Goal: Task Accomplishment & Management: Complete application form

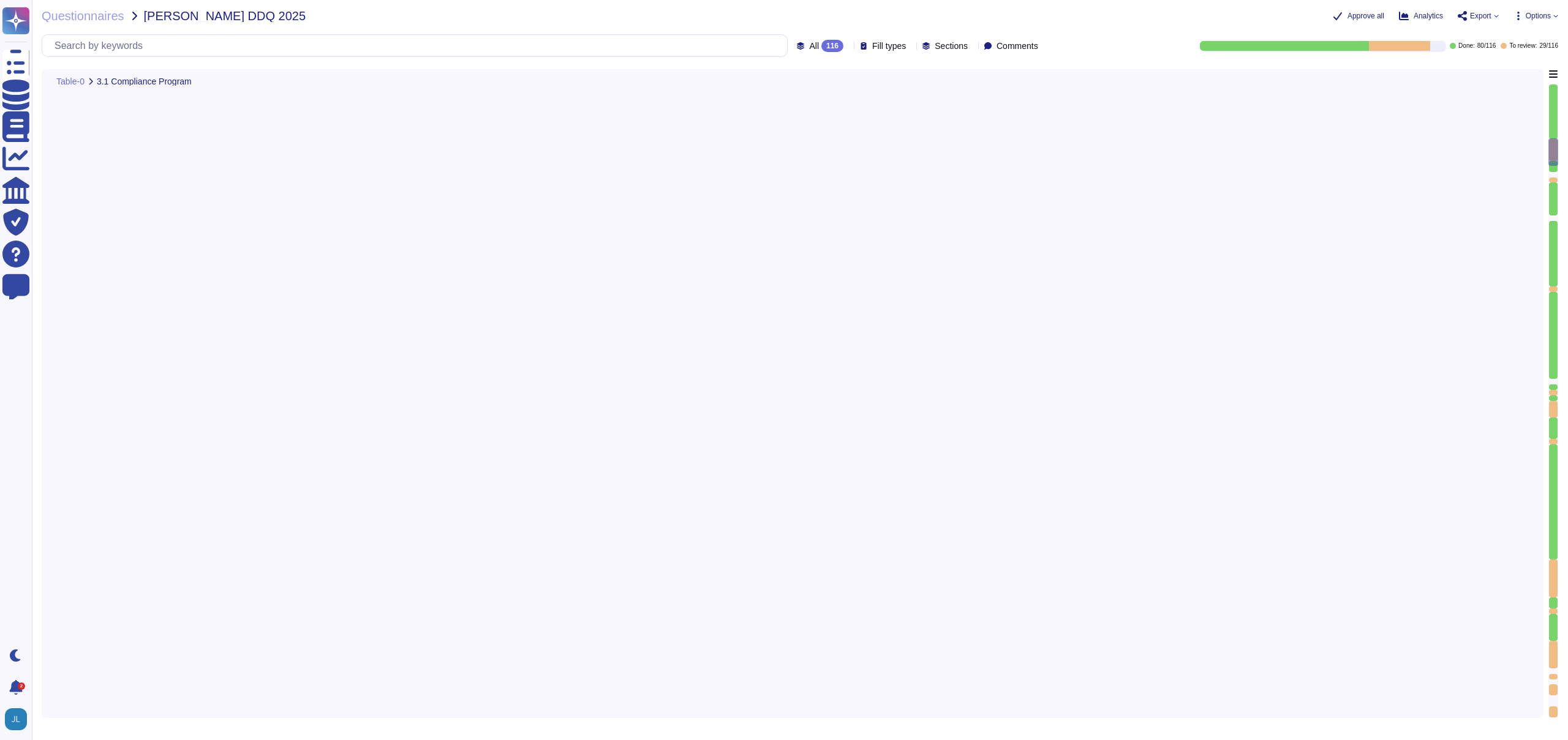
type textarea "System’s (ISMS) clauses and controls are scheduled and performed as part of an …"
type textarea "Yes, FundApps has a defined Code of Conduct, which is signed off annually by th…"
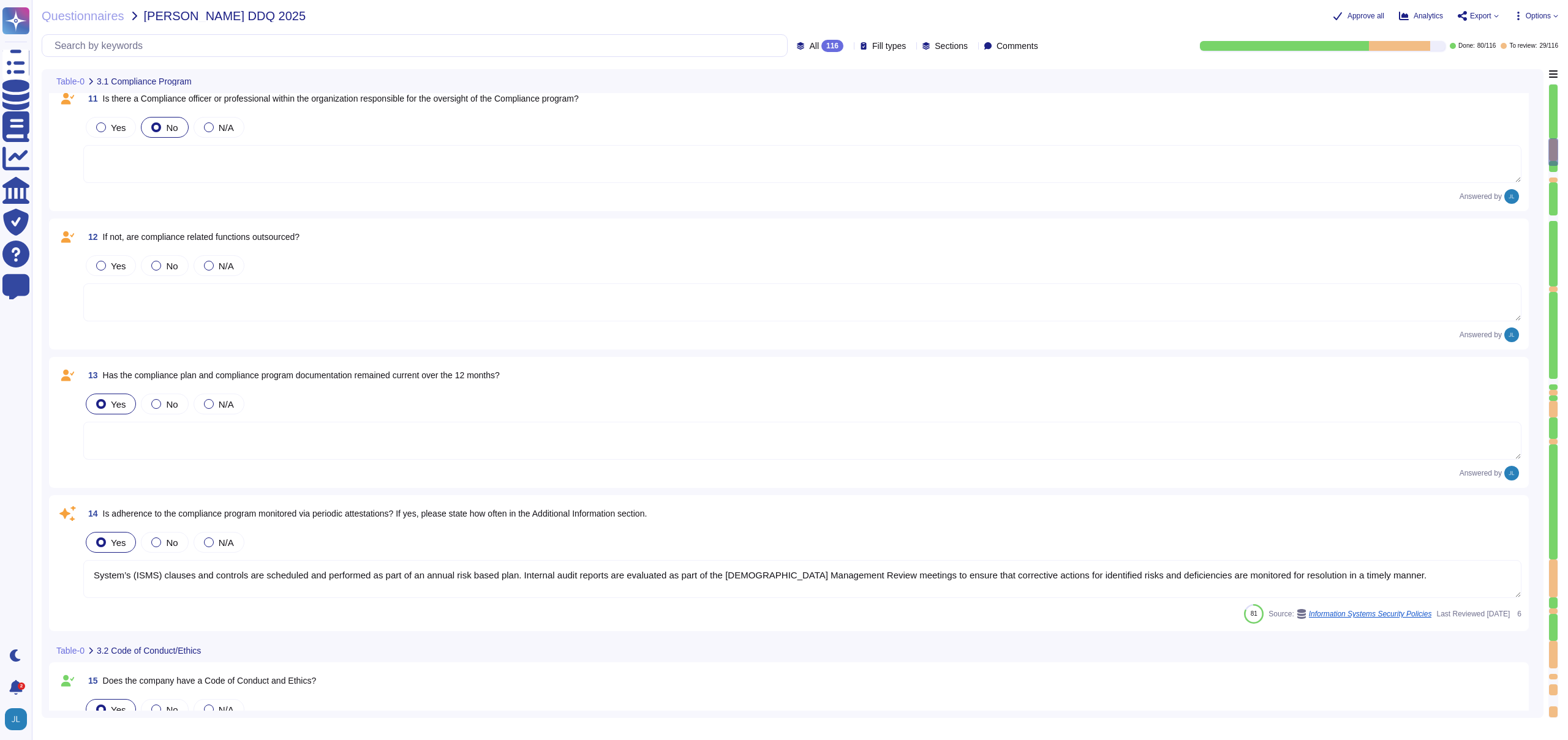
click at [1228, 192] on div "Answered by" at bounding box center [802, 196] width 1438 height 15
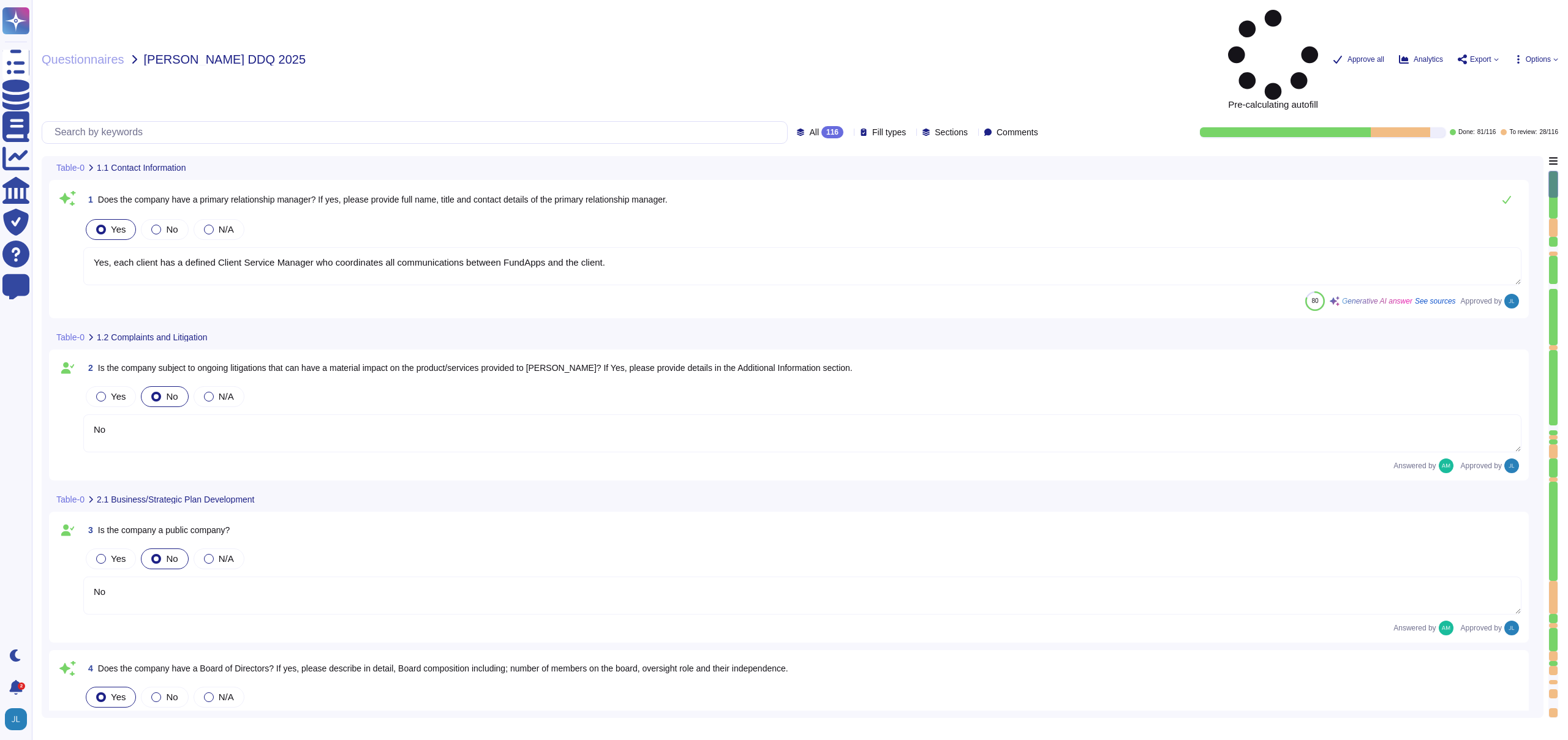
type textarea "Yes, each client has a defined Client Service Manager who coordinates all commu…"
type textarea "No"
type textarea "Yes, the company has a Board of Directors. The board includes directors that ar…"
type textarea "No"
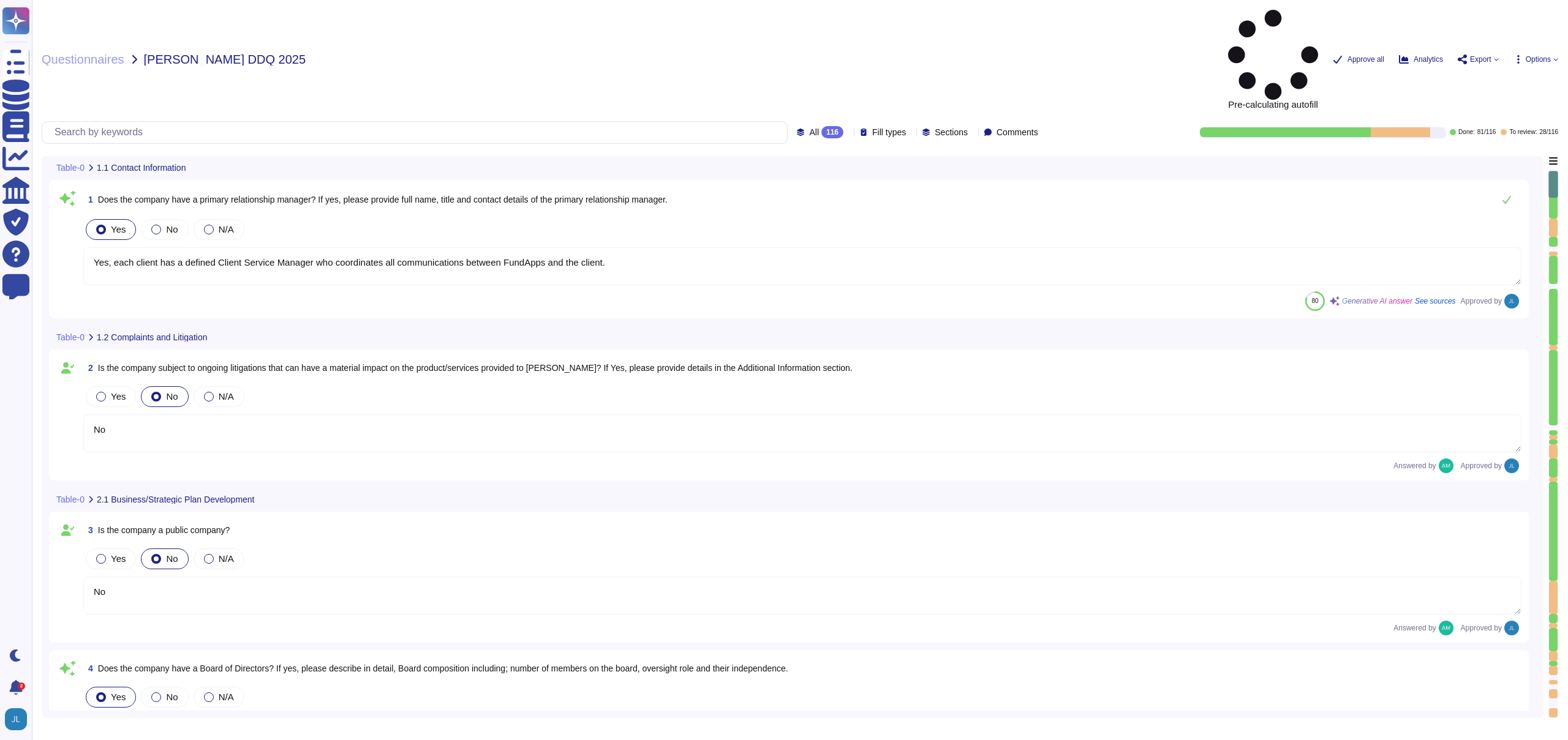
type textarea "Our CEO - Andrew White"
type textarea "The board of directors plays a significant role in the company's strategic over…"
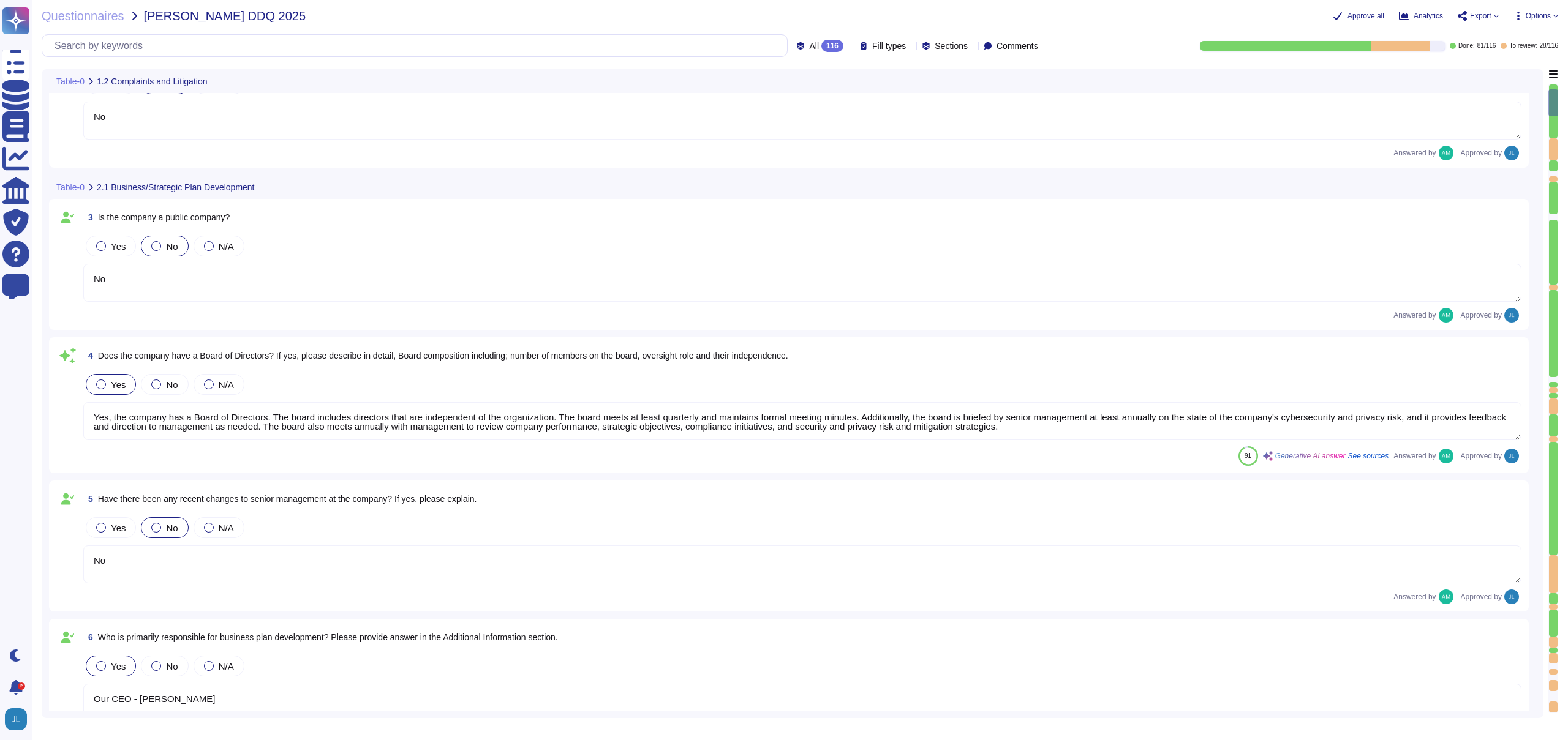
type textarea "FundApps' financial statements are publicly available on Companies House"
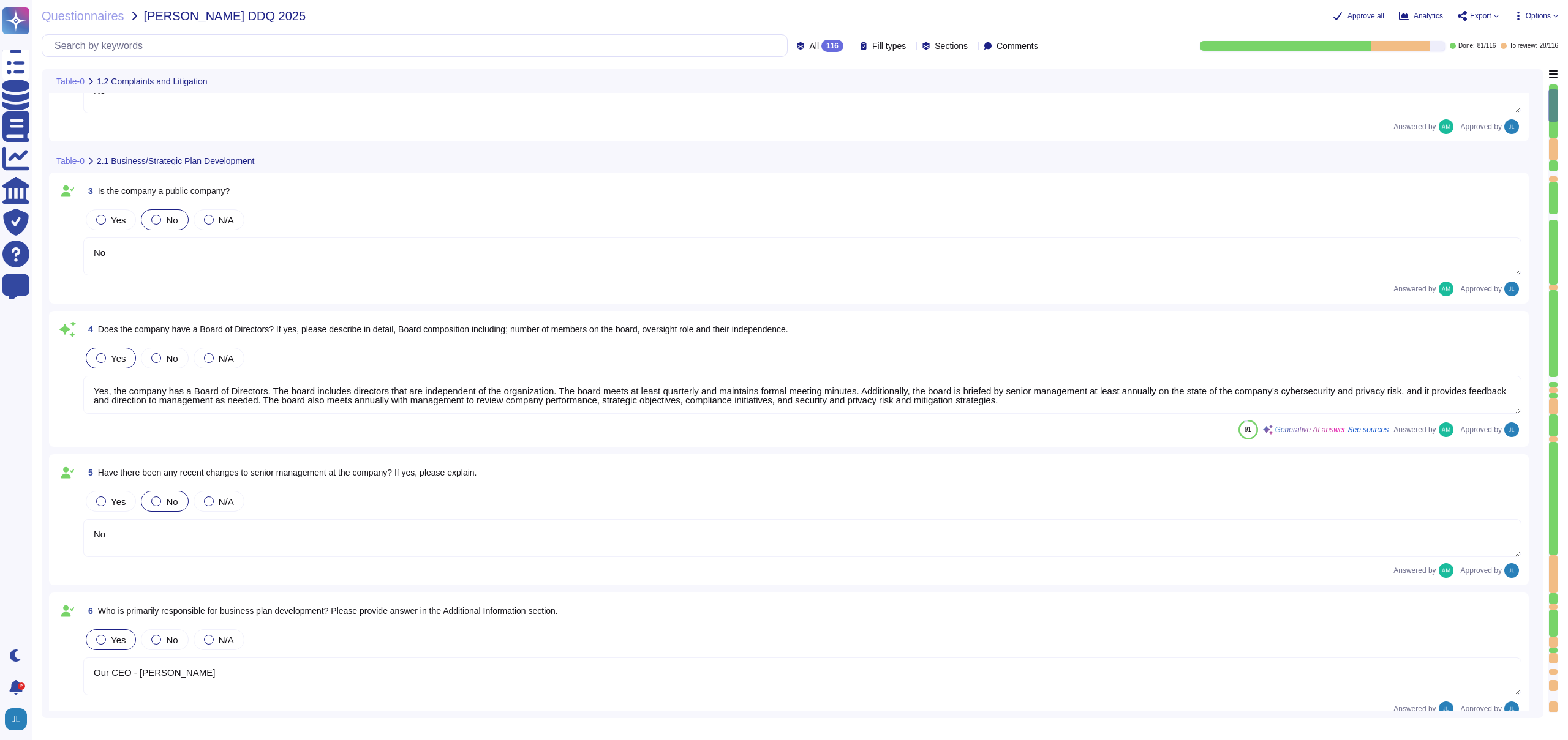
type textarea "FundApps mandates a third-party financial auditor to review its financial state…"
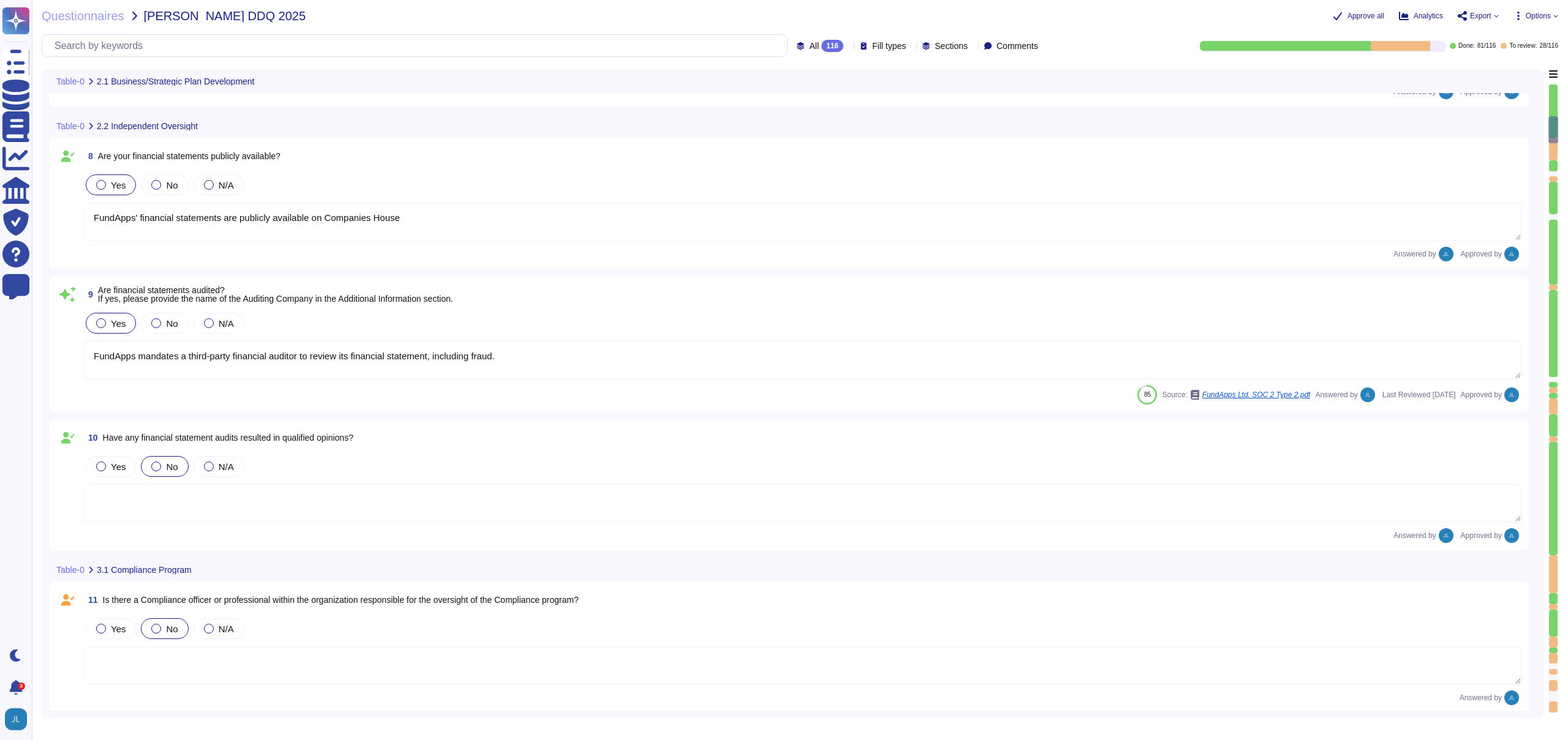
type textarea "System’s (ISMS) clauses and controls are scheduled and performed as part of an …"
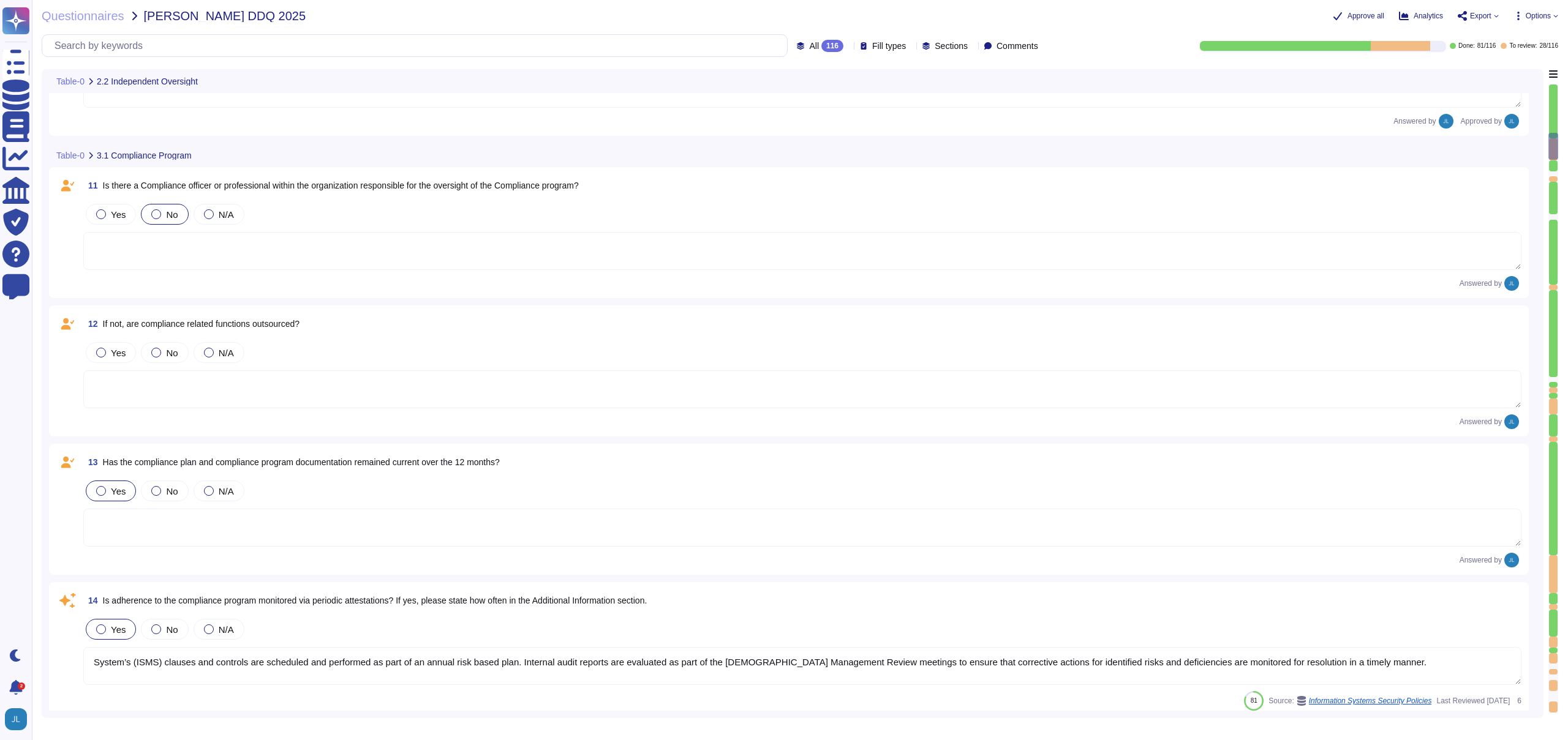
type textarea "Yes, FundApps has a defined Code of Conduct, which is signed off annually by th…"
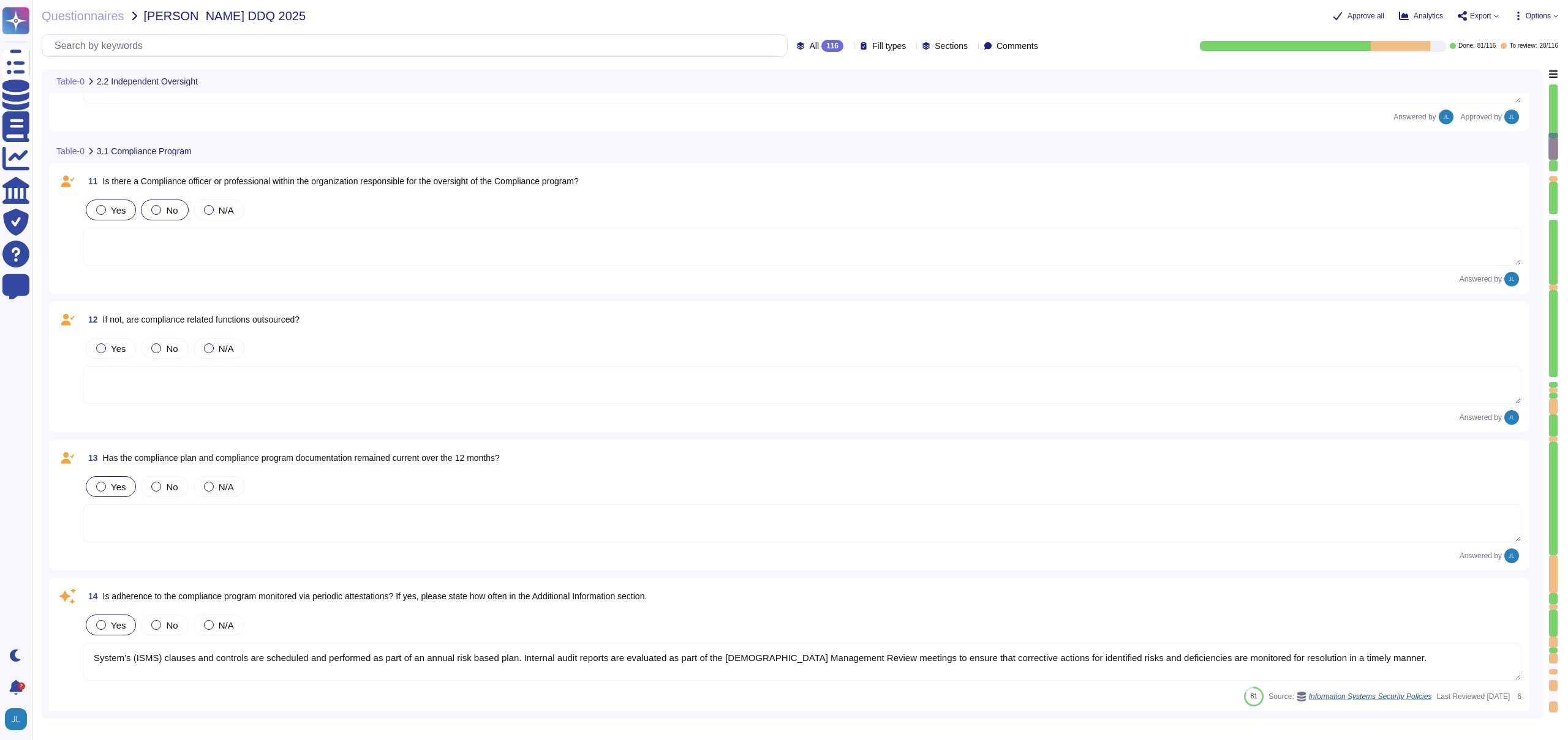
click at [110, 208] on label "Yes" at bounding box center [111, 210] width 30 height 10
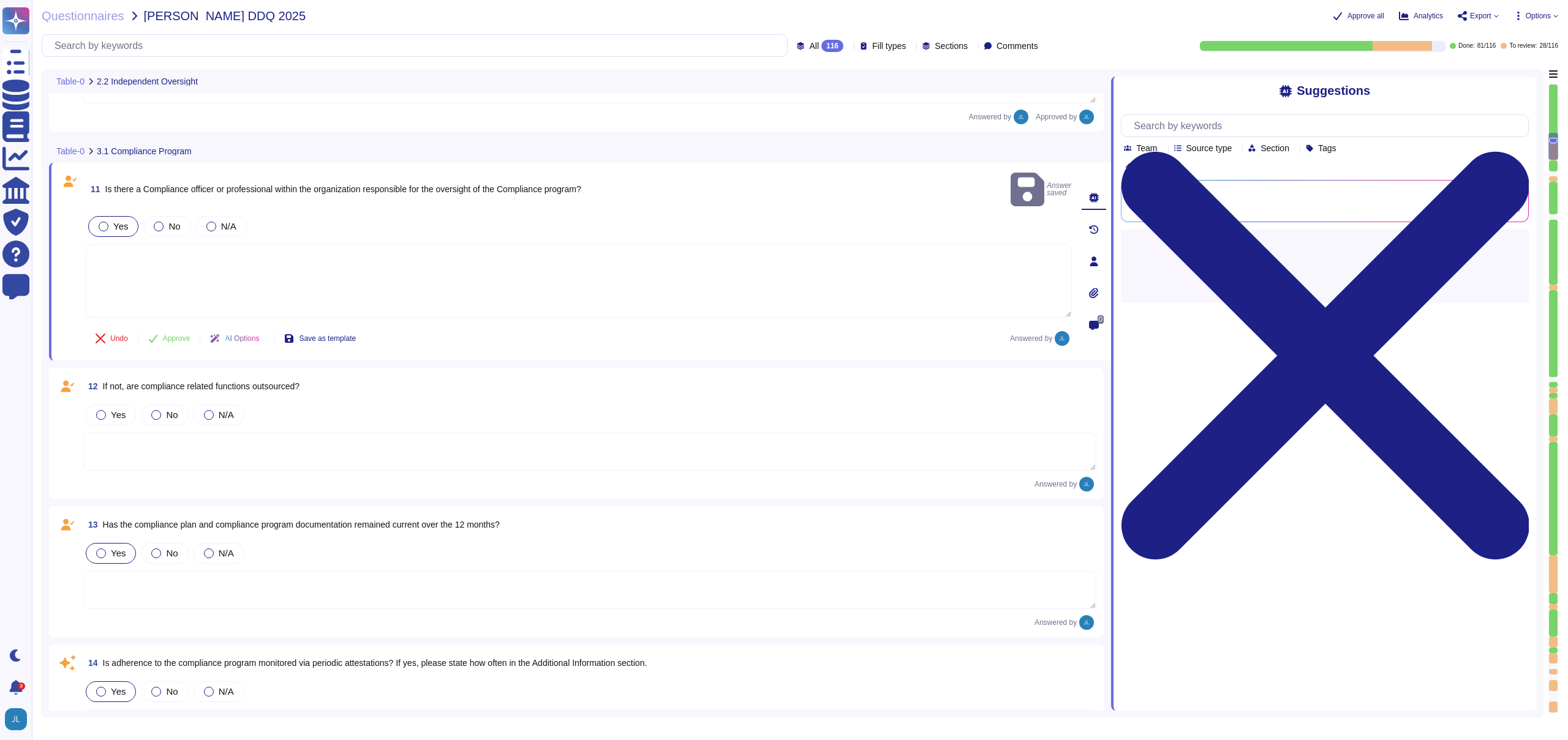
click at [343, 245] on textarea at bounding box center [578, 281] width 986 height 73
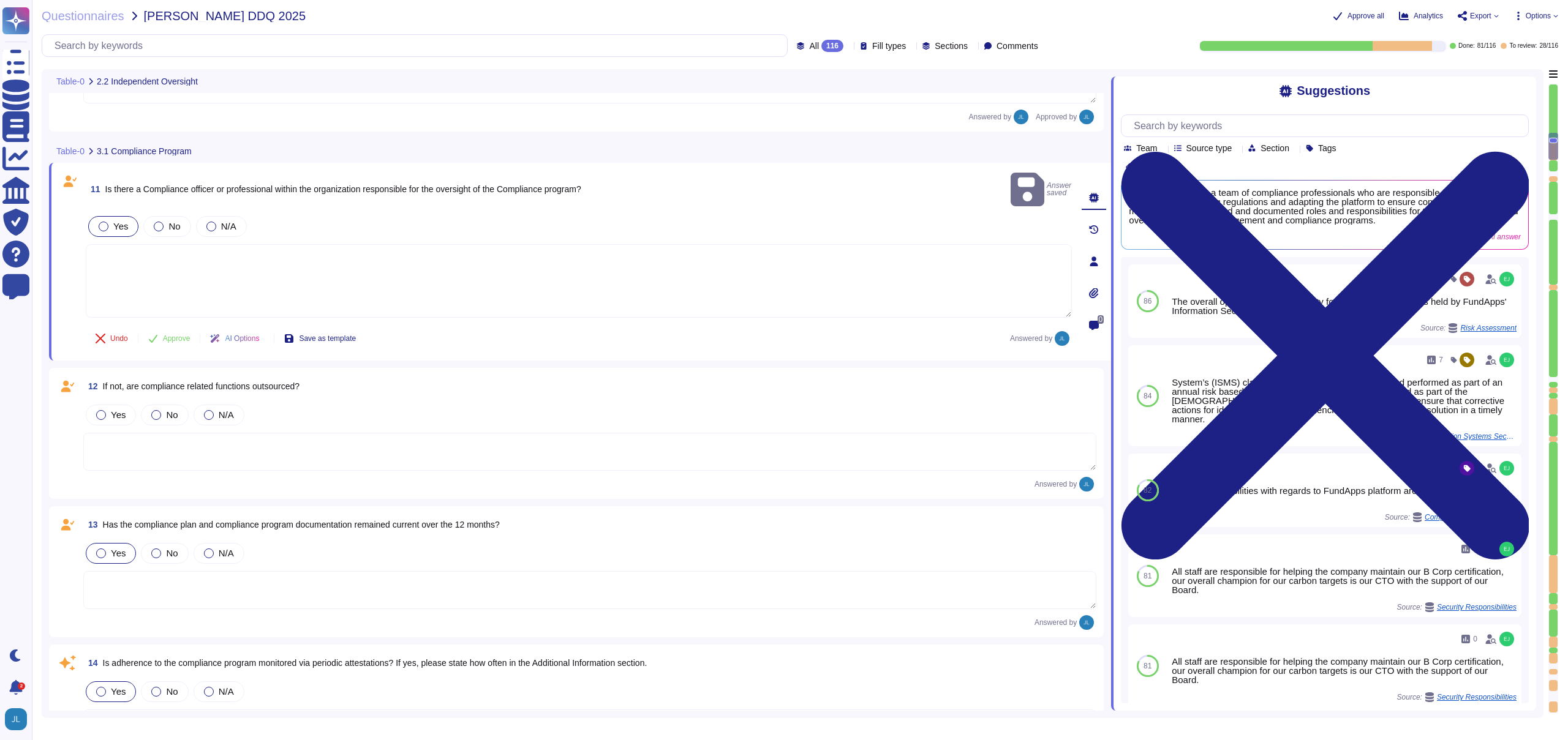
click at [354, 246] on textarea at bounding box center [578, 281] width 986 height 73
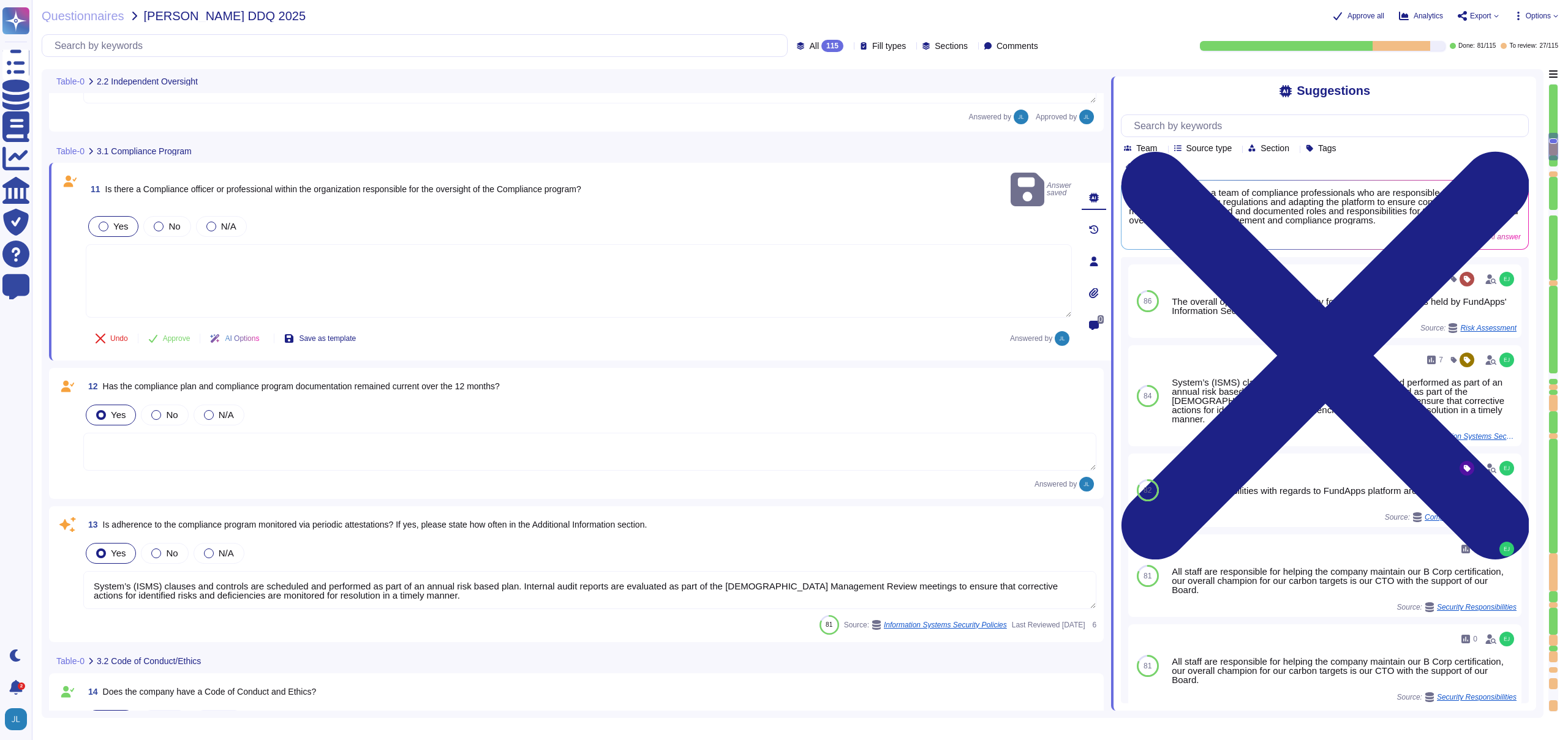
type textarea "System’s (ISMS) clauses and controls are scheduled and performed as part of an …"
type textarea "Yes, FundApps has a defined Code of Conduct, which is signed off annually by th…"
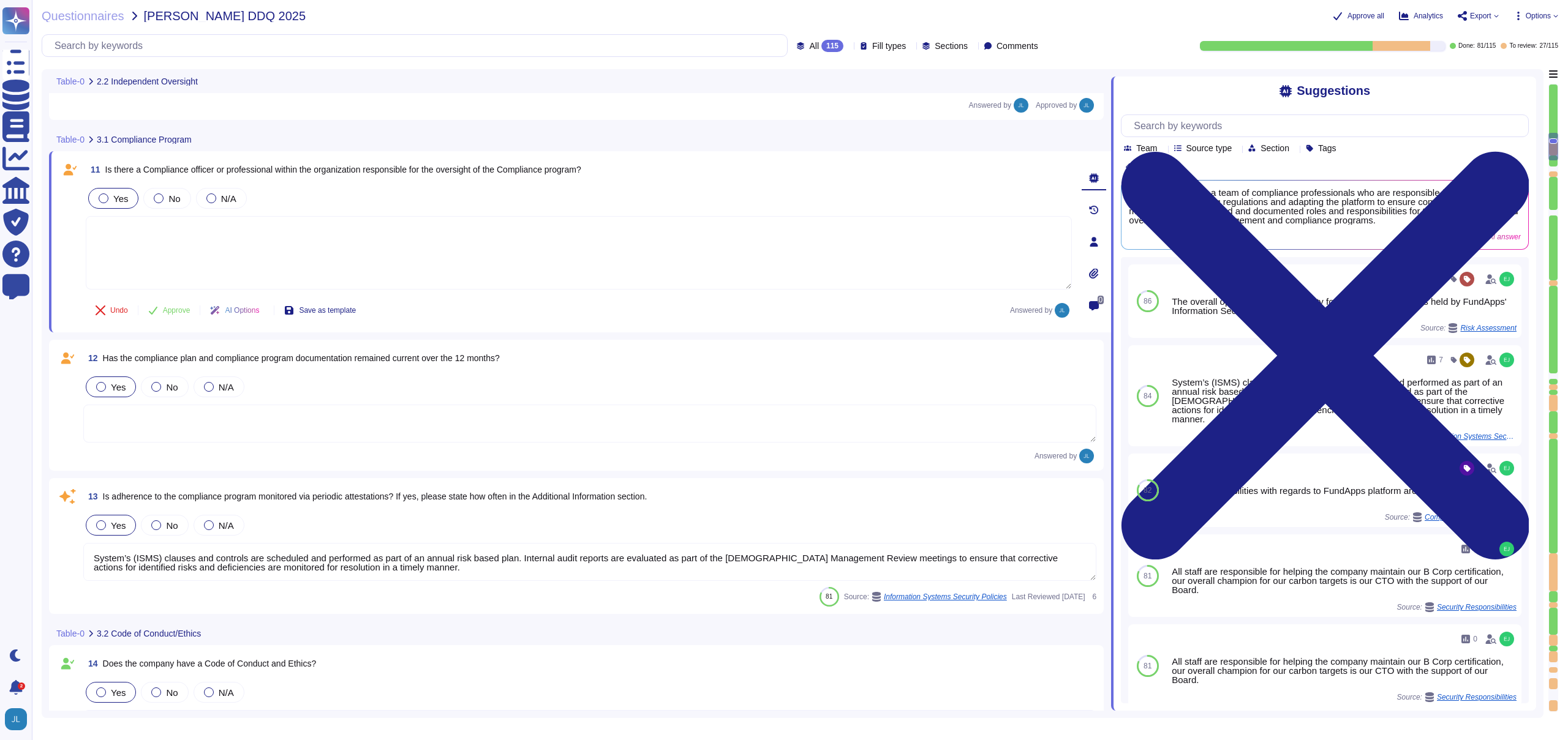
scroll to position [1396, 0]
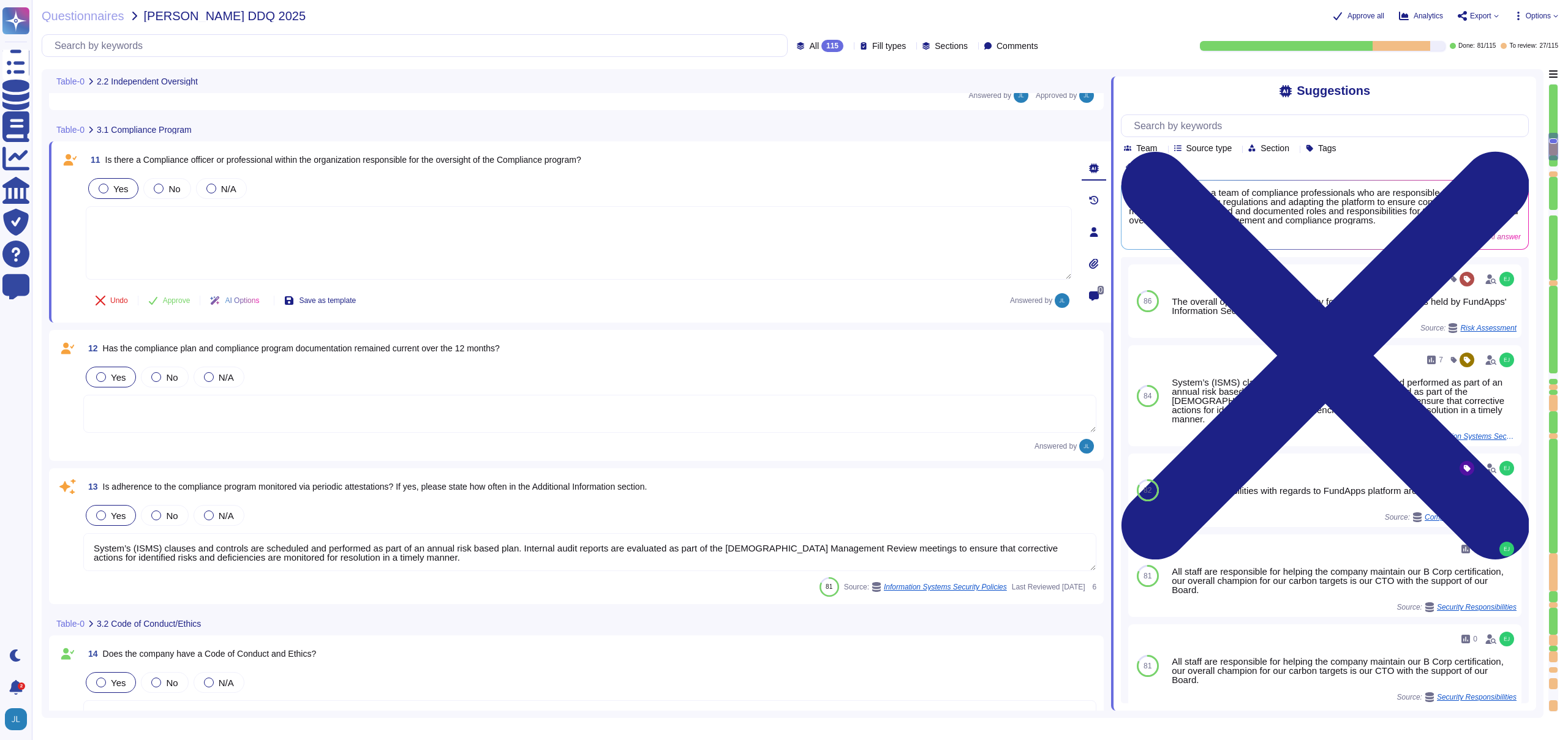
click at [327, 407] on textarea at bounding box center [590, 414] width 1013 height 38
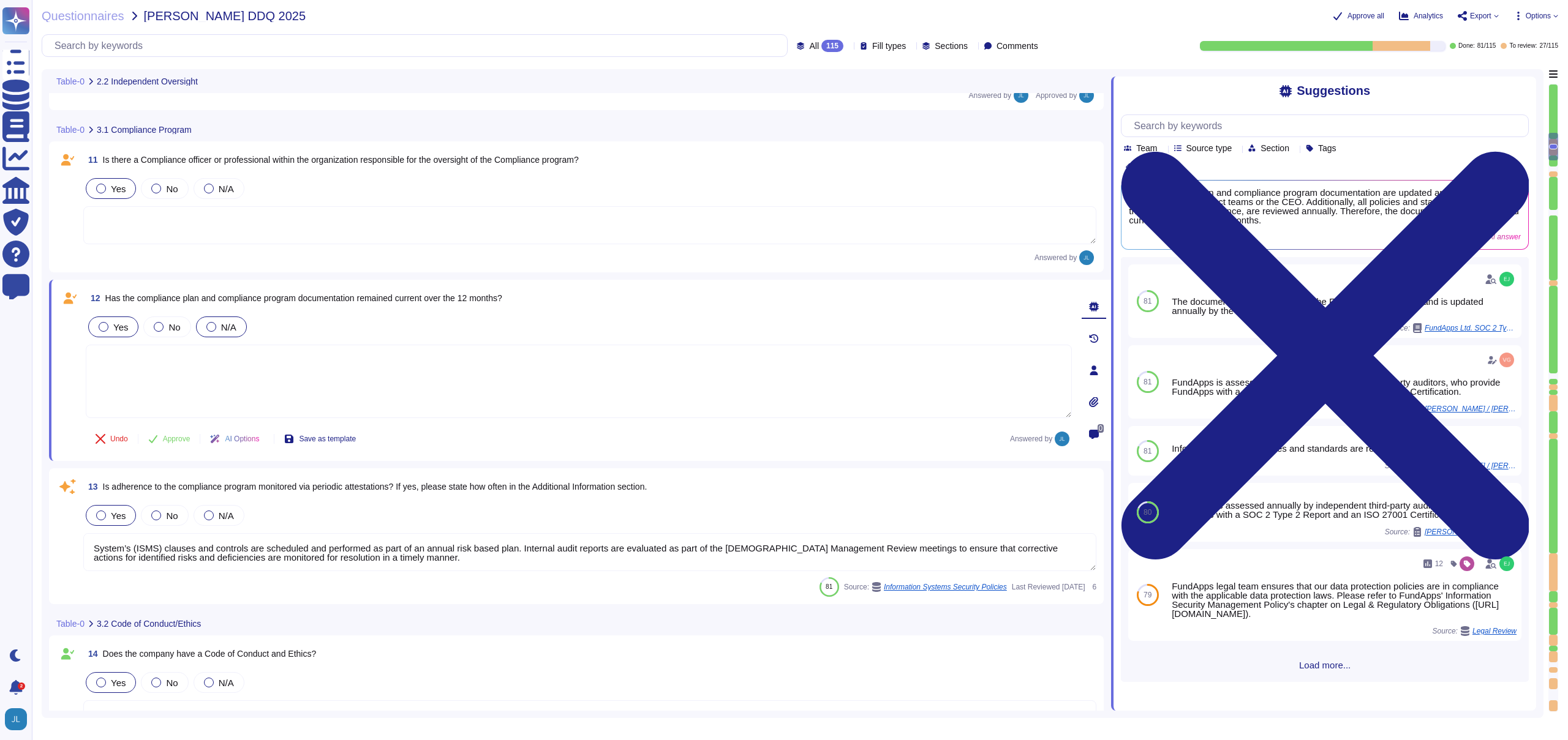
click at [235, 336] on div "N/A" at bounding box center [221, 326] width 51 height 21
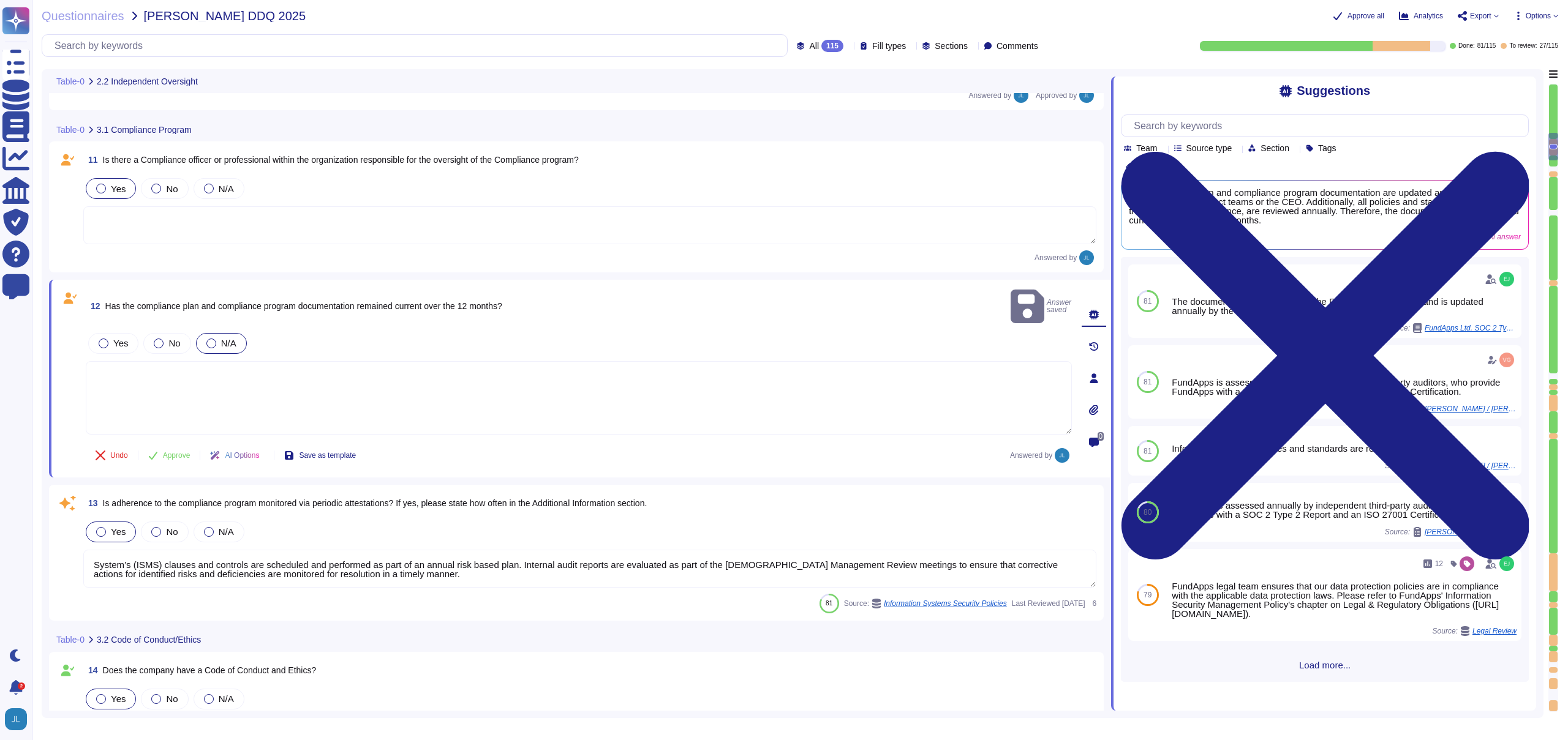
click at [290, 364] on textarea at bounding box center [578, 398] width 986 height 73
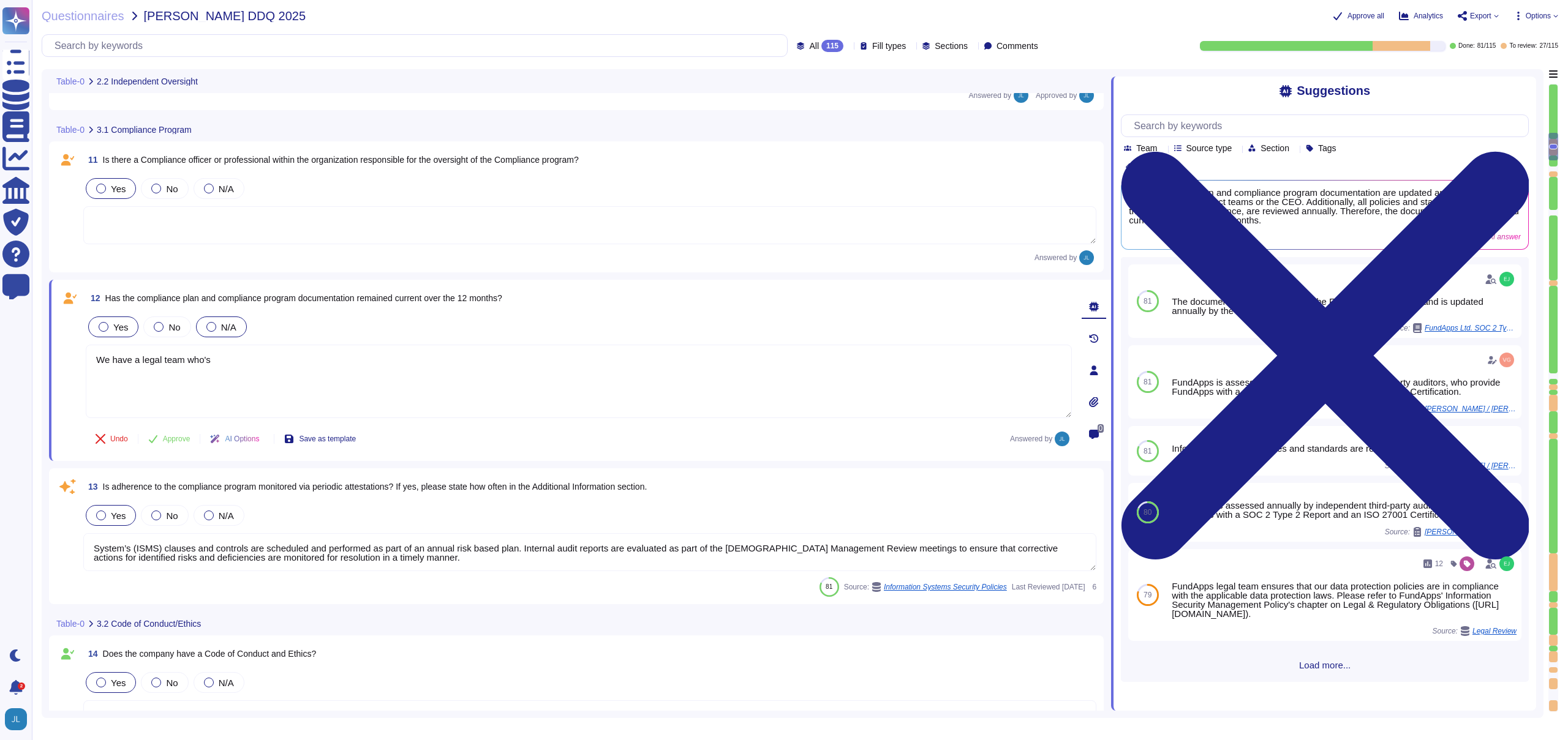
click at [108, 334] on div "Yes" at bounding box center [113, 326] width 50 height 21
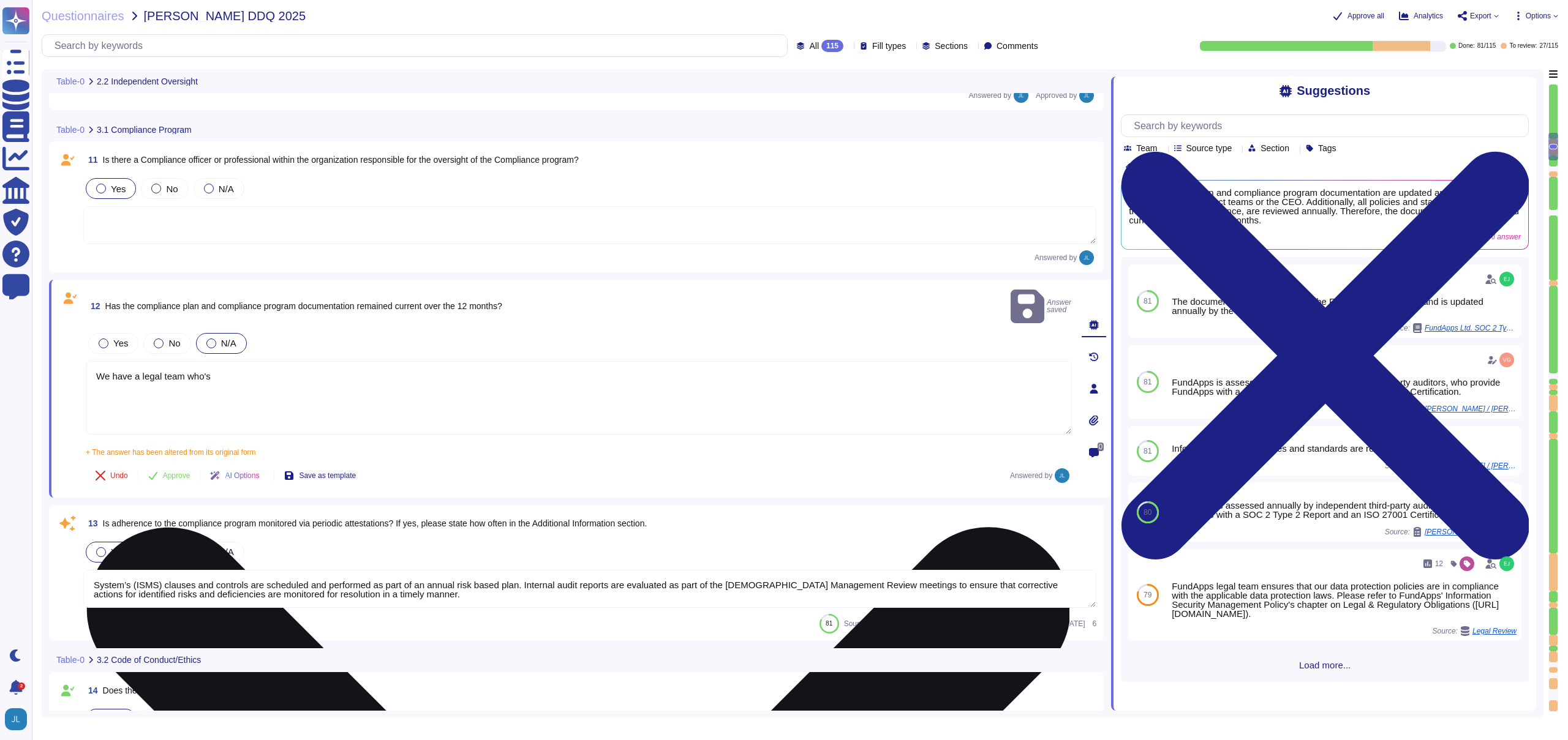
click at [167, 361] on textarea "We have a legal team who's" at bounding box center [578, 398] width 986 height 73
click at [224, 365] on textarea "We have a legal team who's" at bounding box center [578, 398] width 986 height 73
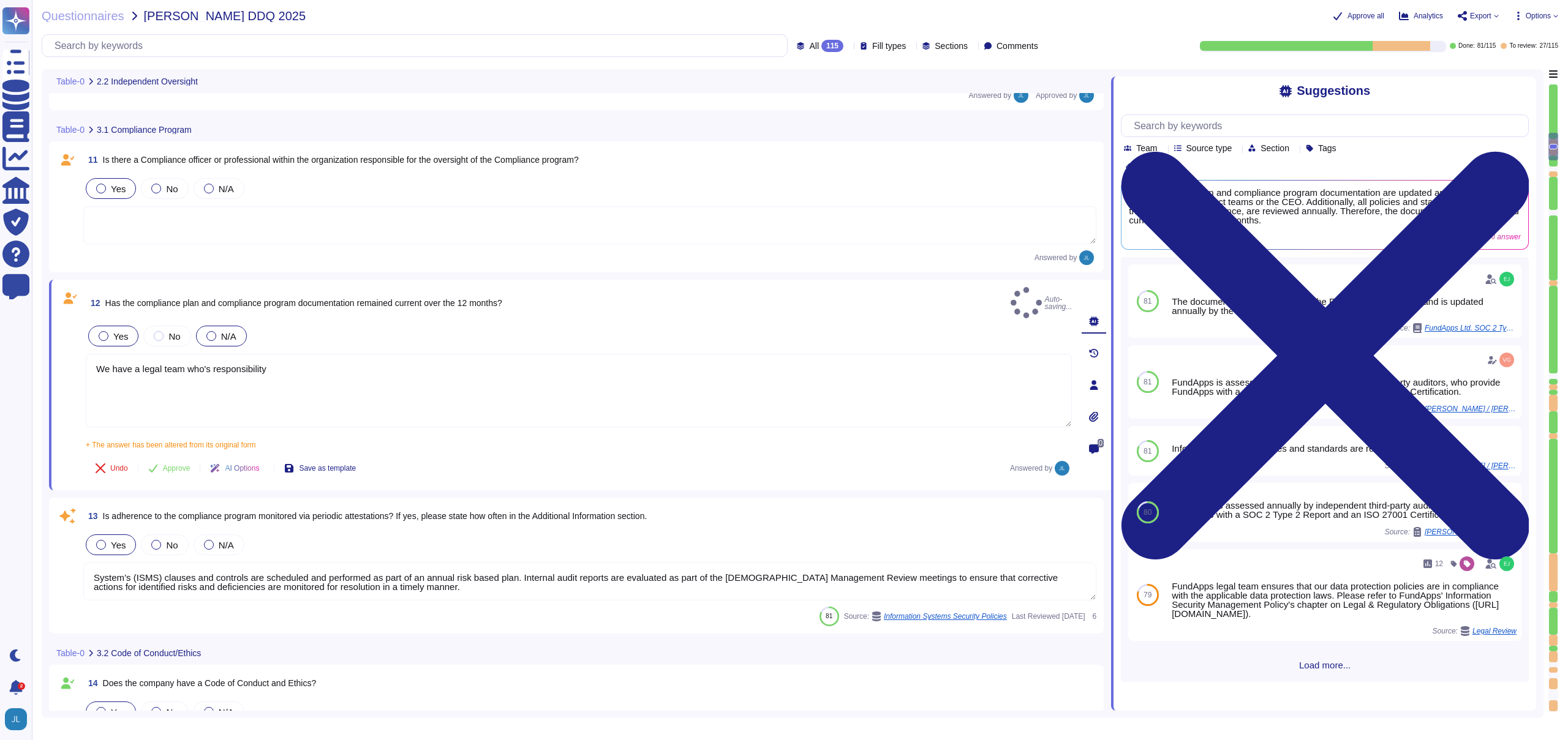
click at [113, 331] on span "Yes" at bounding box center [120, 336] width 15 height 10
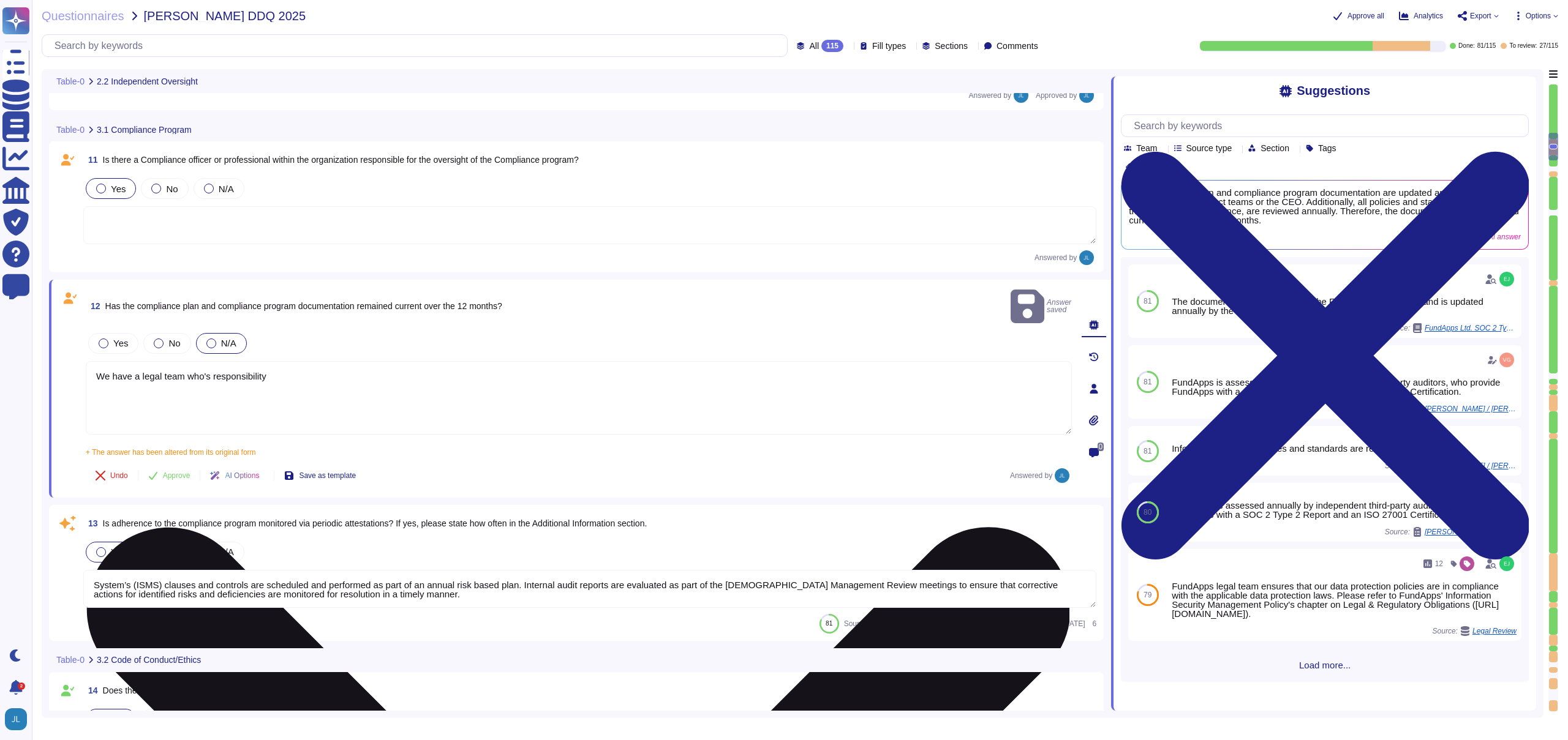
click at [393, 372] on textarea "We have a legal team who's responsibility" at bounding box center [578, 398] width 986 height 73
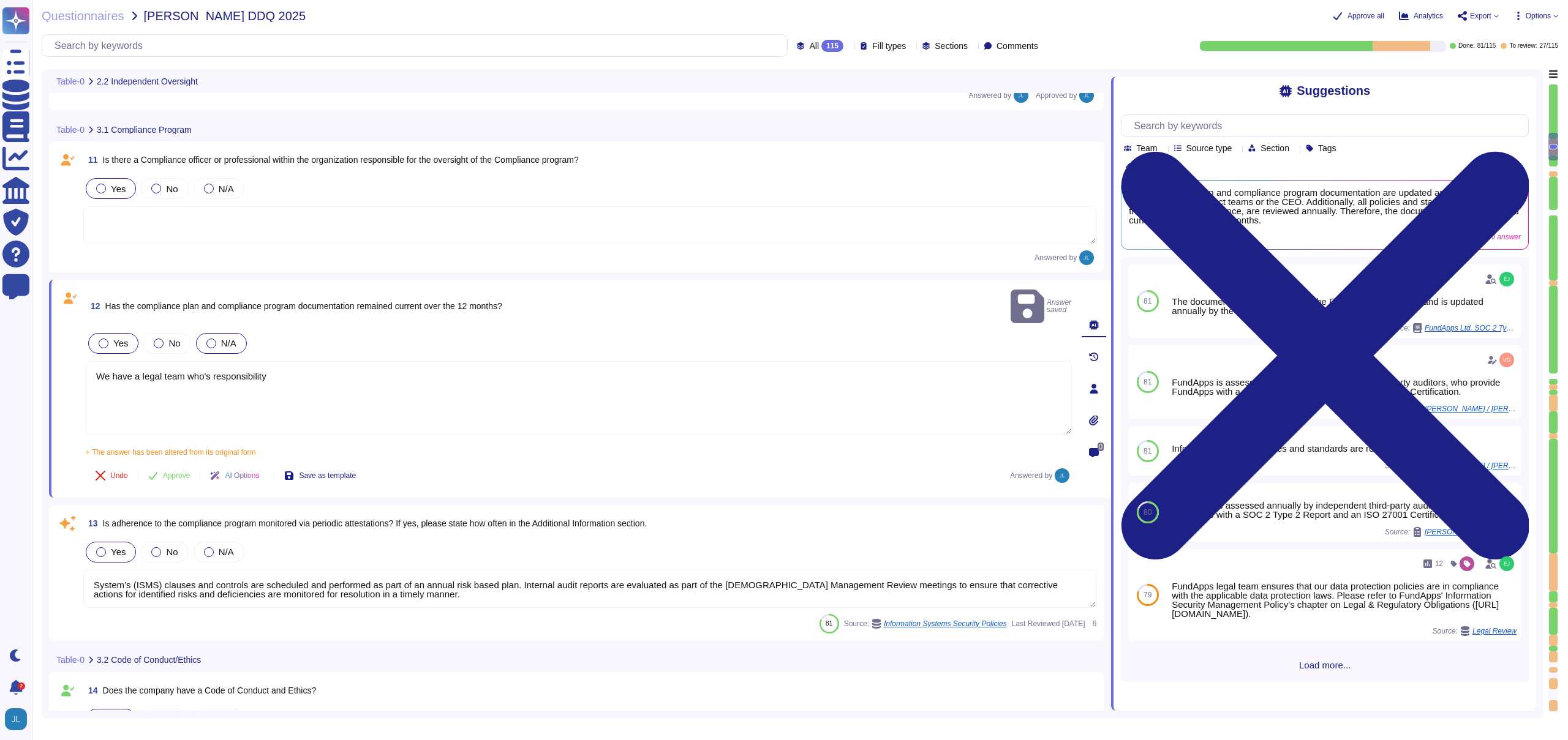
click at [122, 338] on span "Yes" at bounding box center [120, 343] width 15 height 10
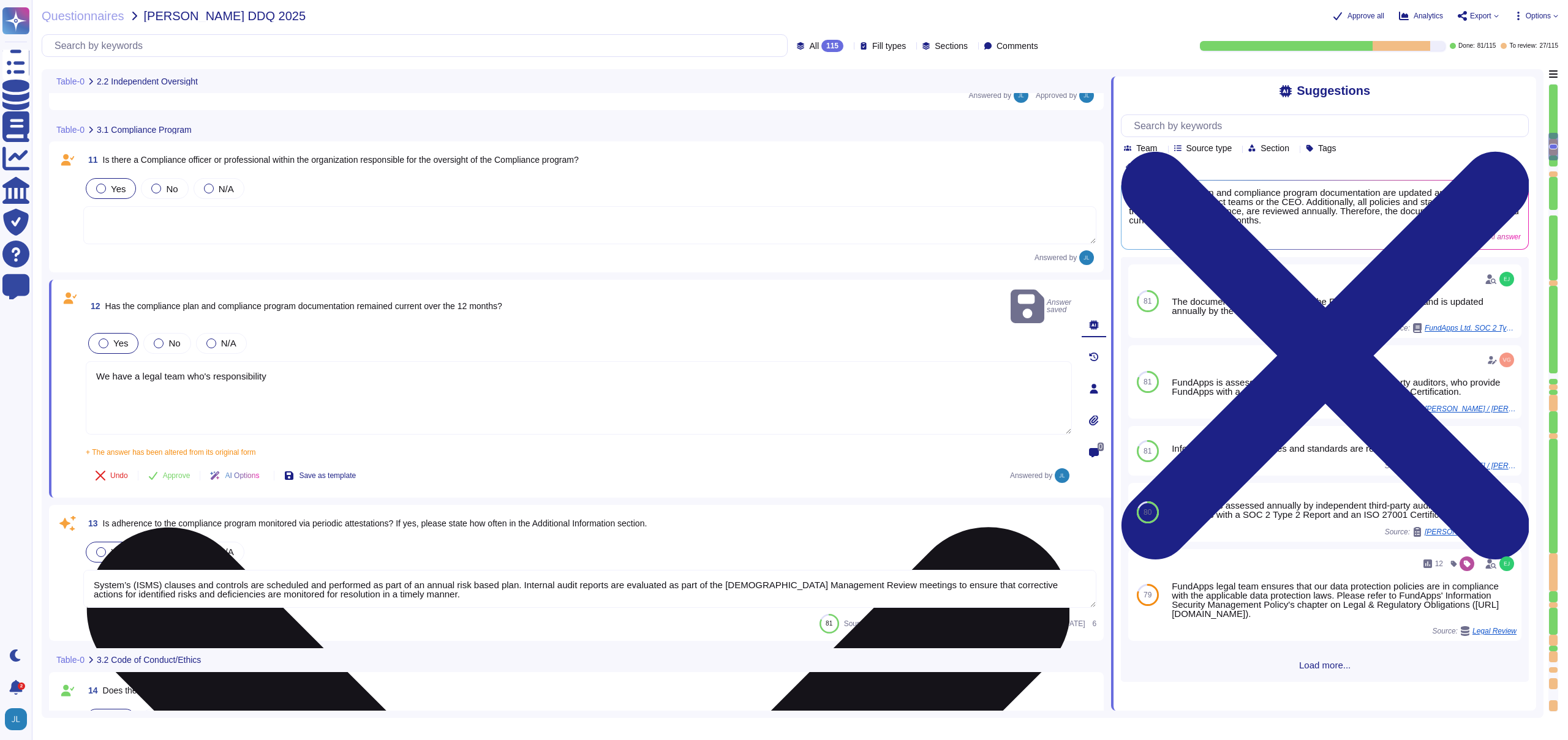
click at [353, 381] on textarea "We have a legal team who's responsibility" at bounding box center [578, 398] width 986 height 73
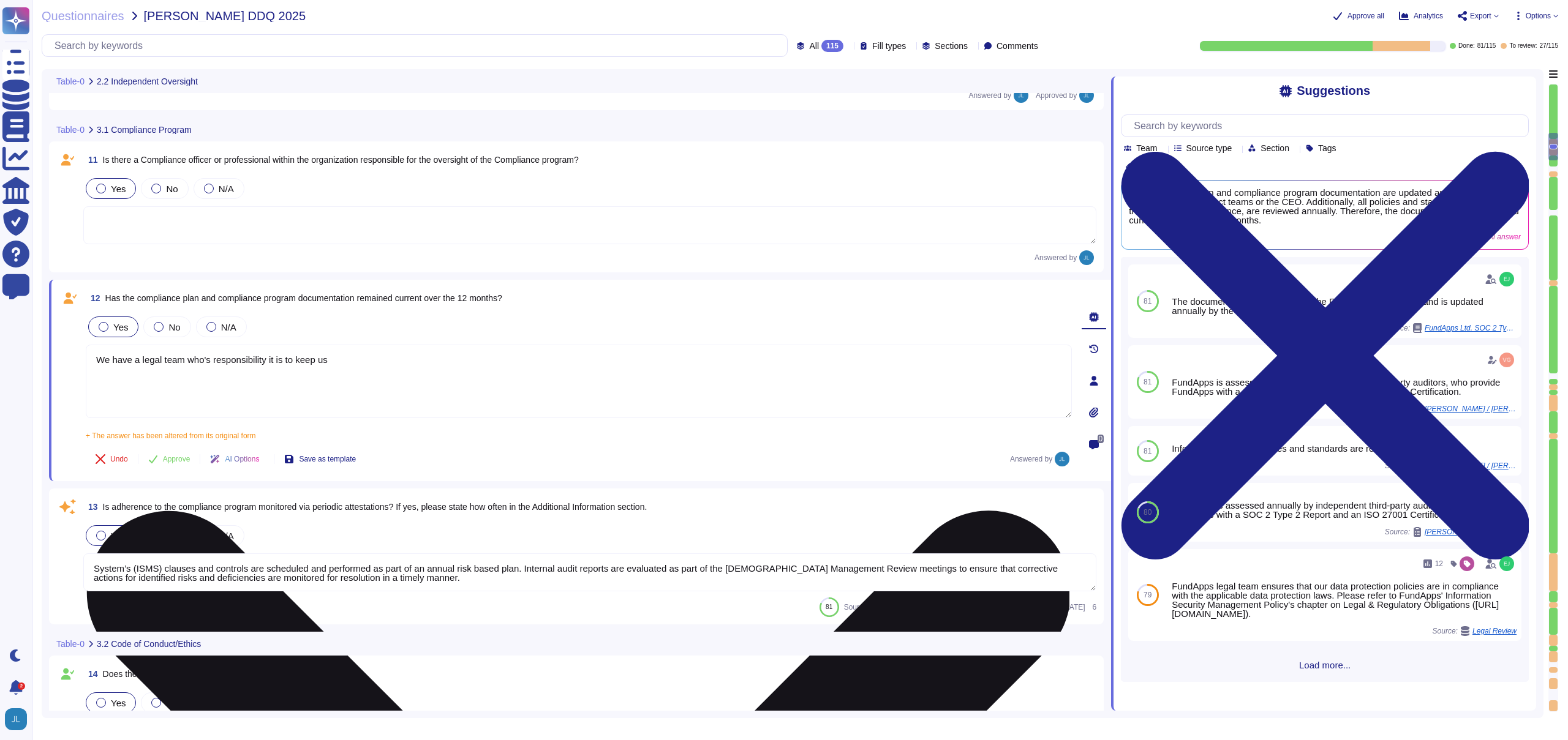
click at [371, 361] on textarea "We have a legal team who's responsibility it is to keep us" at bounding box center [578, 381] width 986 height 73
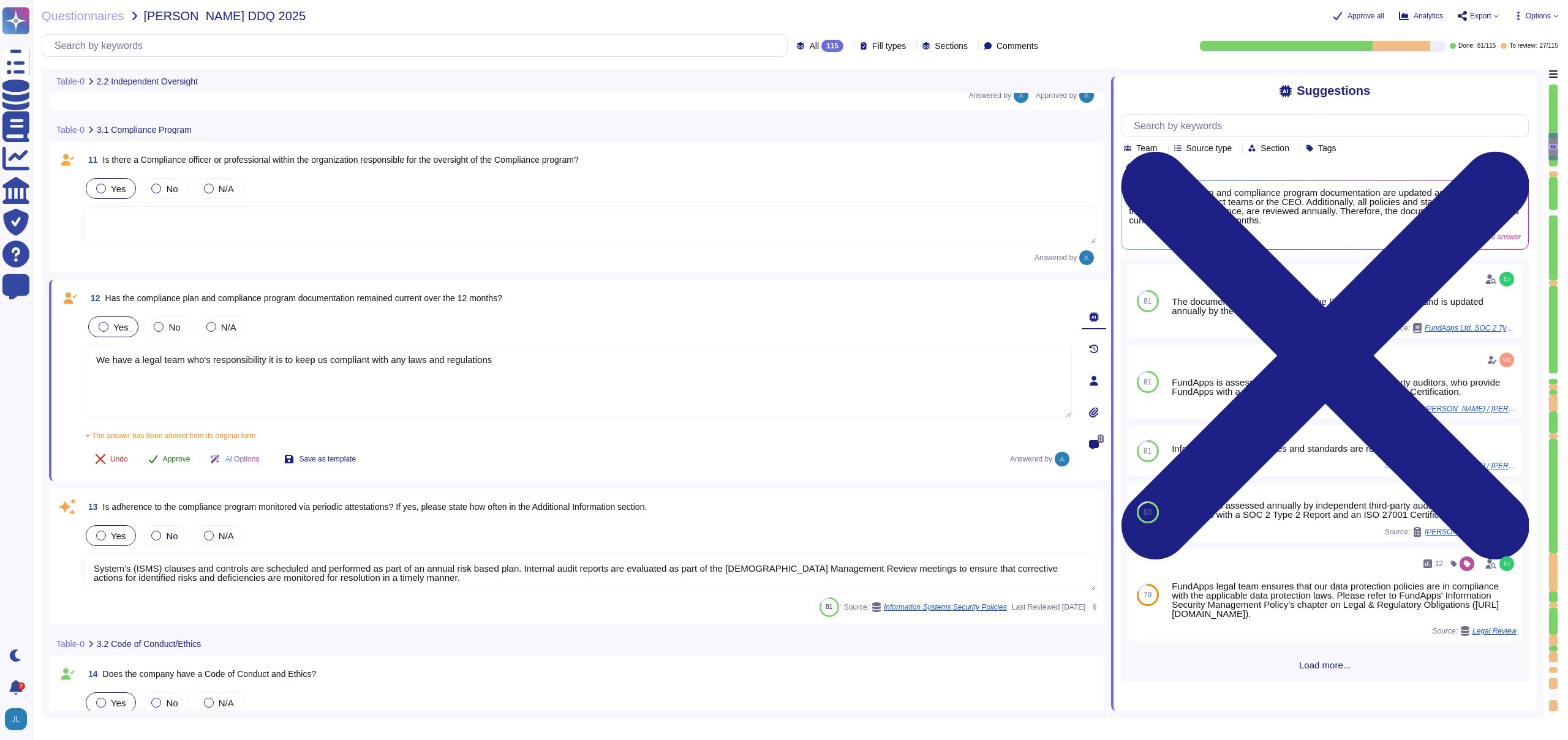
type textarea "We have a legal team who's responsibility it is to keep us compliant with any l…"
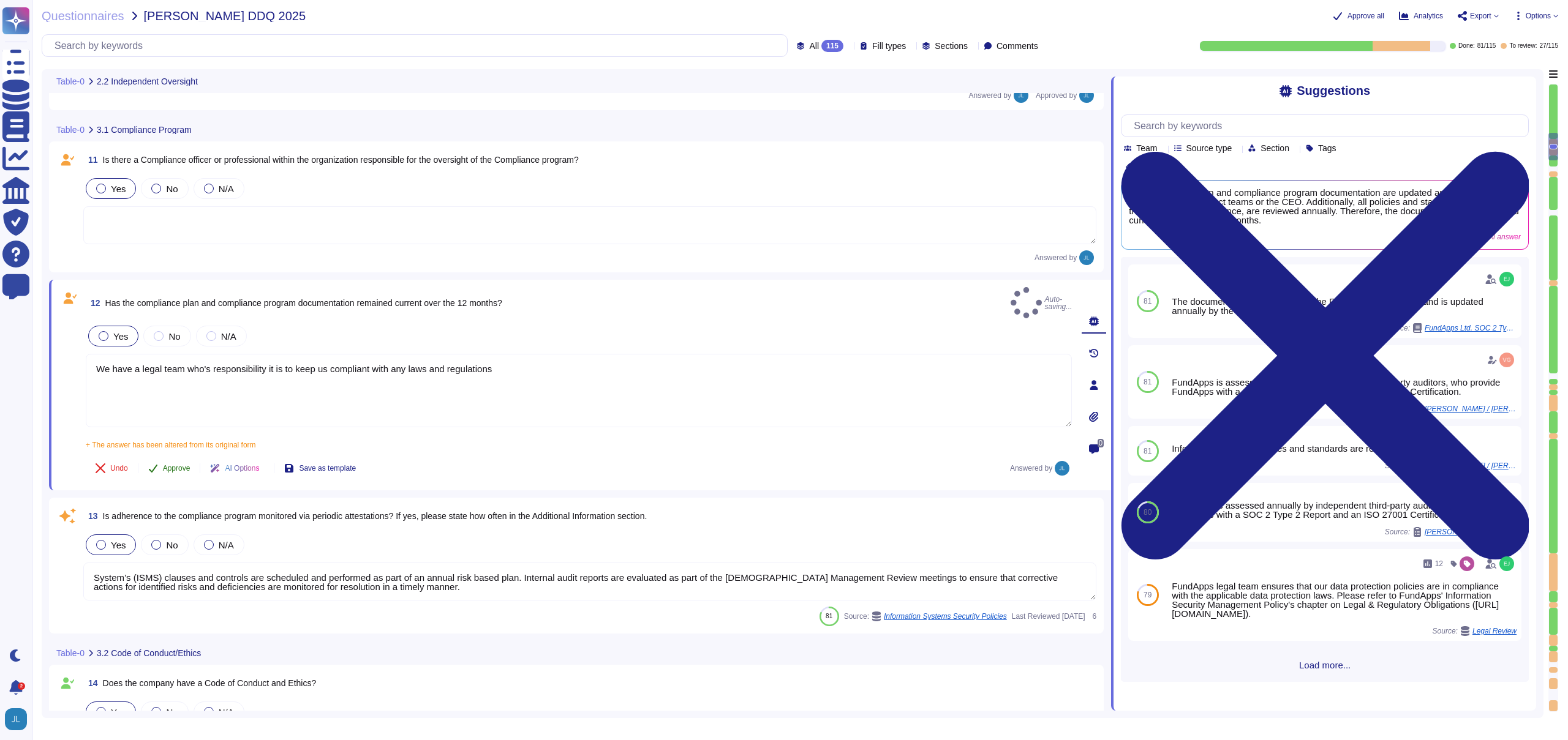
click at [179, 464] on span "Approve" at bounding box center [176, 467] width 27 height 7
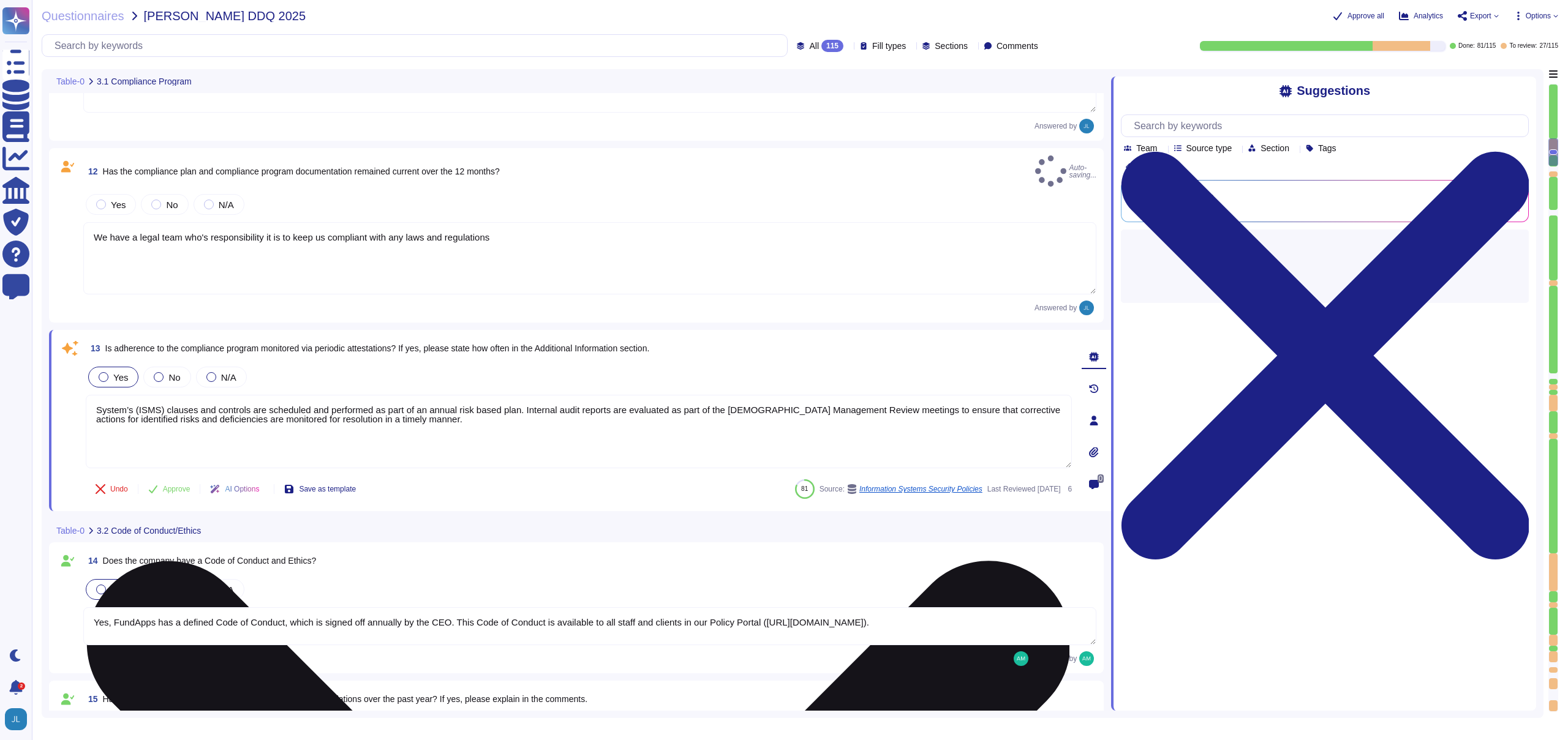
type textarea "All new employees receive security training, and existing employees undergo ann…"
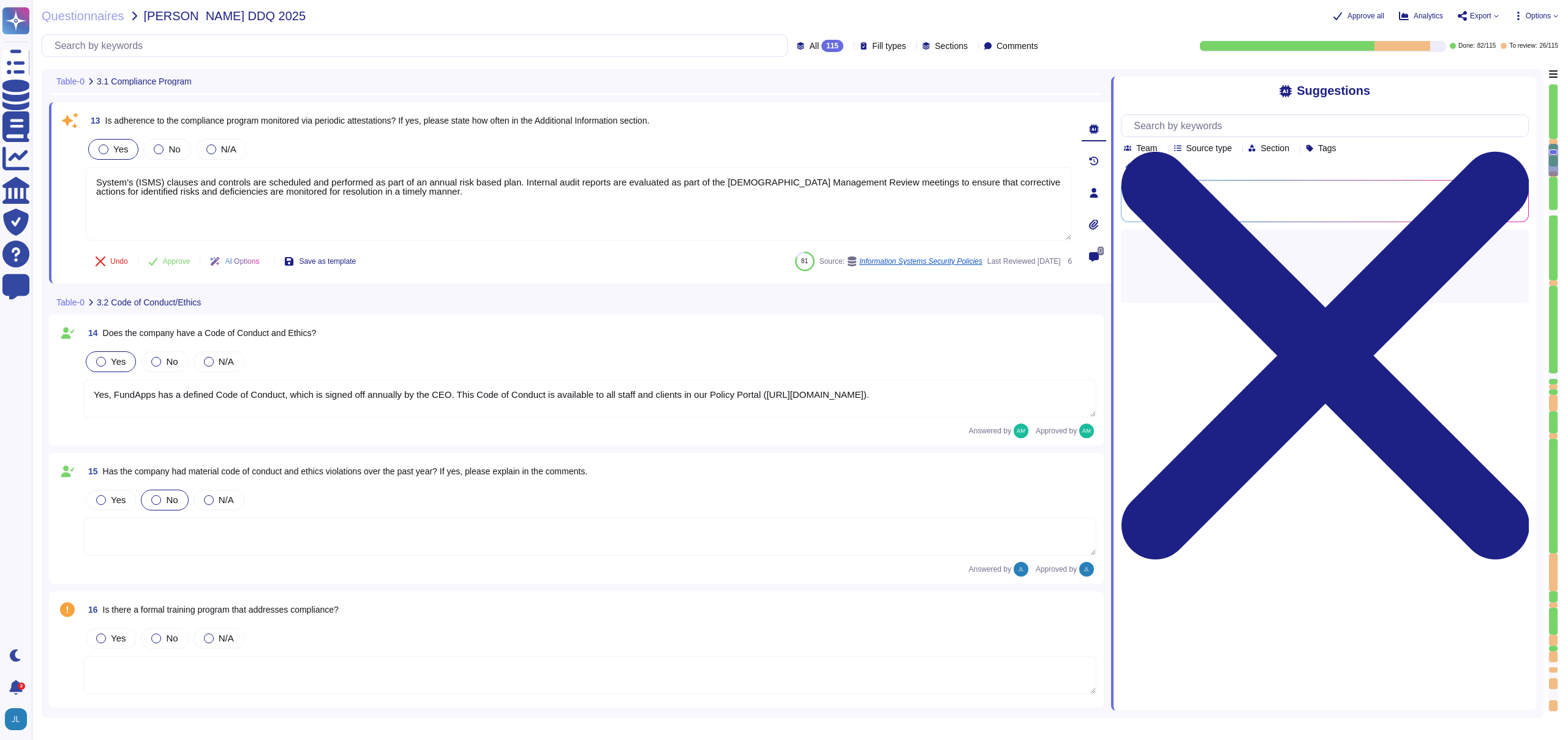
type textarea "We have a legal team who's responsibility it is to keep us compliant with any l…"
type textarea "Yes, FundApps has a whistleblowing policy, which is detailed in the Code of Con…"
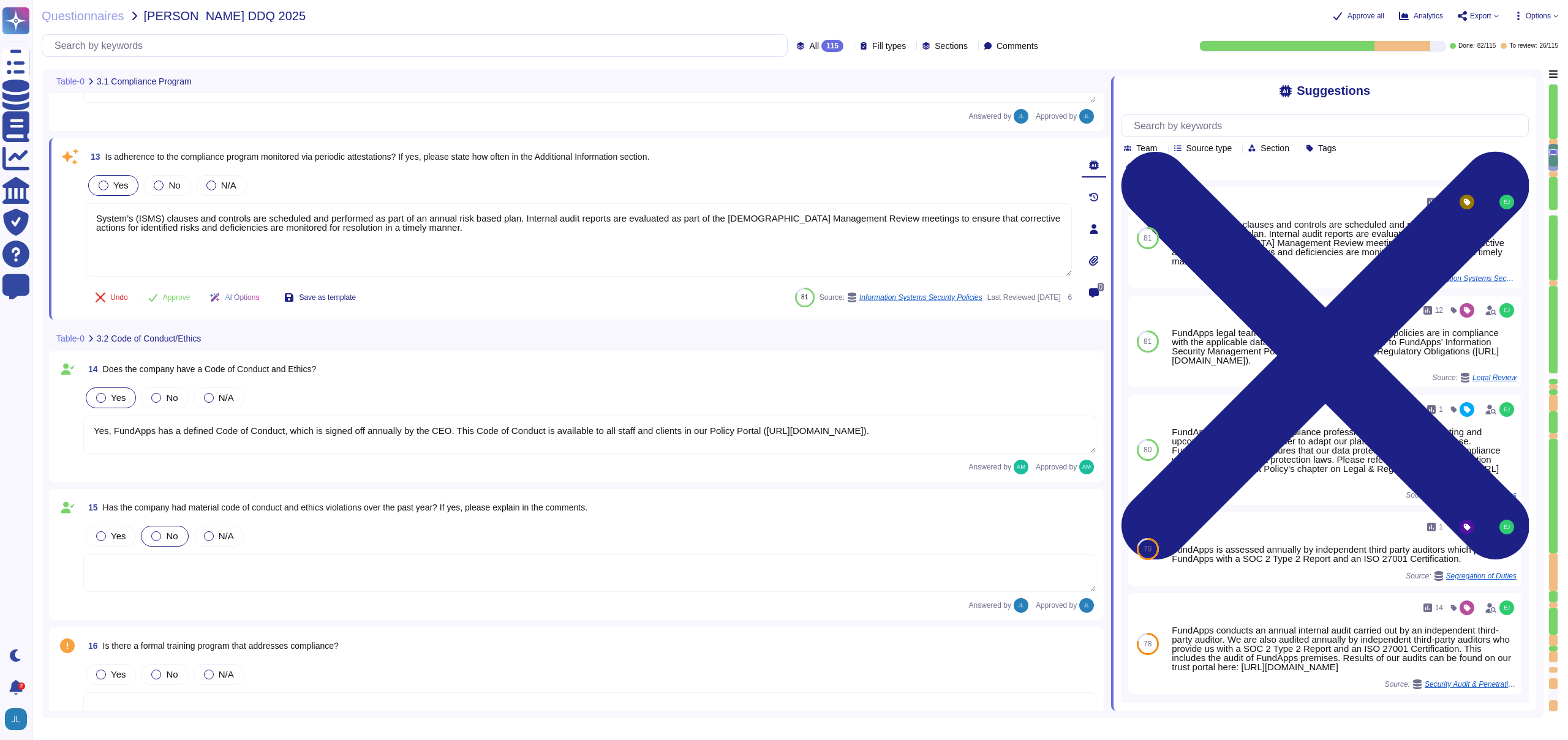
scroll to position [1659, 0]
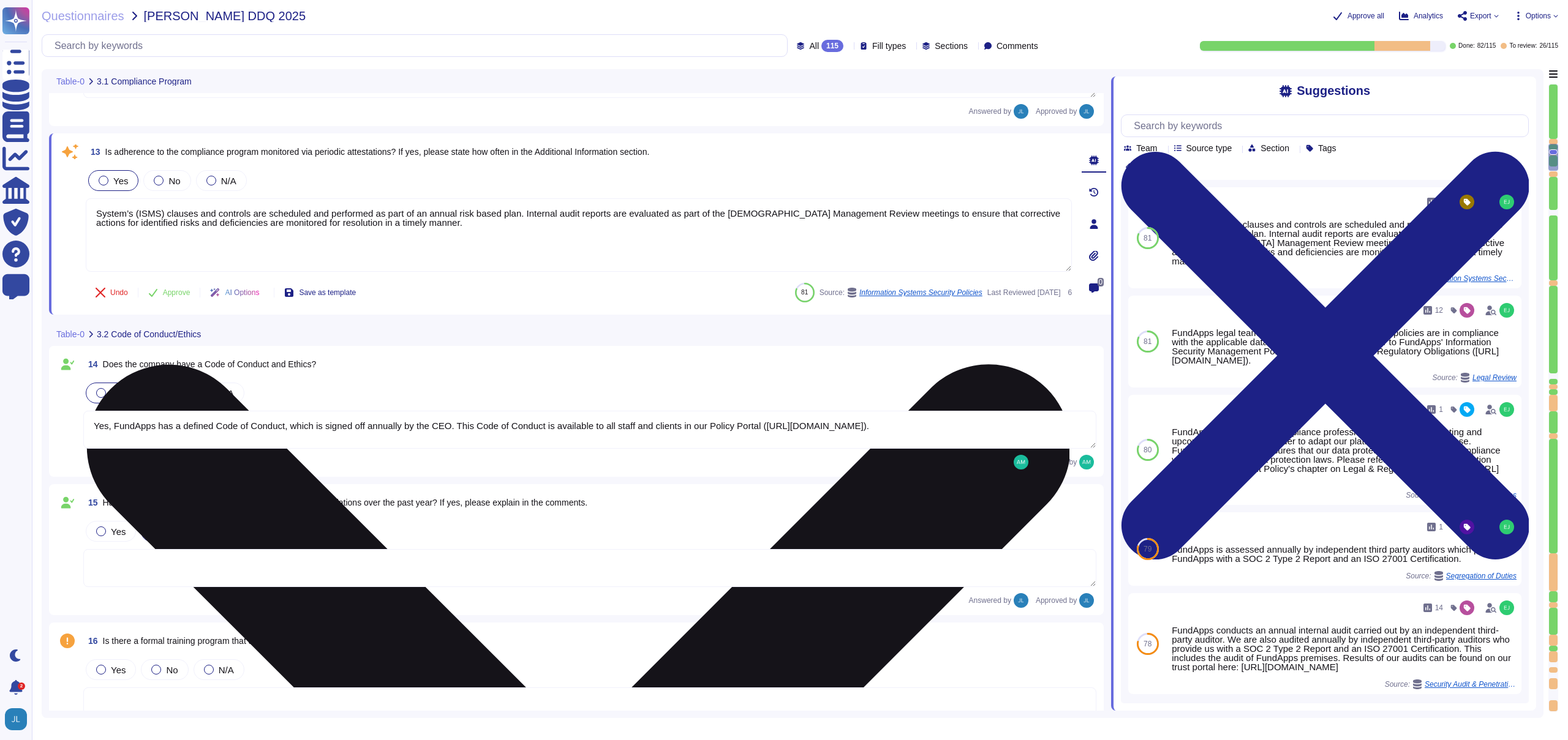
drag, startPoint x: 445, startPoint y: 230, endPoint x: 437, endPoint y: 220, distance: 12.8
click at [437, 220] on textarea "System’s (ISMS) clauses and controls are scheduled and performed as part of an …" at bounding box center [578, 235] width 986 height 73
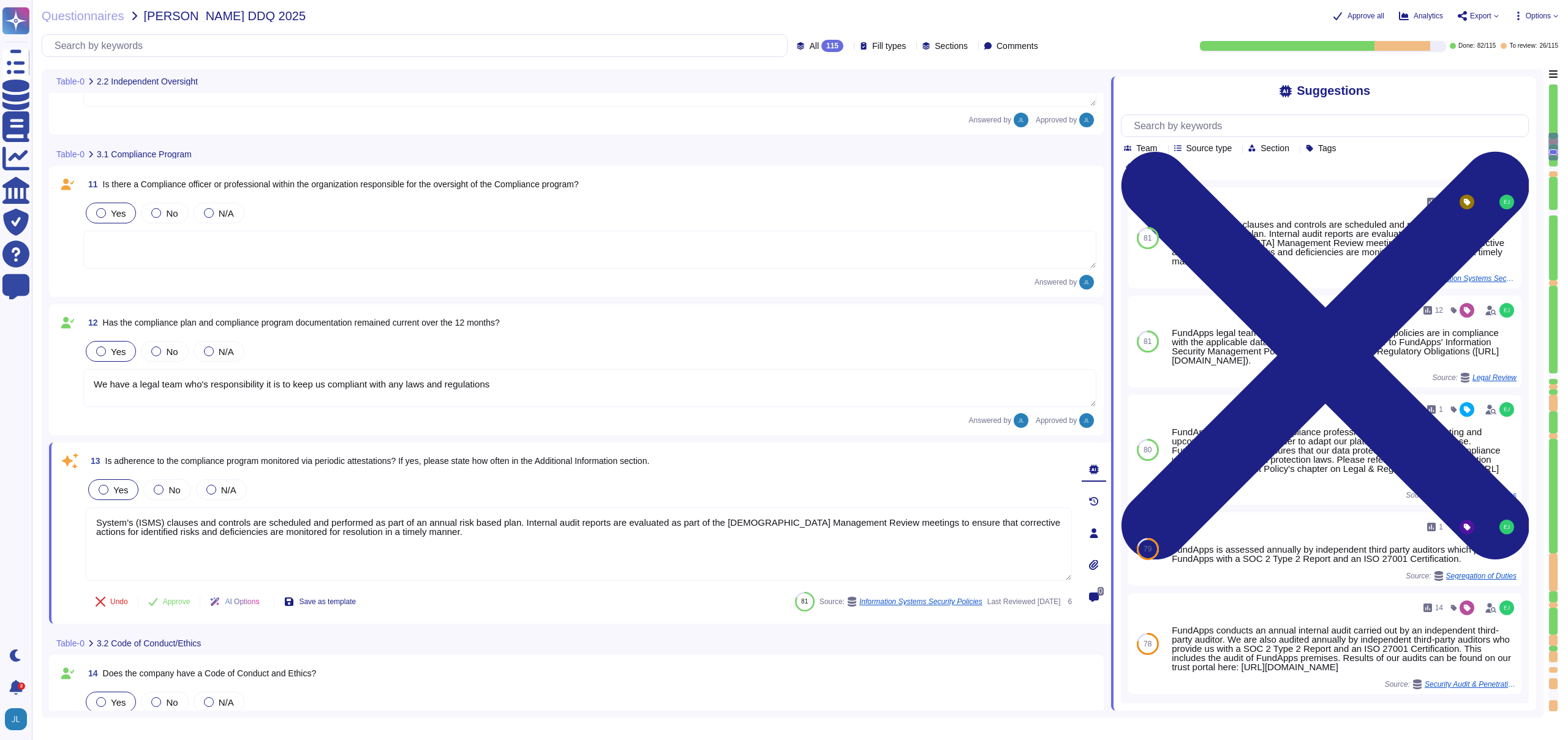
type textarea "FundApps' financial statements are publicly available on Companies House"
type textarea "FundApps mandates a third-party financial auditor to review its financial state…"
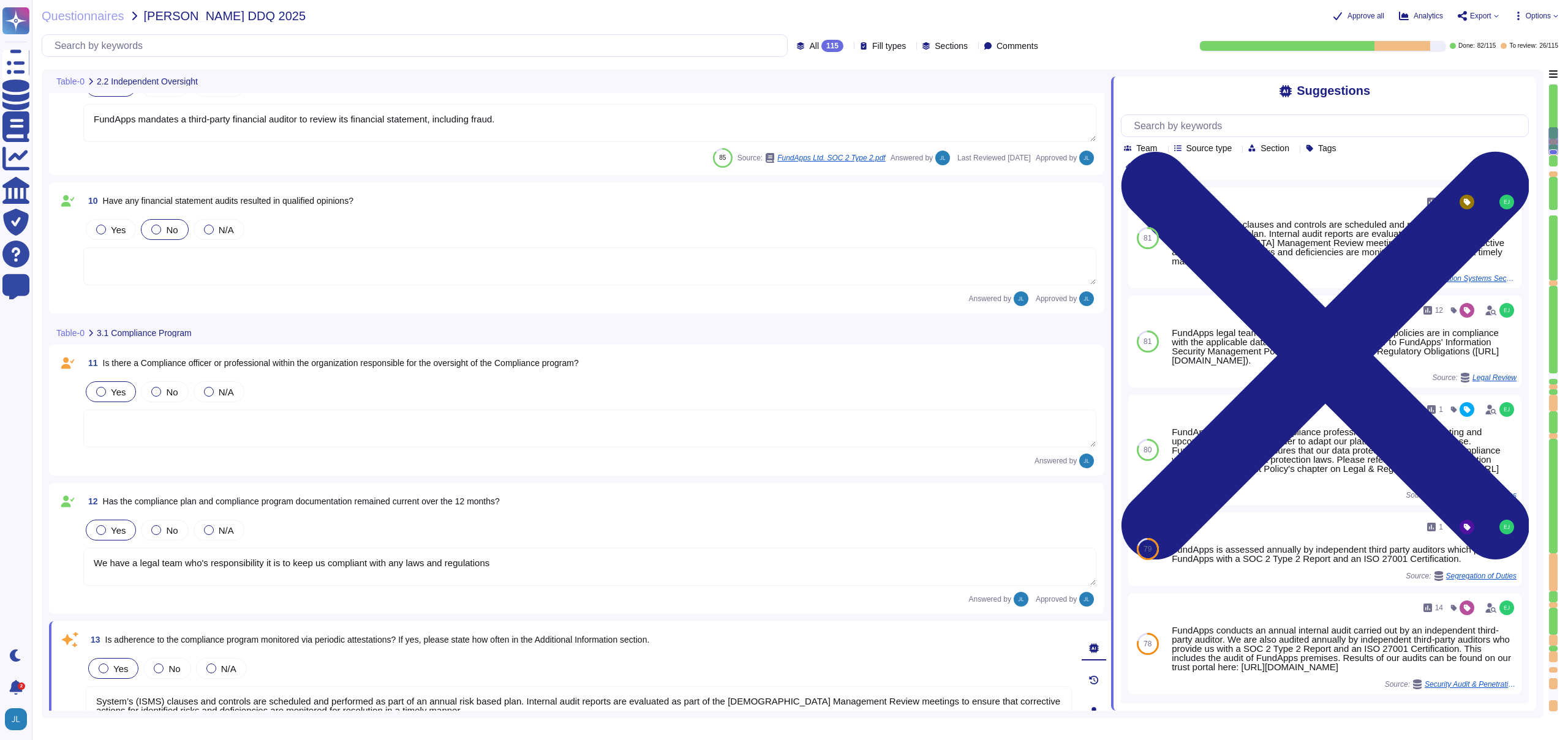
click at [300, 369] on span "11 Is there a Compliance officer or professional within the organization respon…" at bounding box center [331, 363] width 496 height 22
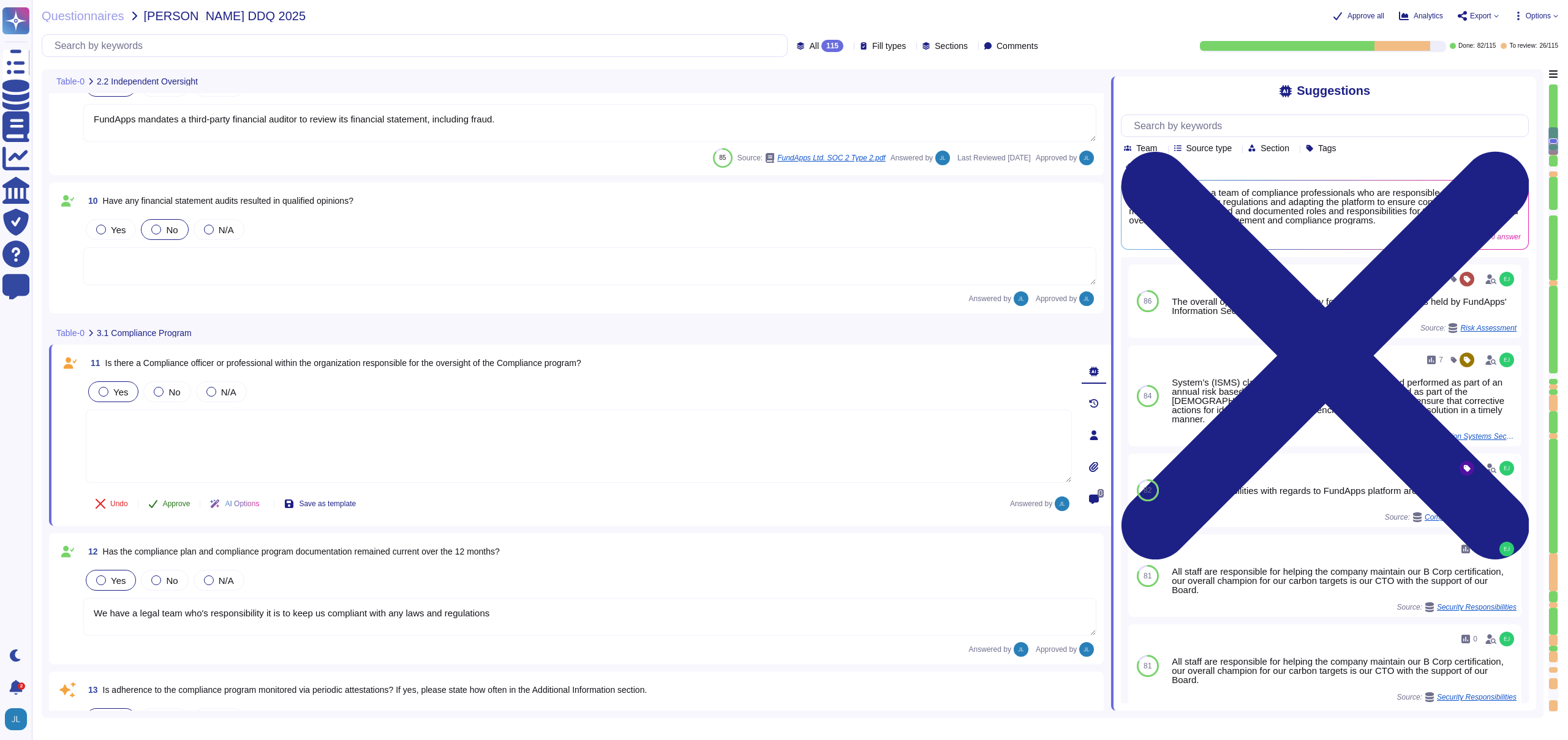
click at [177, 503] on span "Approve" at bounding box center [176, 503] width 27 height 7
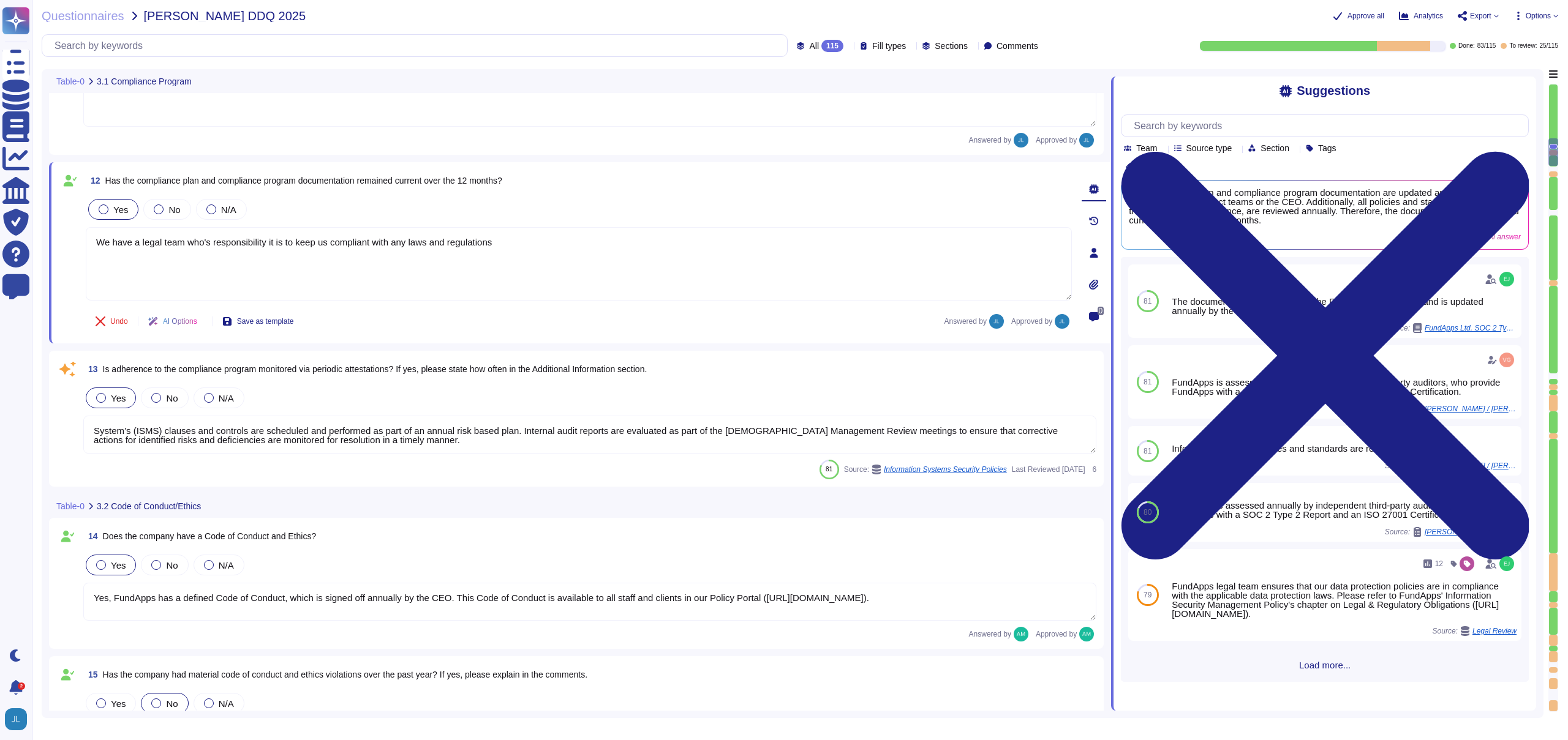
type textarea "All new employees receive security training, and existing employees undergo ann…"
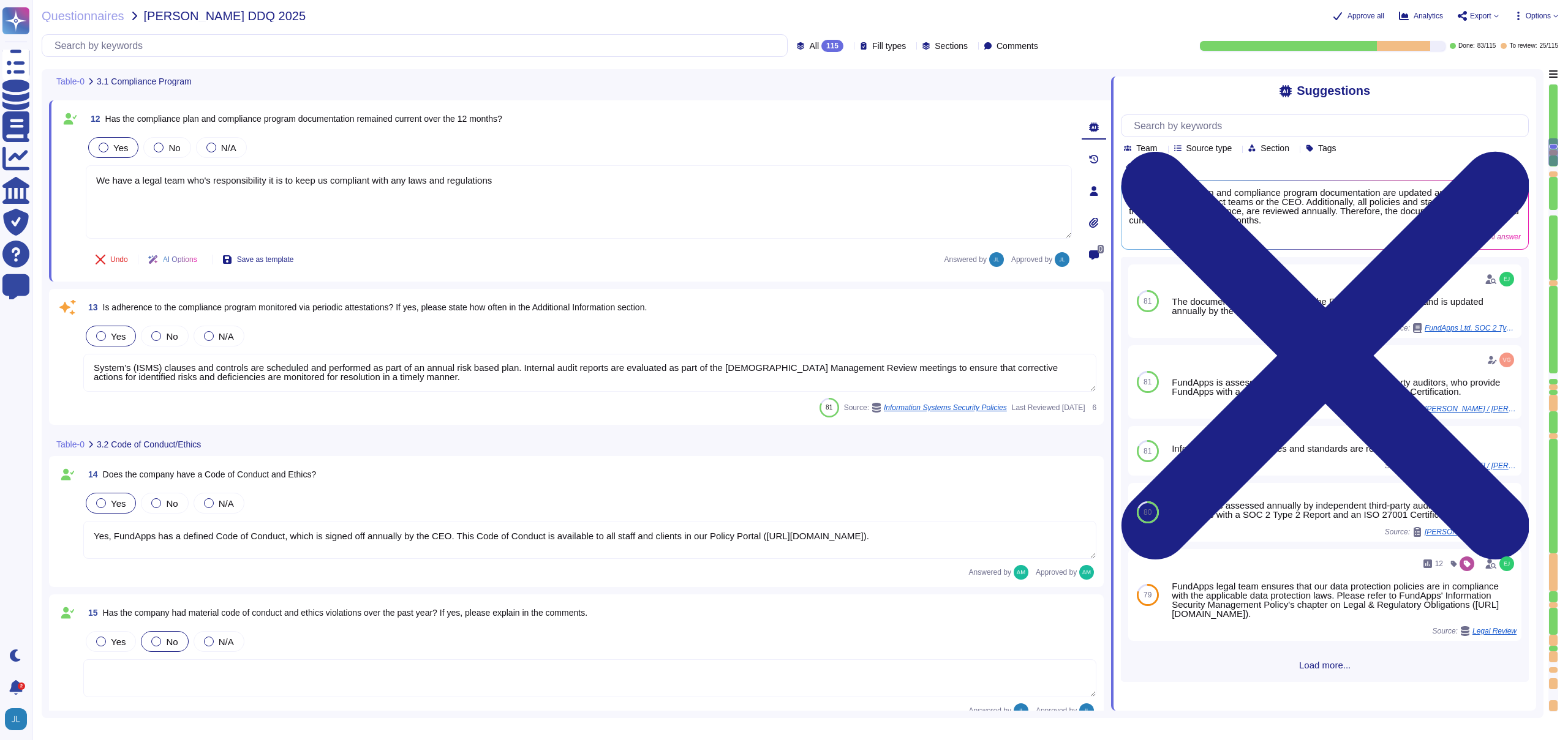
scroll to position [0, 0]
drag, startPoint x: 450, startPoint y: 375, endPoint x: 87, endPoint y: 364, distance: 363.2
click at [87, 364] on textarea "System’s (ISMS) clauses and controls are scheduled and performed as part of an …" at bounding box center [590, 372] width 1013 height 38
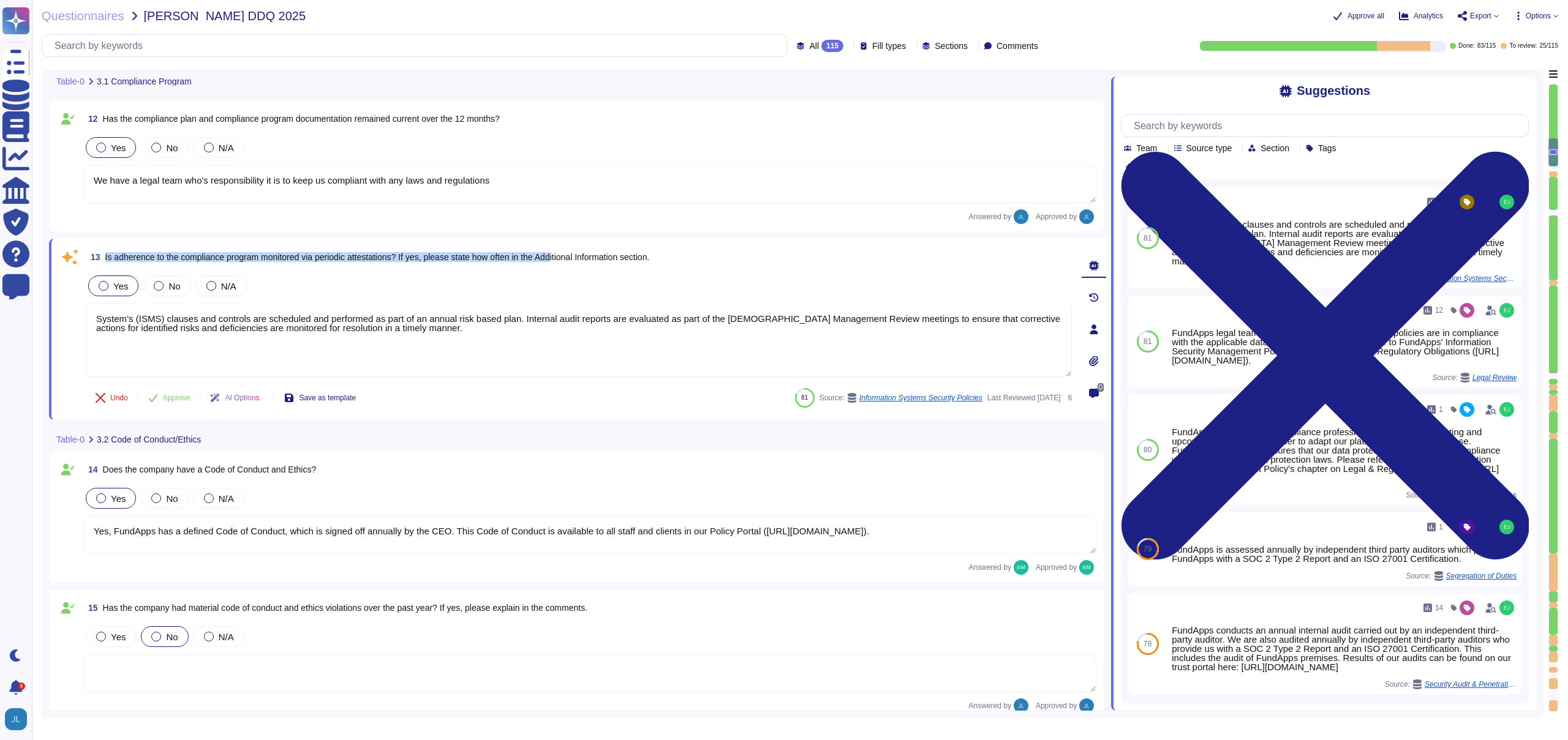
drag, startPoint x: 741, startPoint y: 252, endPoint x: 579, endPoint y: 253, distance: 162.0
click at [579, 253] on div "13 Is adherence to the compliance program monitored via periodic attestations? …" at bounding box center [578, 257] width 986 height 22
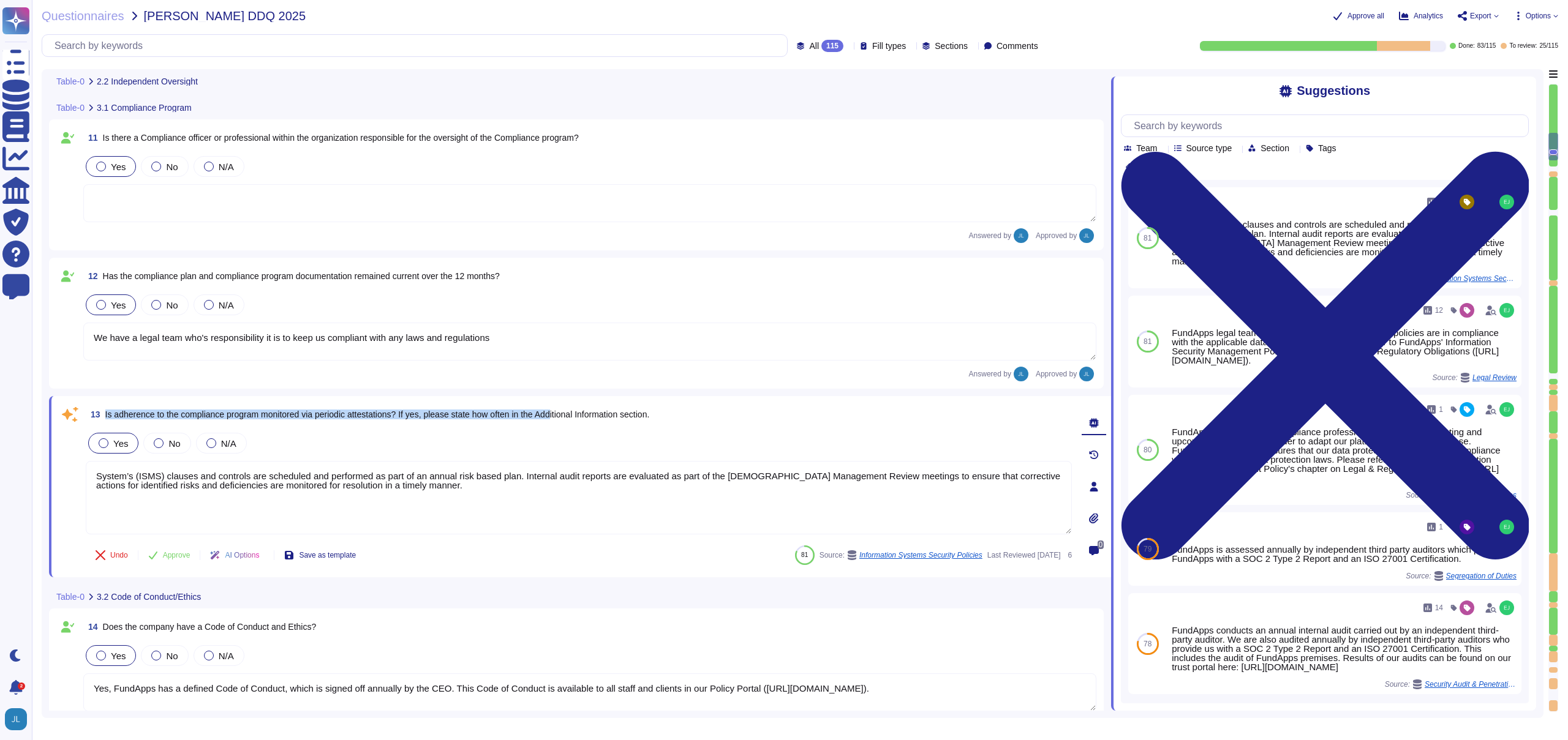
scroll to position [1396, 0]
type textarea "FundApps mandates a third-party financial auditor to review its financial state…"
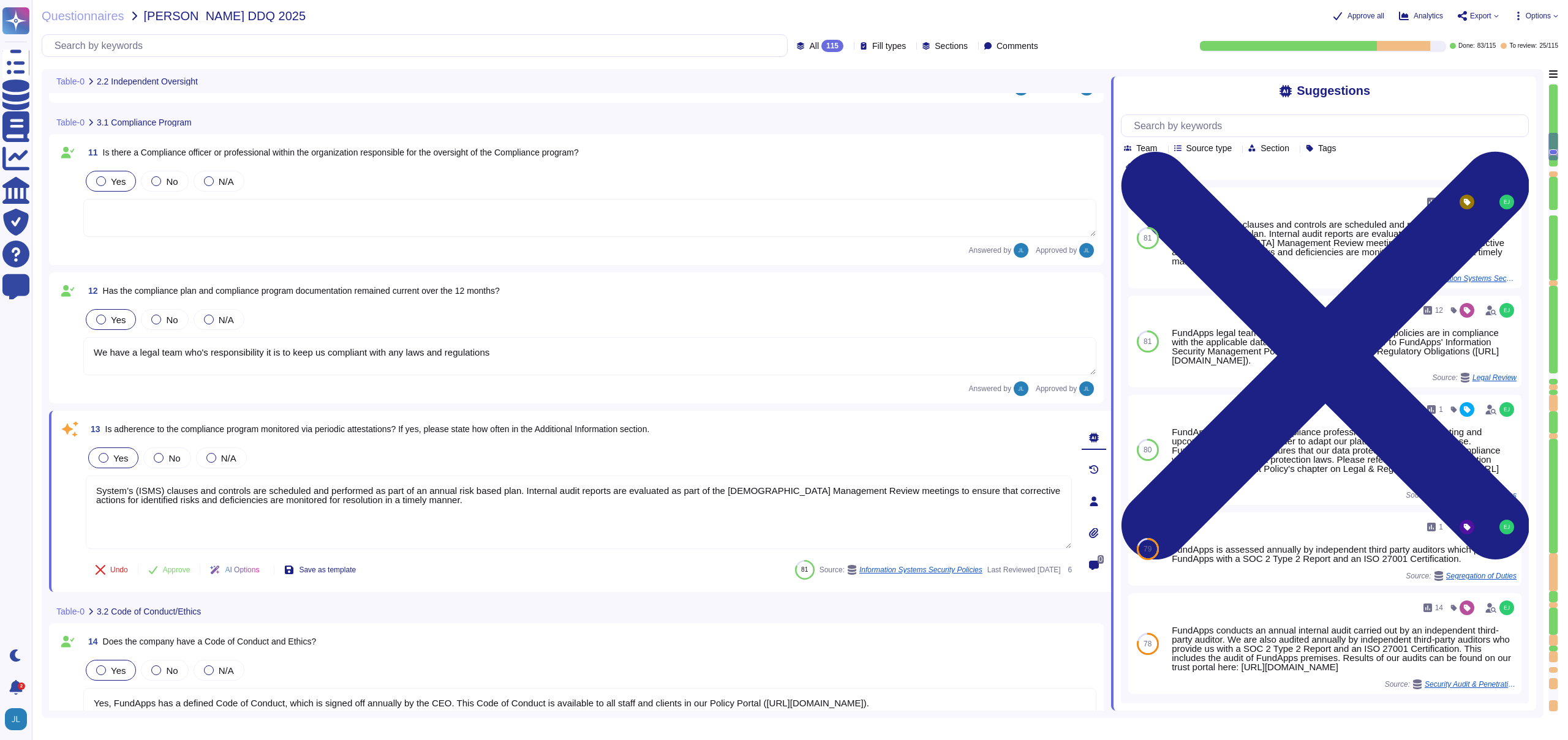
click at [516, 351] on textarea "We have a legal team who's responsibility it is to keep us compliant with any l…" at bounding box center [590, 356] width 1013 height 38
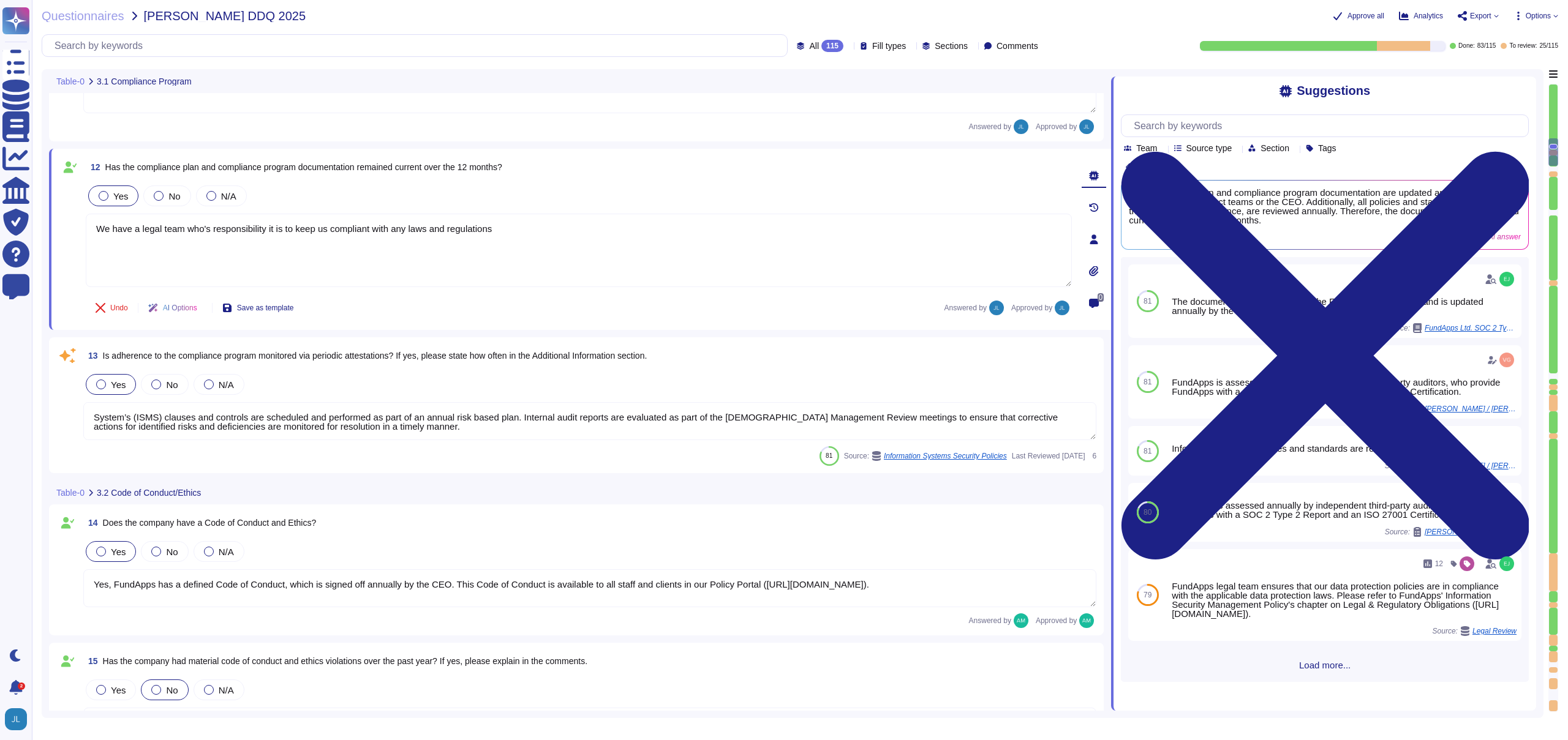
scroll to position [1506, 0]
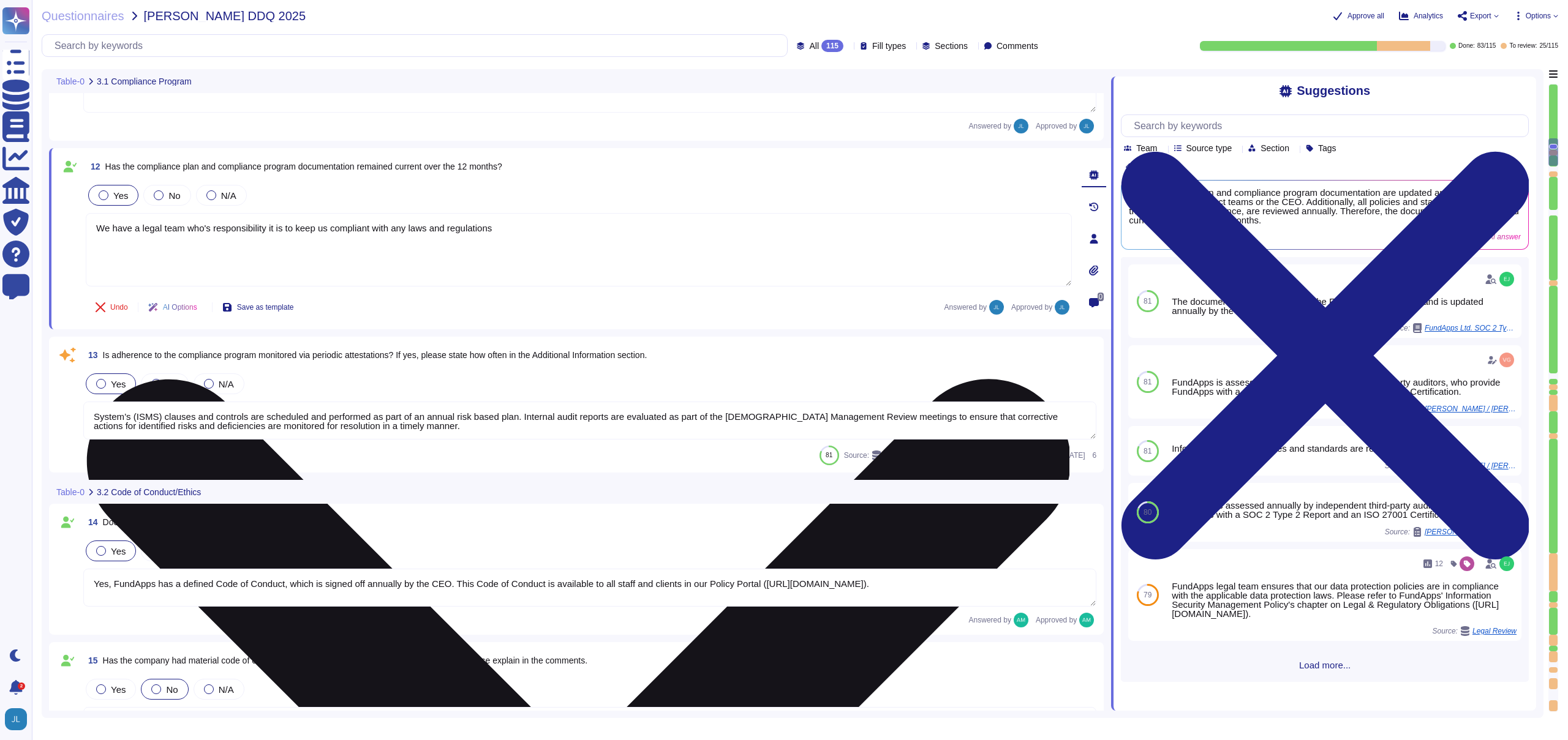
drag, startPoint x: 333, startPoint y: 228, endPoint x: 324, endPoint y: 230, distance: 9.2
click at [324, 230] on textarea "We have a legal team who's responsibility it is to keep us compliant with any l…" at bounding box center [578, 249] width 986 height 73
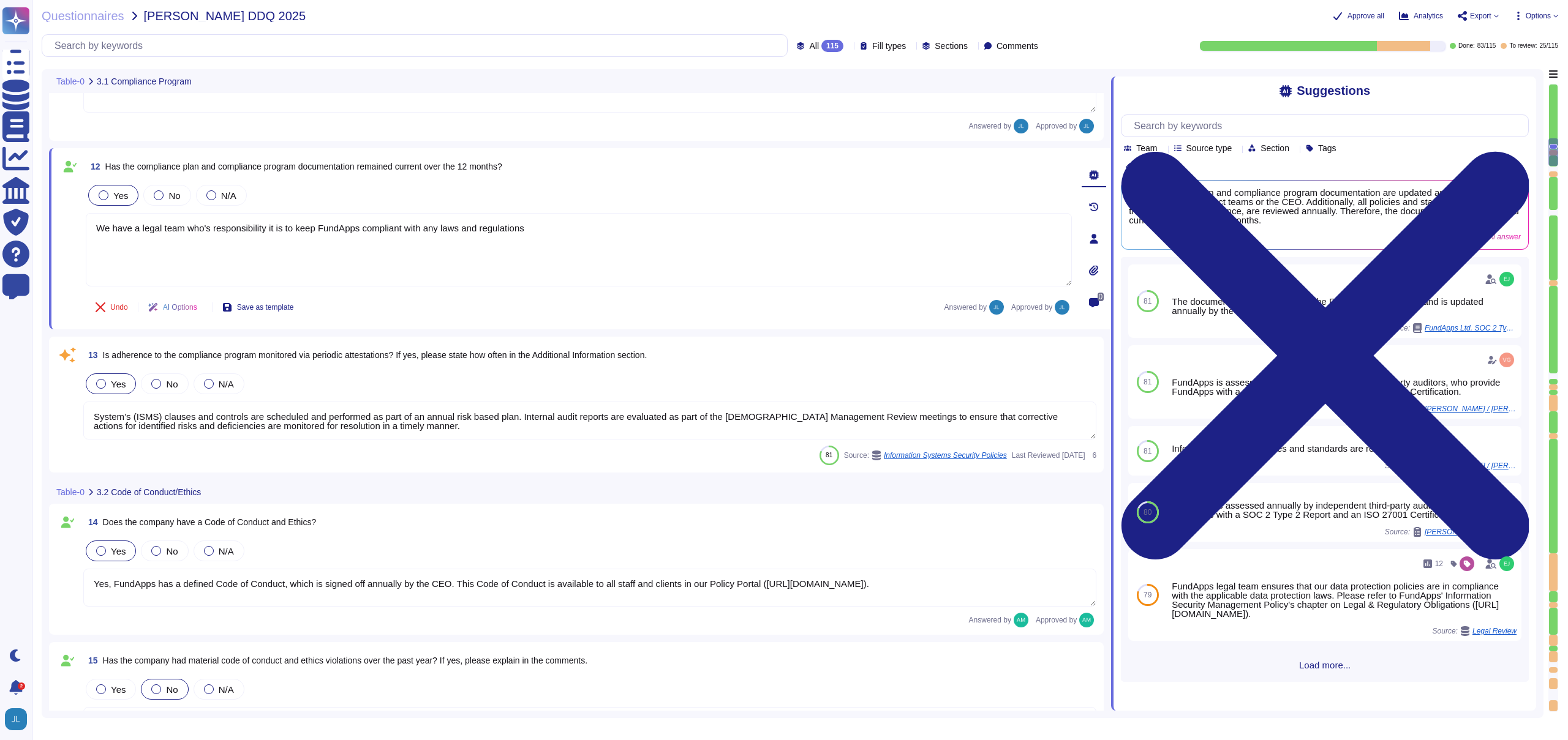
type textarea "We have a legal team who's responsibility it is to keep FundApps compliant with…"
click at [431, 353] on span "Is adherence to the compliance program monitored via periodic attestations? If …" at bounding box center [375, 354] width 545 height 10
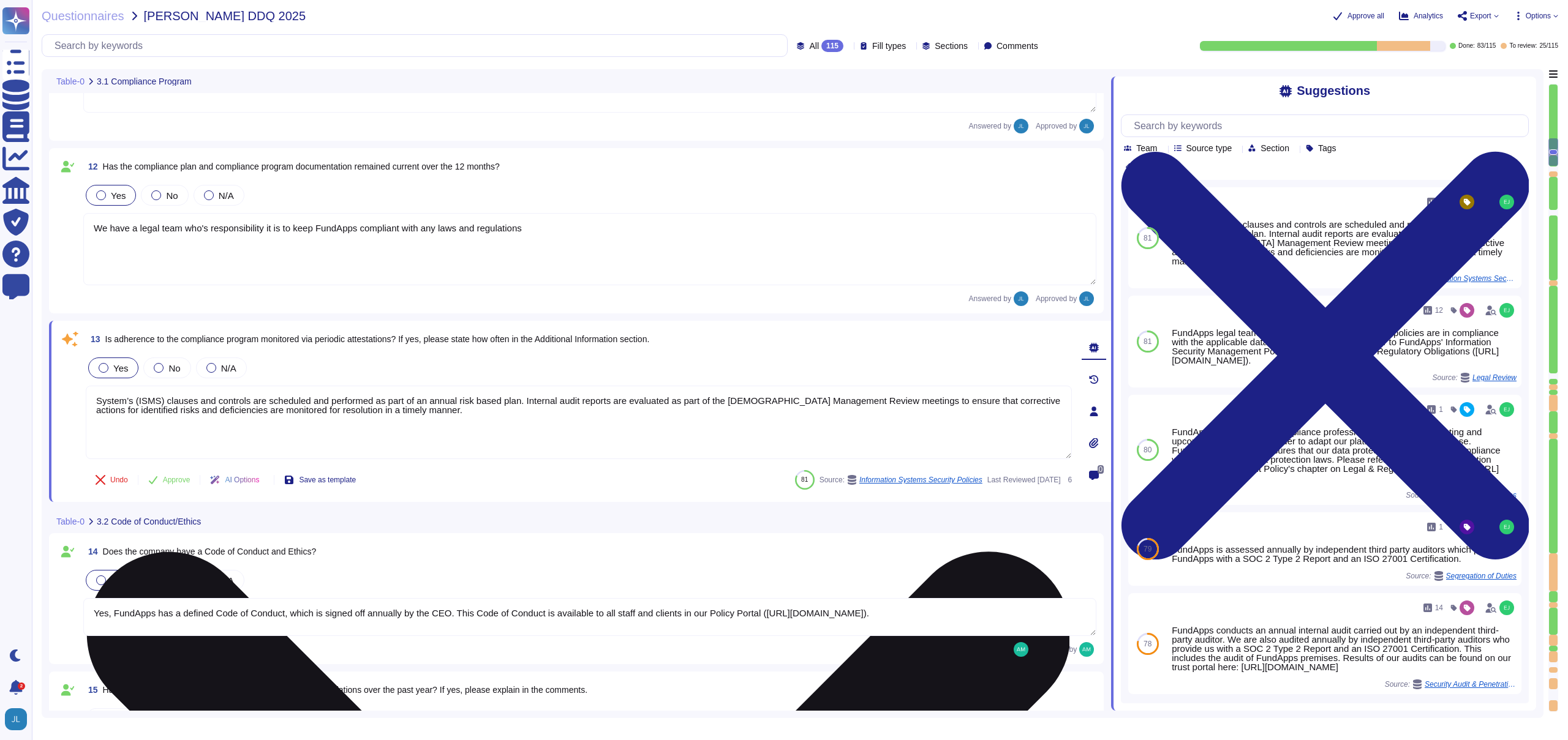
drag, startPoint x: 404, startPoint y: 409, endPoint x: 89, endPoint y: 396, distance: 315.3
click at [86, 399] on textarea "System’s (ISMS) clauses and controls are scheduled and performed as part of an …" at bounding box center [578, 422] width 986 height 73
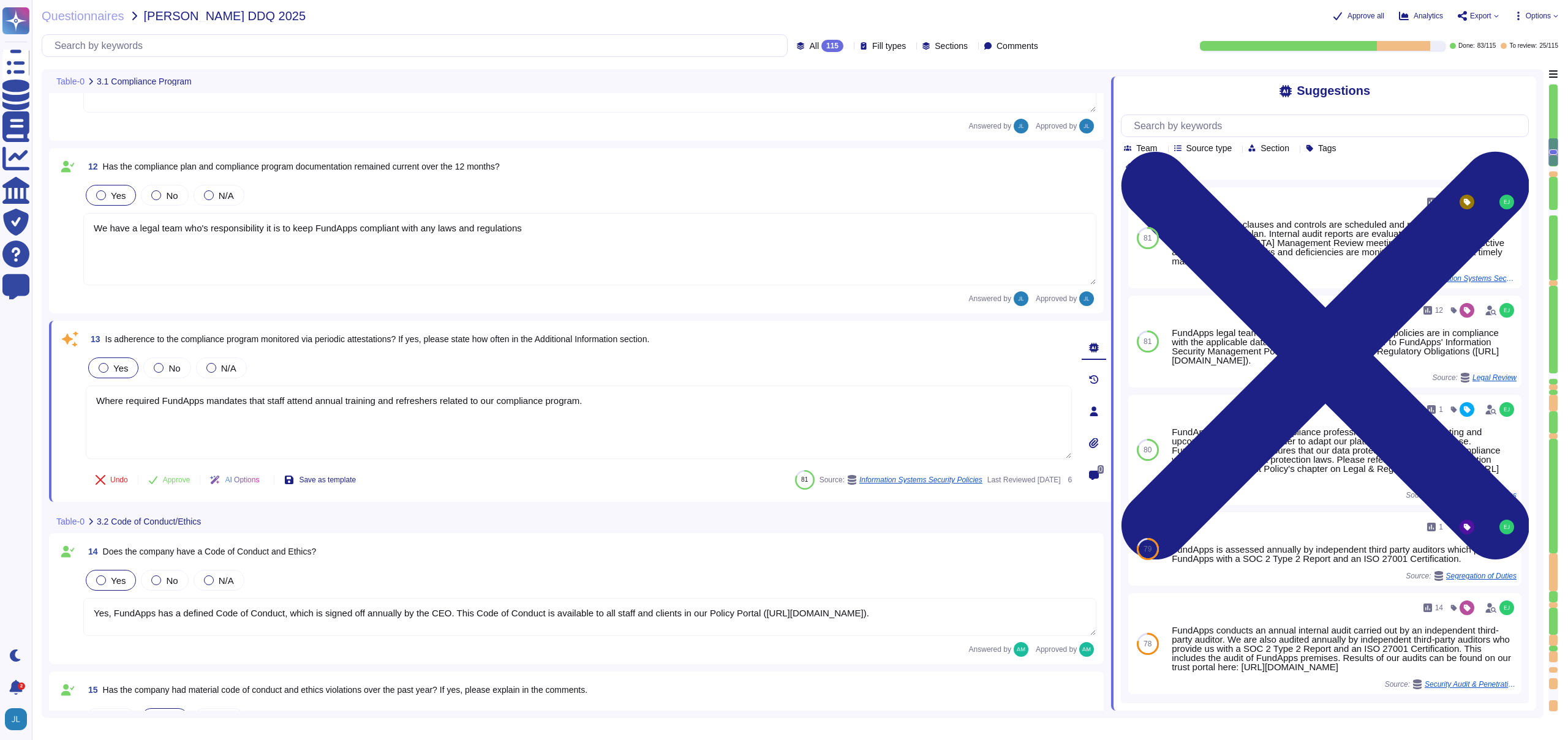
type textarea "Where required FundApps mandates that staff attend annual training and refreshe…"
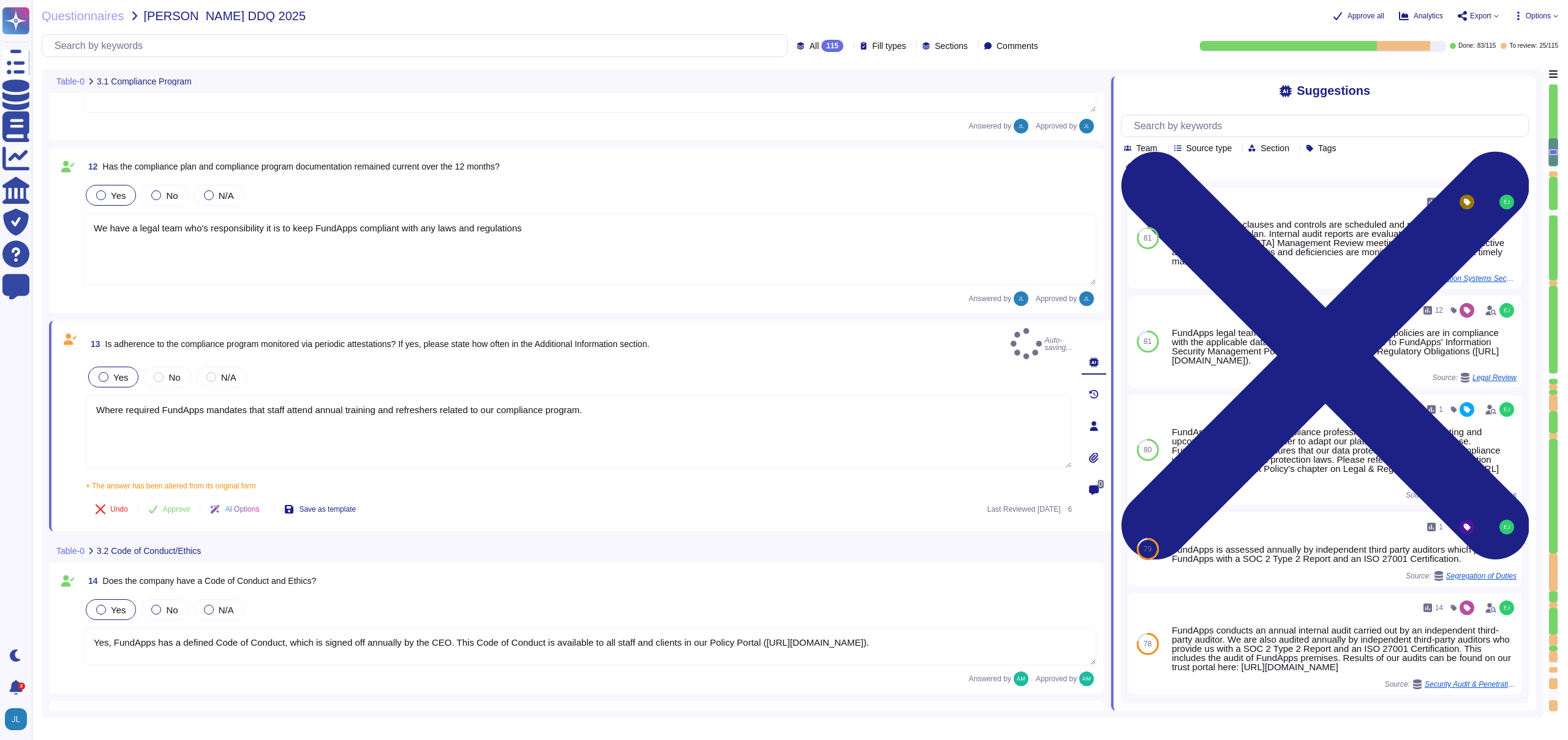
click at [182, 482] on div "13 Is adherence to the compliance program monitored via periodic attestations? …" at bounding box center [565, 425] width 1013 height 196
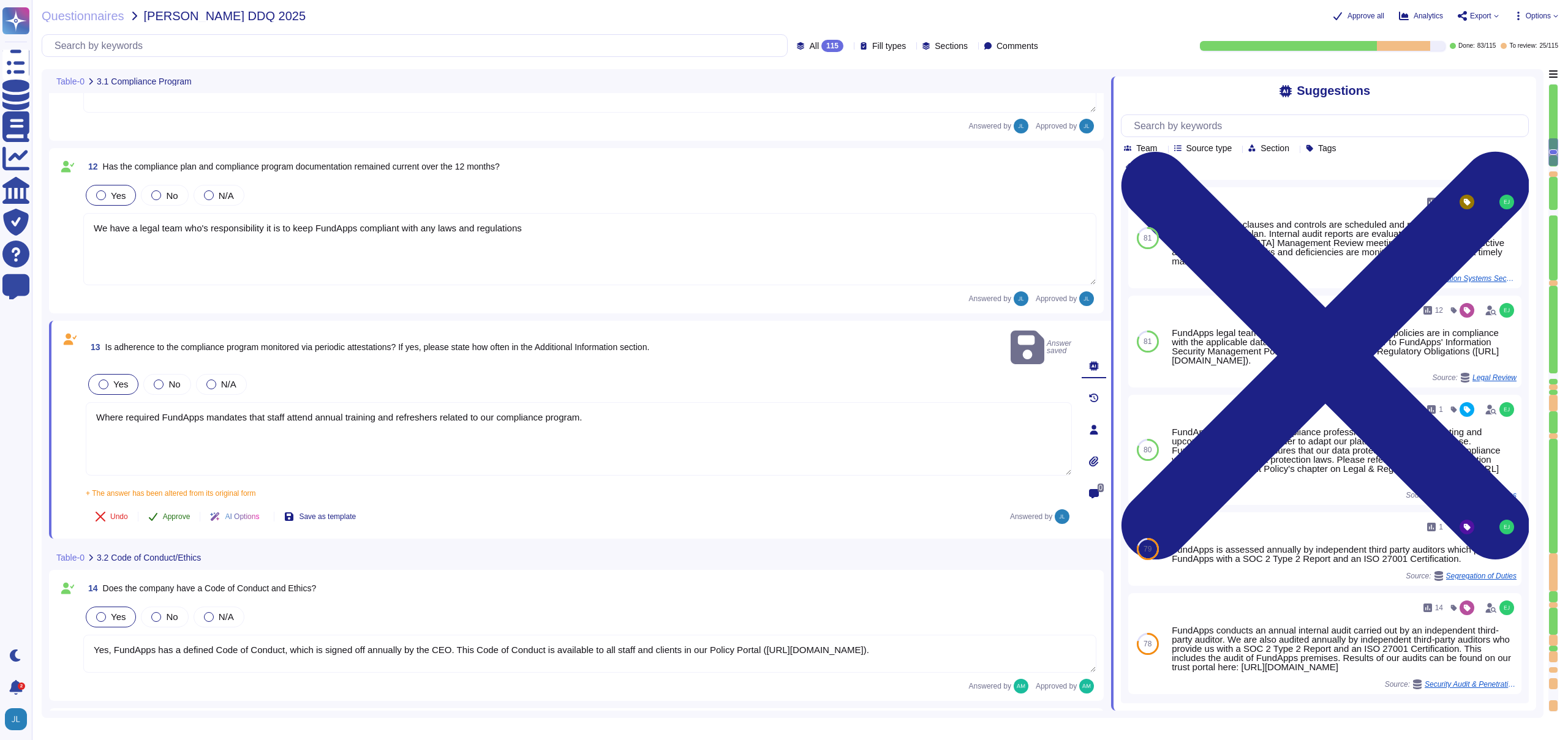
click at [170, 513] on span "Approve" at bounding box center [176, 516] width 27 height 7
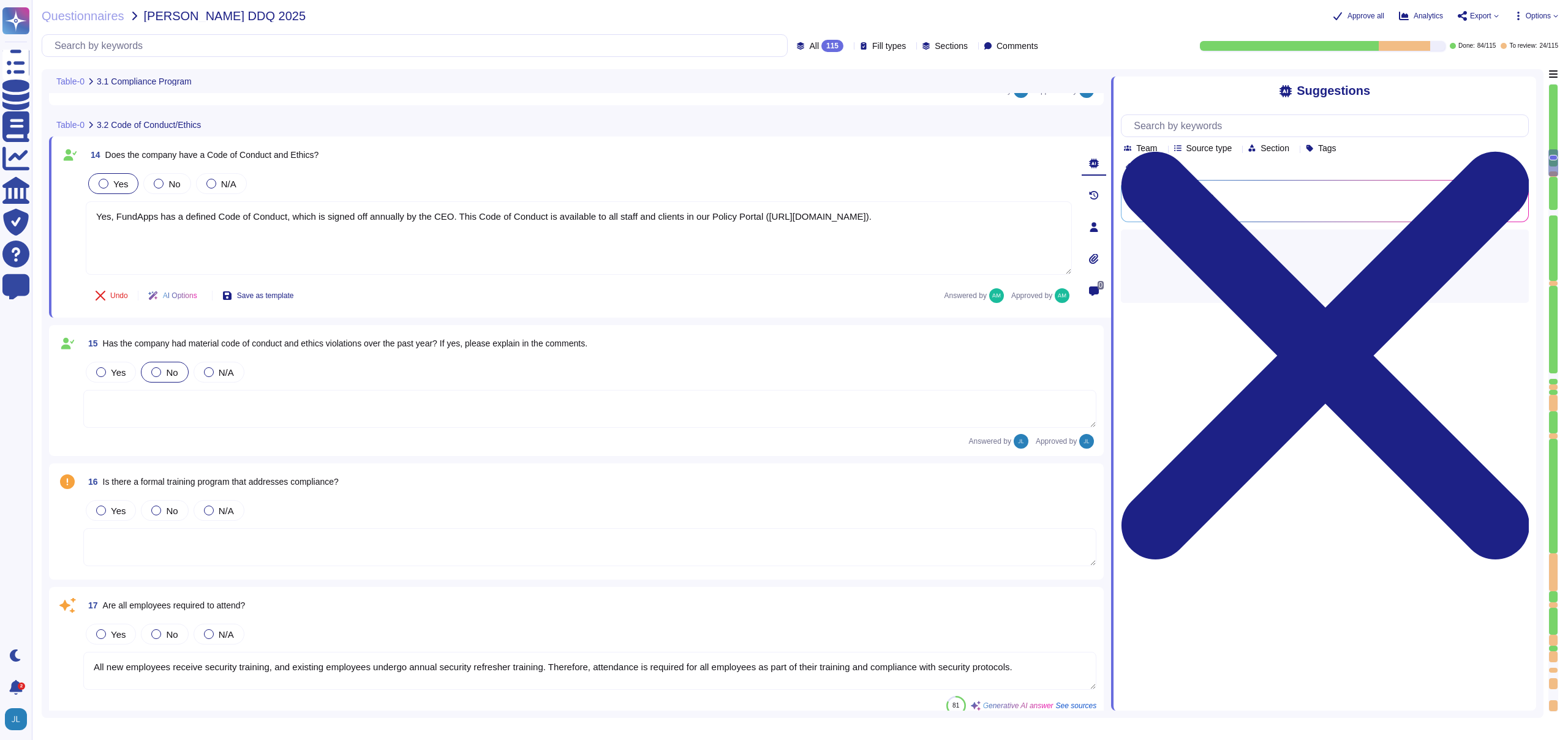
type textarea "Yes, FundApps has a whistleblowing policy, which is detailed in the Code of Con…"
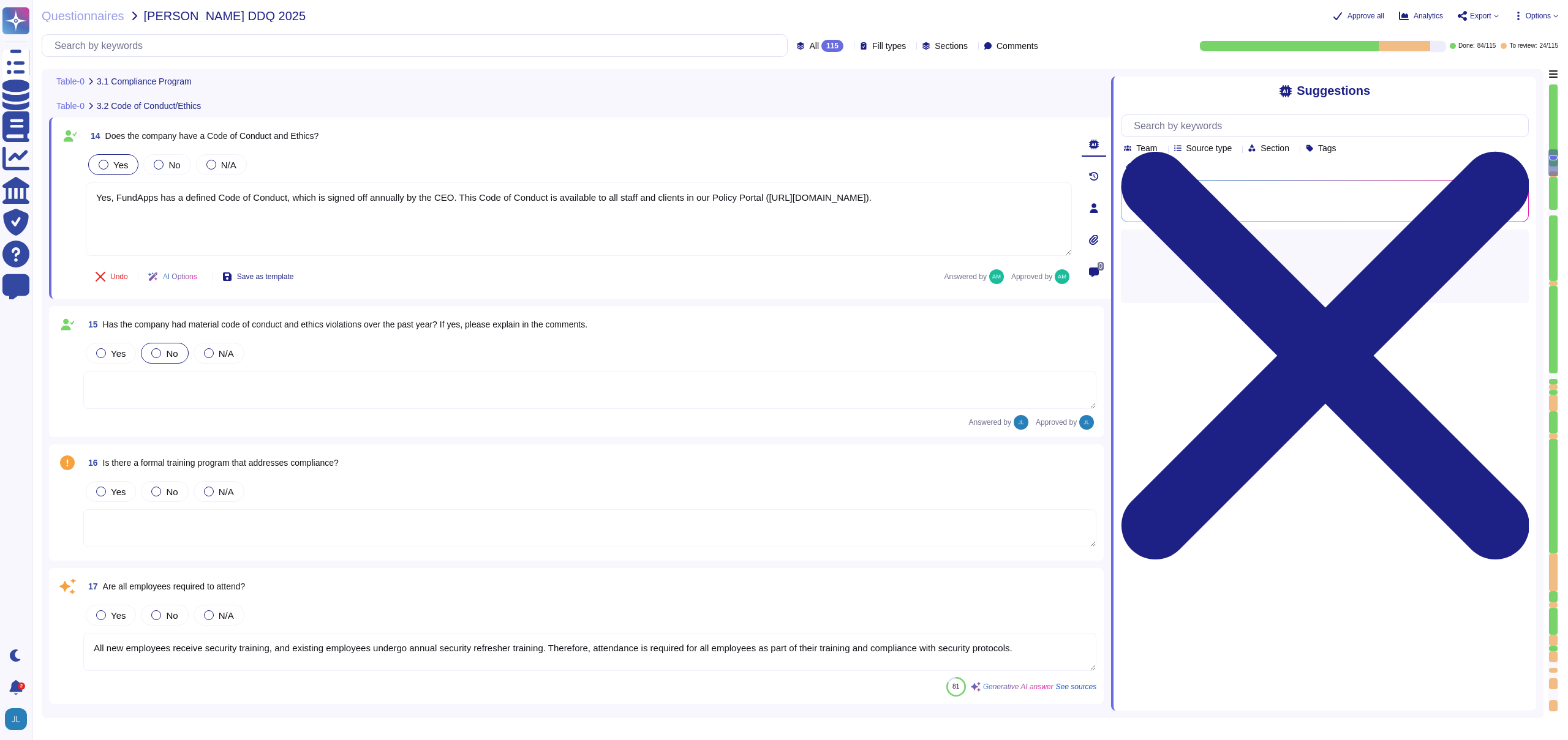
scroll to position [1908, 0]
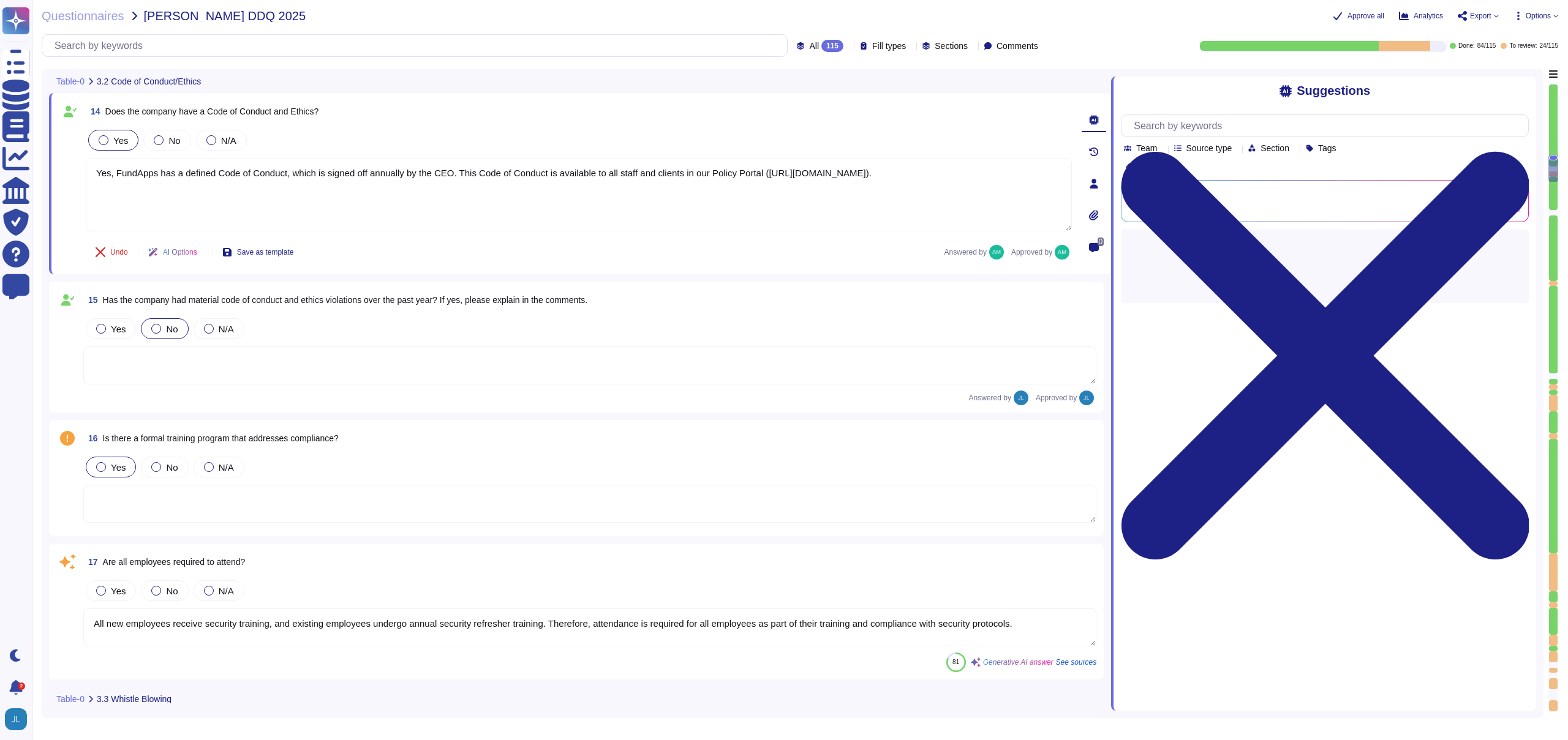
click at [111, 470] on span "Yes" at bounding box center [118, 467] width 15 height 10
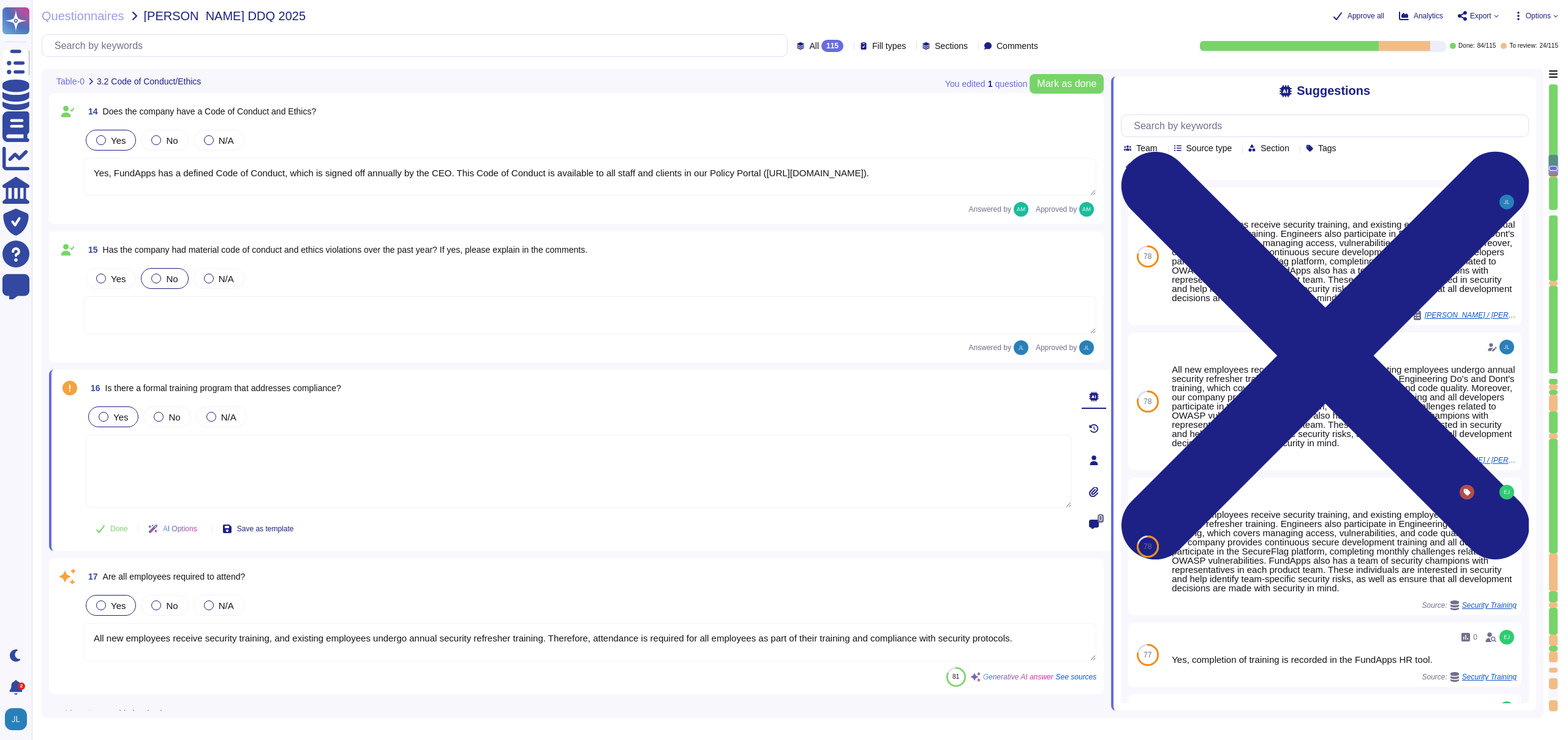
click at [111, 601] on span "Yes" at bounding box center [118, 605] width 15 height 10
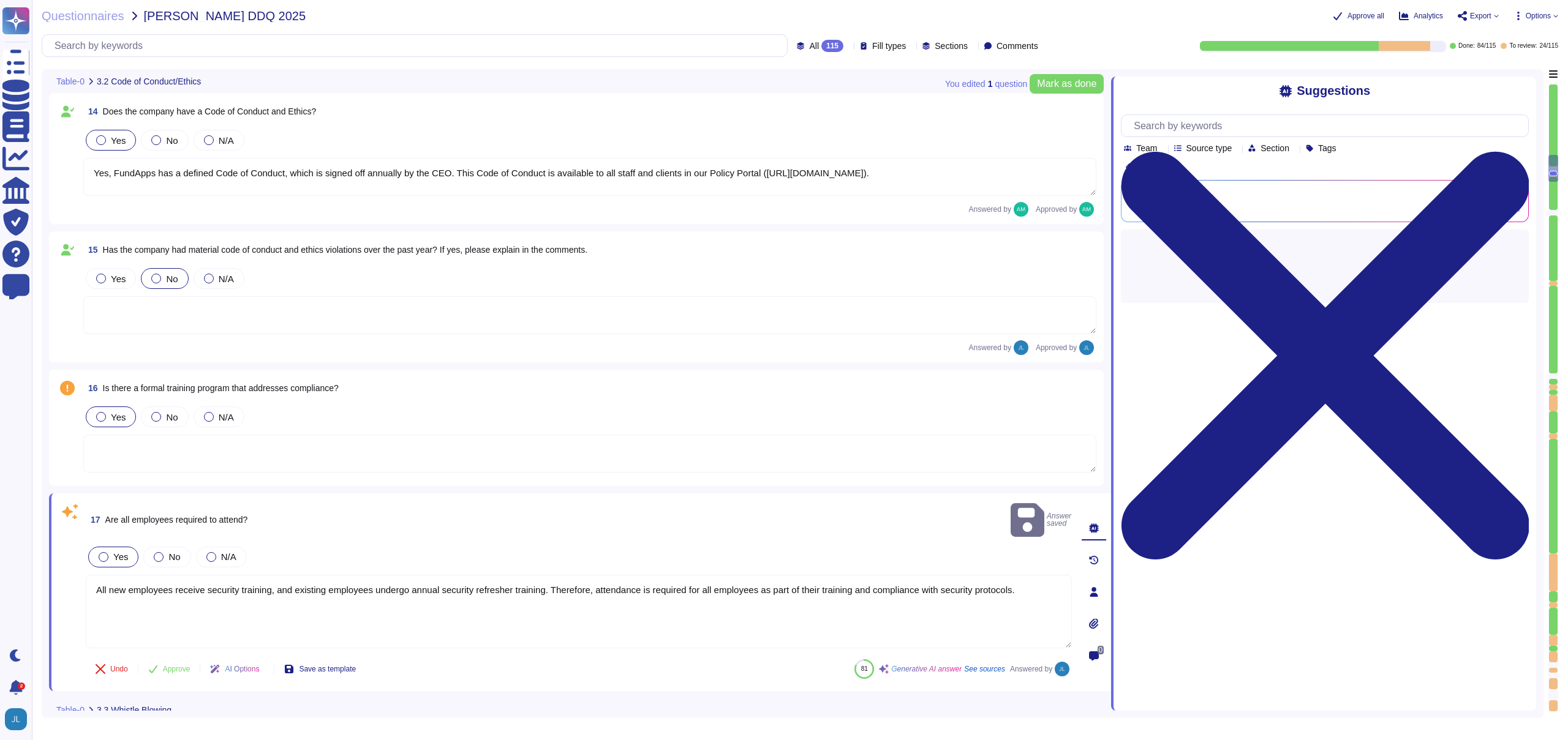
click at [195, 584] on textarea "All new employees receive security training, and existing employees undergo ann…" at bounding box center [578, 611] width 986 height 73
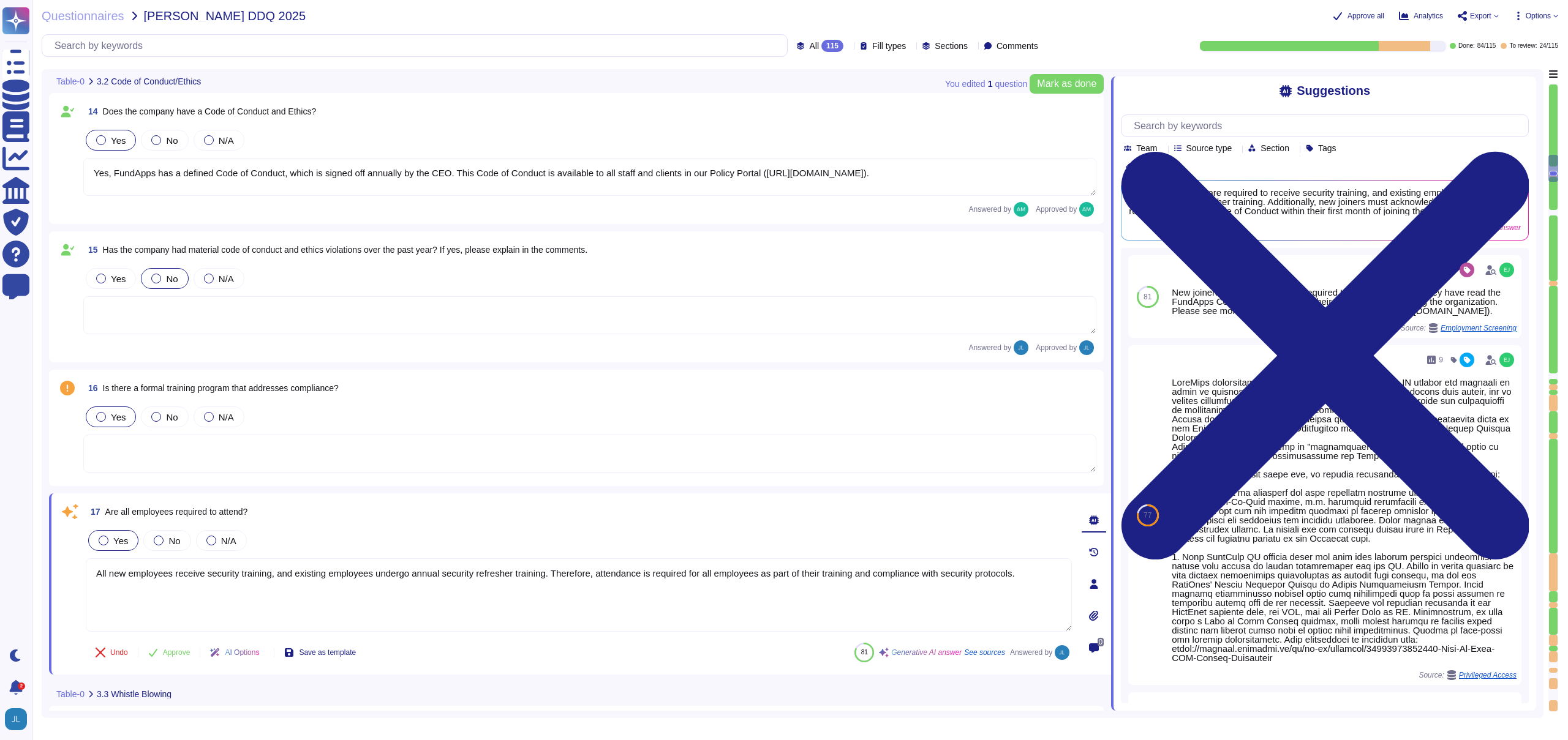
drag, startPoint x: 447, startPoint y: 573, endPoint x: 484, endPoint y: 573, distance: 37.0
click at [484, 573] on textarea "All new employees receive security training, and existing employees undergo ann…" at bounding box center [578, 595] width 986 height 73
drag, startPoint x: 527, startPoint y: 571, endPoint x: 903, endPoint y: 608, distance: 377.8
click at [902, 609] on textarea "All new employees receive security training, and existing employees undergo ann…" at bounding box center [578, 595] width 986 height 73
click at [370, 436] on textarea at bounding box center [590, 453] width 1013 height 38
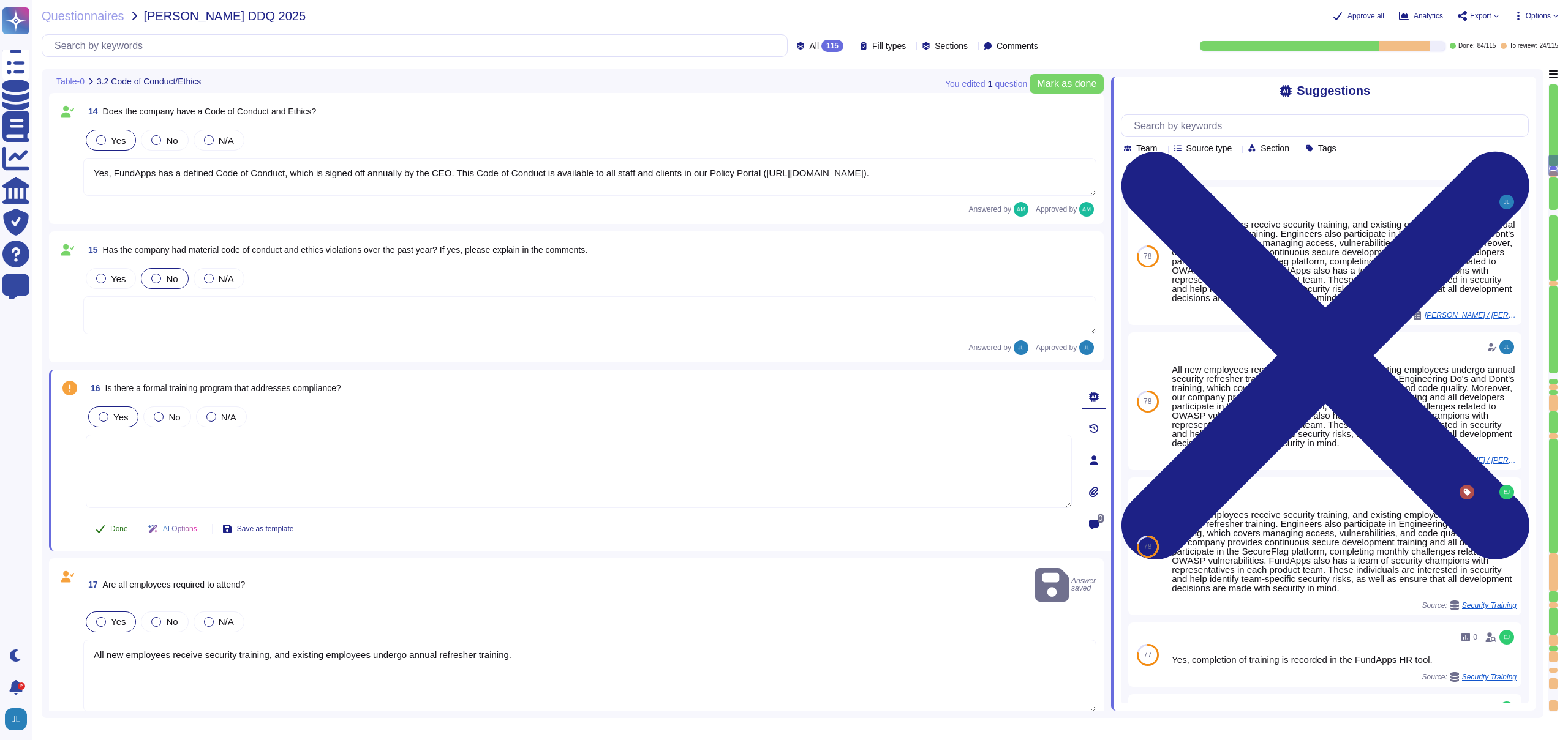
click at [122, 525] on span "Done" at bounding box center [118, 528] width 18 height 7
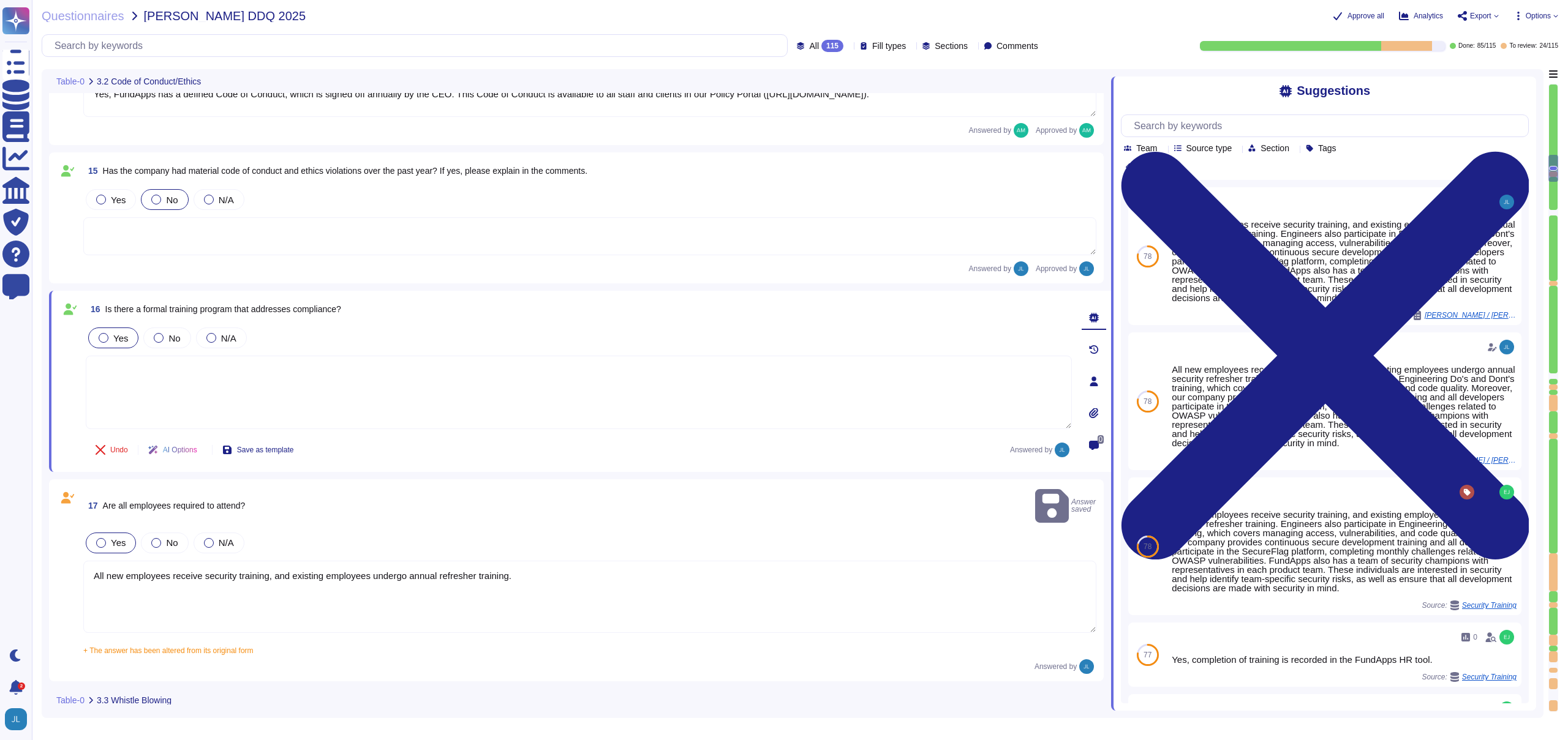
scroll to position [2033, 0]
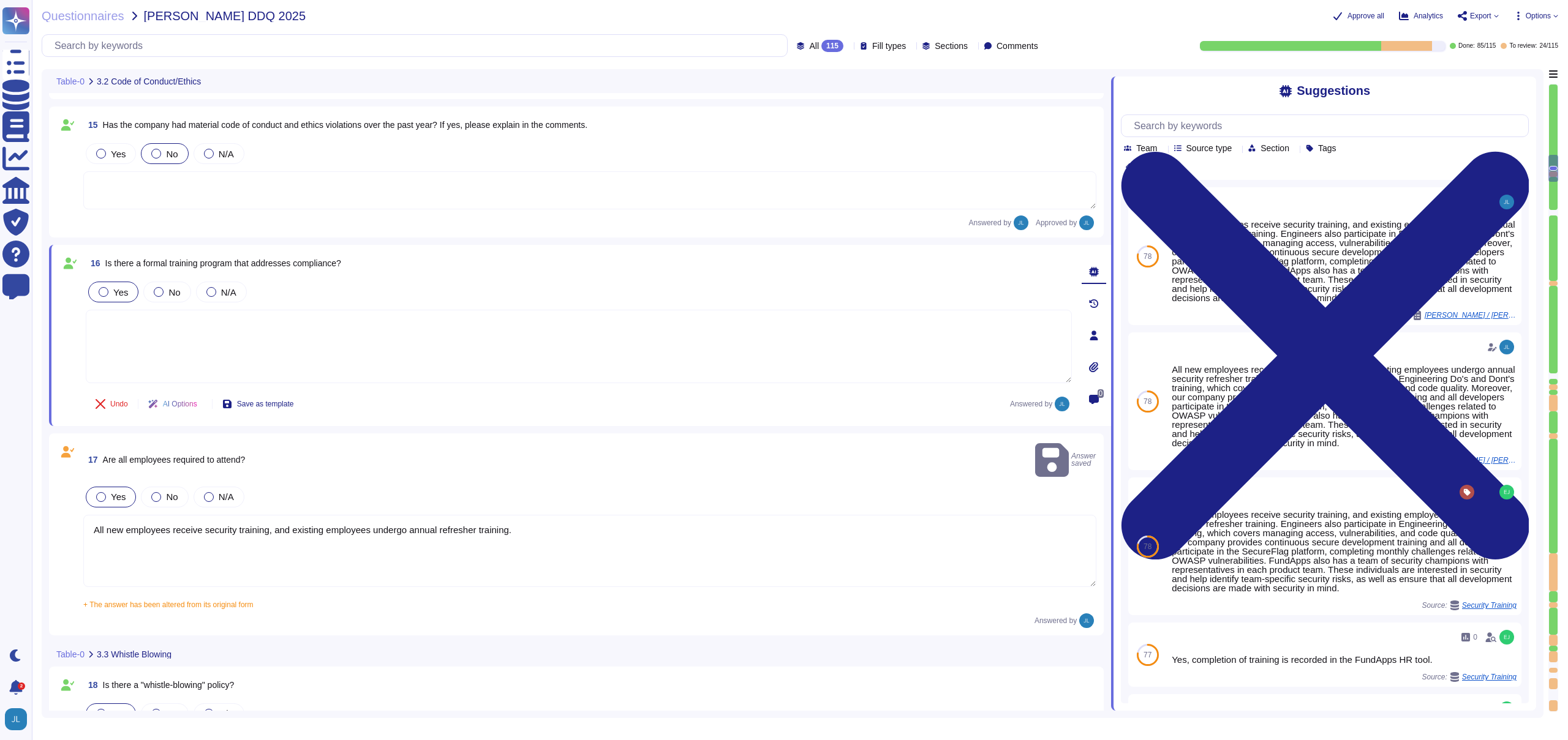
click at [180, 549] on textarea "All new employees receive security training, and existing employees undergo ann…" at bounding box center [590, 551] width 1013 height 72
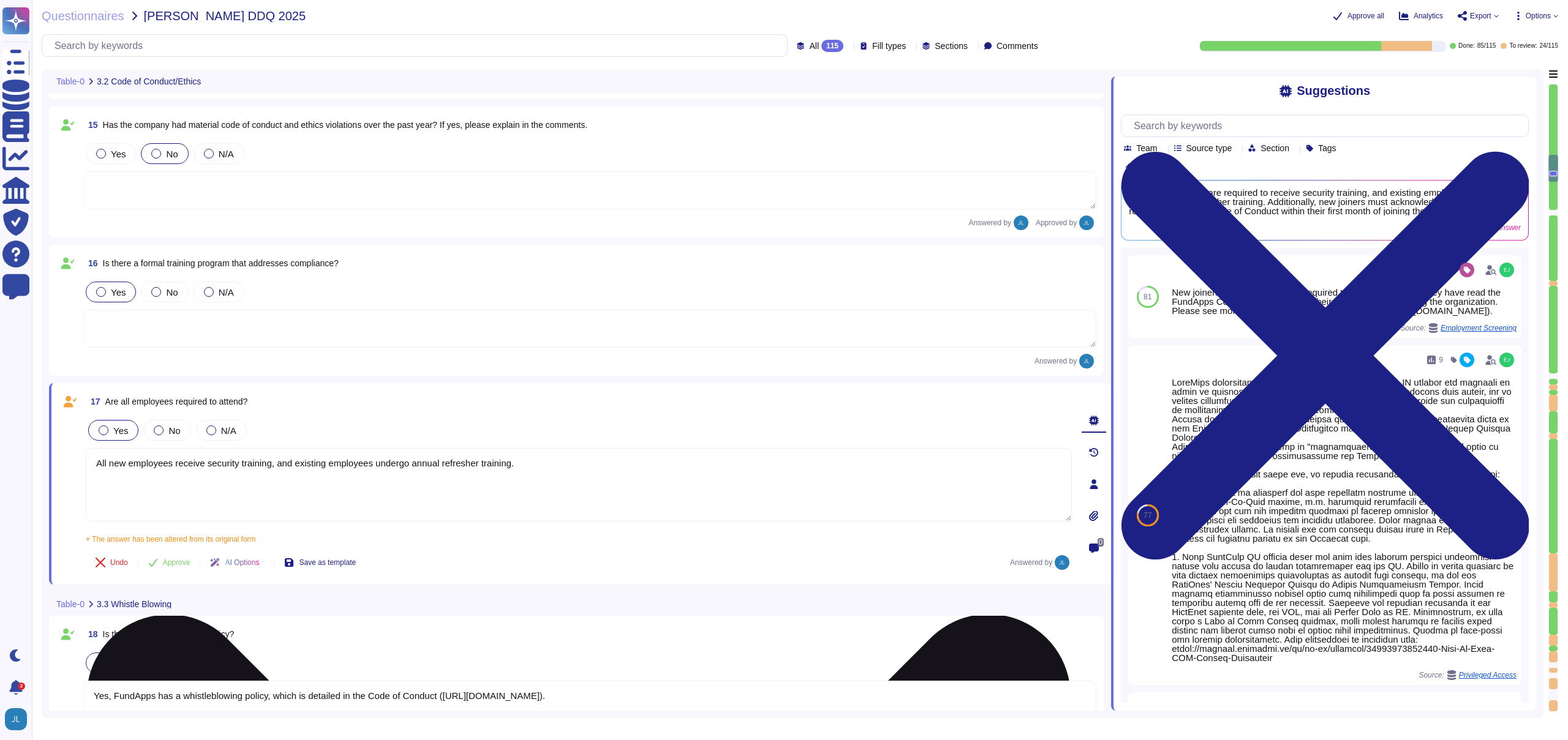
drag, startPoint x: 245, startPoint y: 463, endPoint x: 209, endPoint y: 464, distance: 36.0
click at [209, 464] on textarea "All new employees receive security training, and existing employees undergo ann…" at bounding box center [578, 485] width 986 height 73
type textarea "All new employees receive compliance training, and existing employees undergo a…"
drag, startPoint x: 290, startPoint y: 464, endPoint x: 557, endPoint y: 468, distance: 267.0
click at [557, 468] on textarea "All new employees receive compliance training, and existing employees undergo a…" at bounding box center [578, 485] width 986 height 73
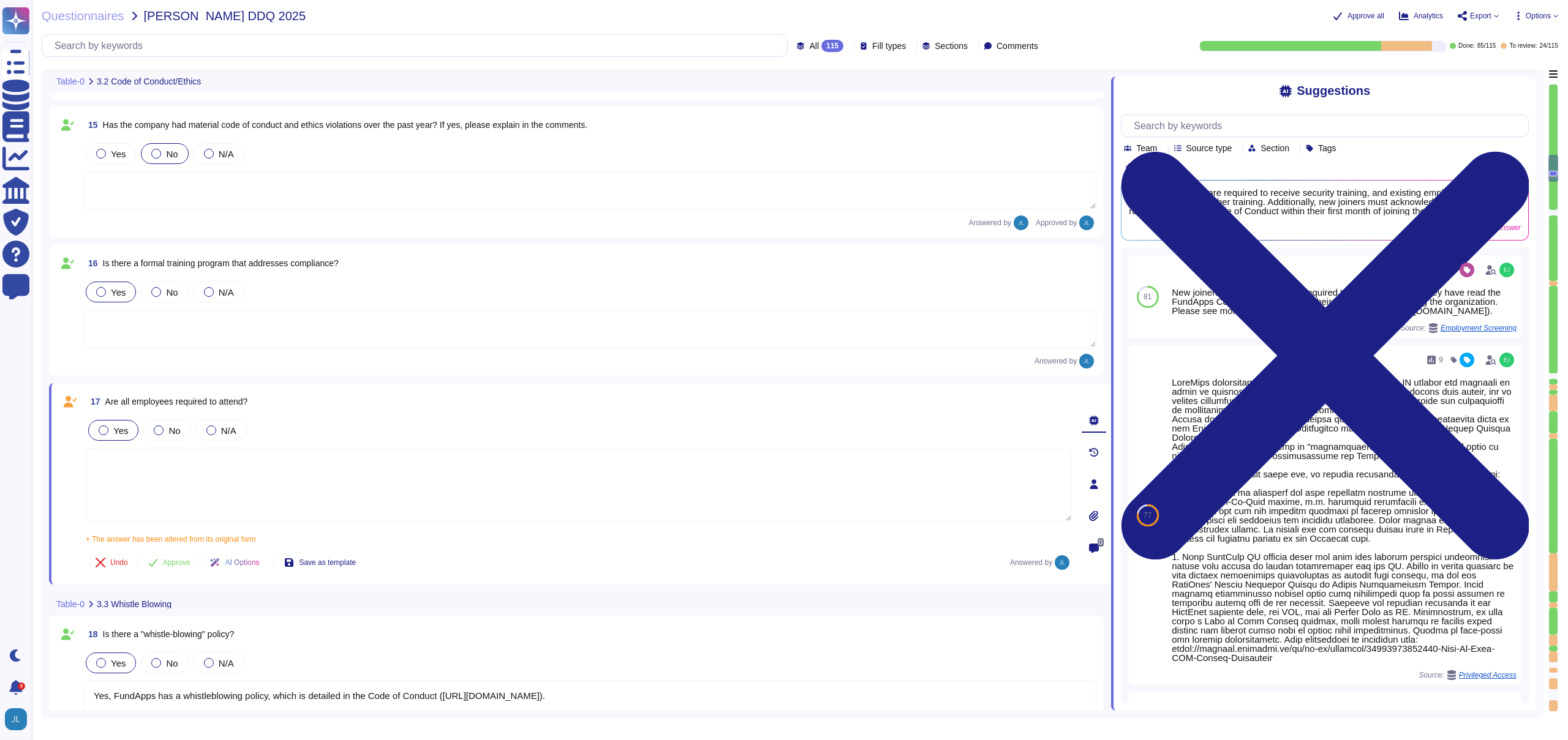
click at [178, 562] on div "17 Are all employees required to attend? Yes No N/A + The answer has been alter…" at bounding box center [580, 484] width 1062 height 202
click at [178, 555] on span "Approve" at bounding box center [176, 559] width 27 height 7
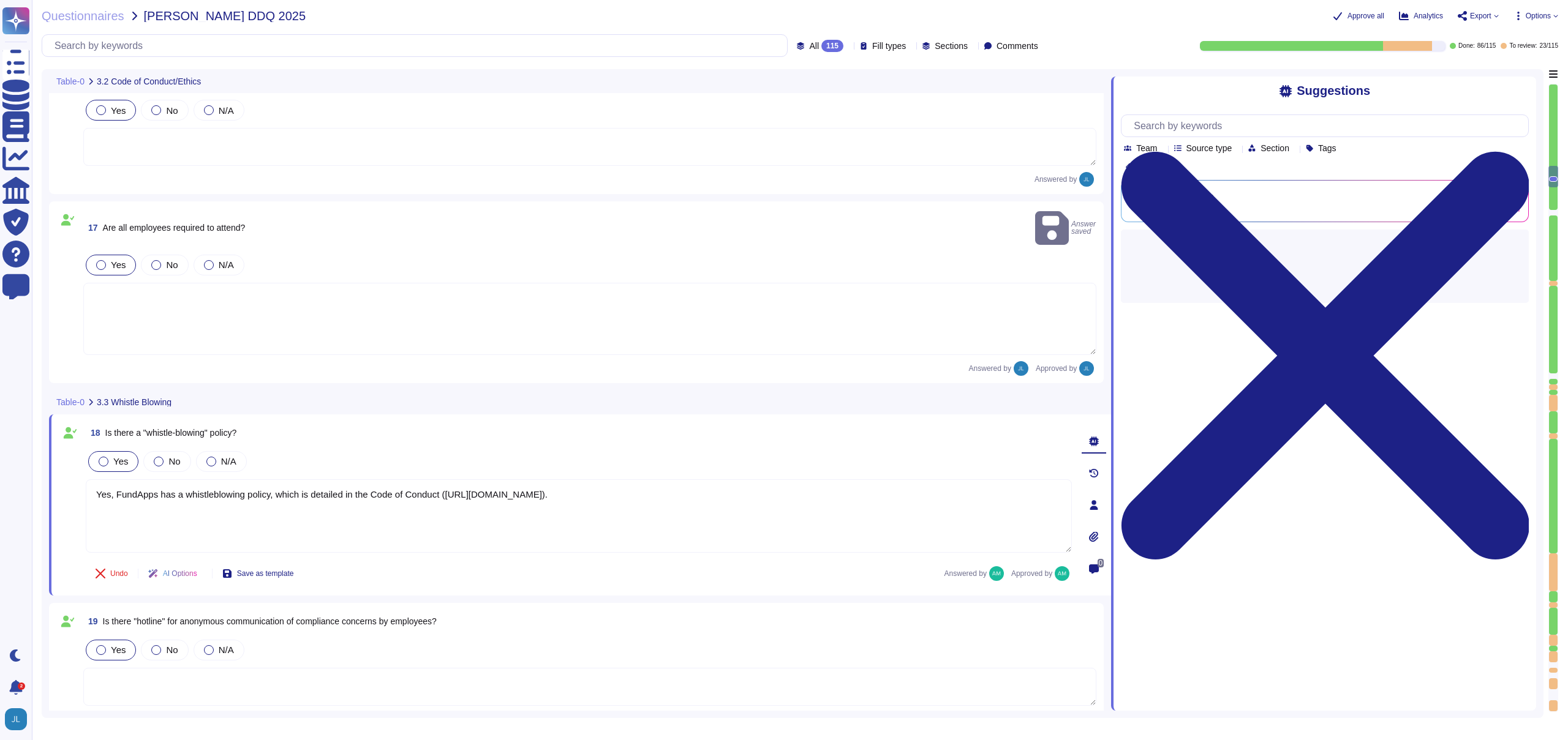
type textarea "FundApps's legal team regularly reviews all applicable laws to ensure complianc…"
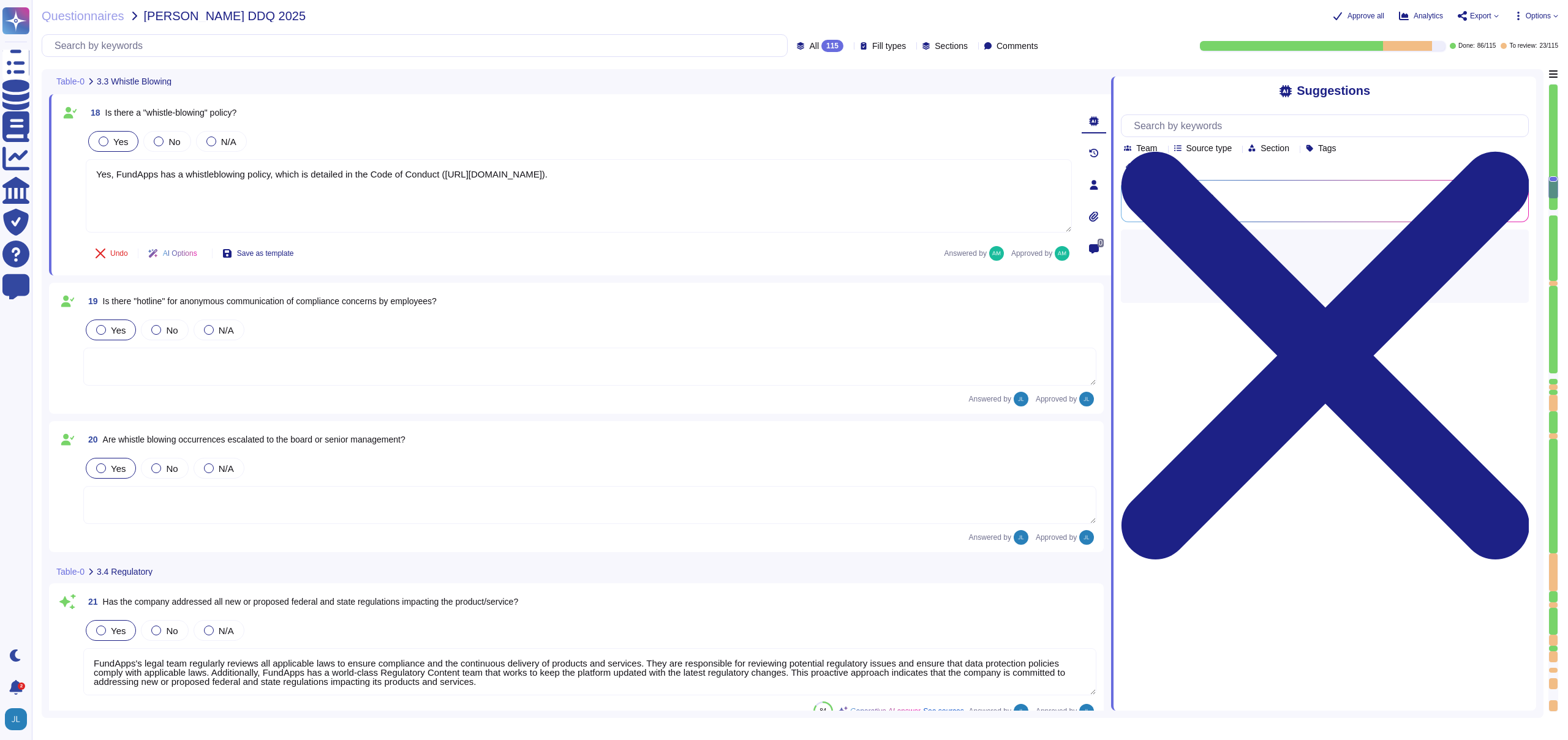
type textarea "FundApps's Code of Conduct includes a section on Conflict of Interest. The Code…"
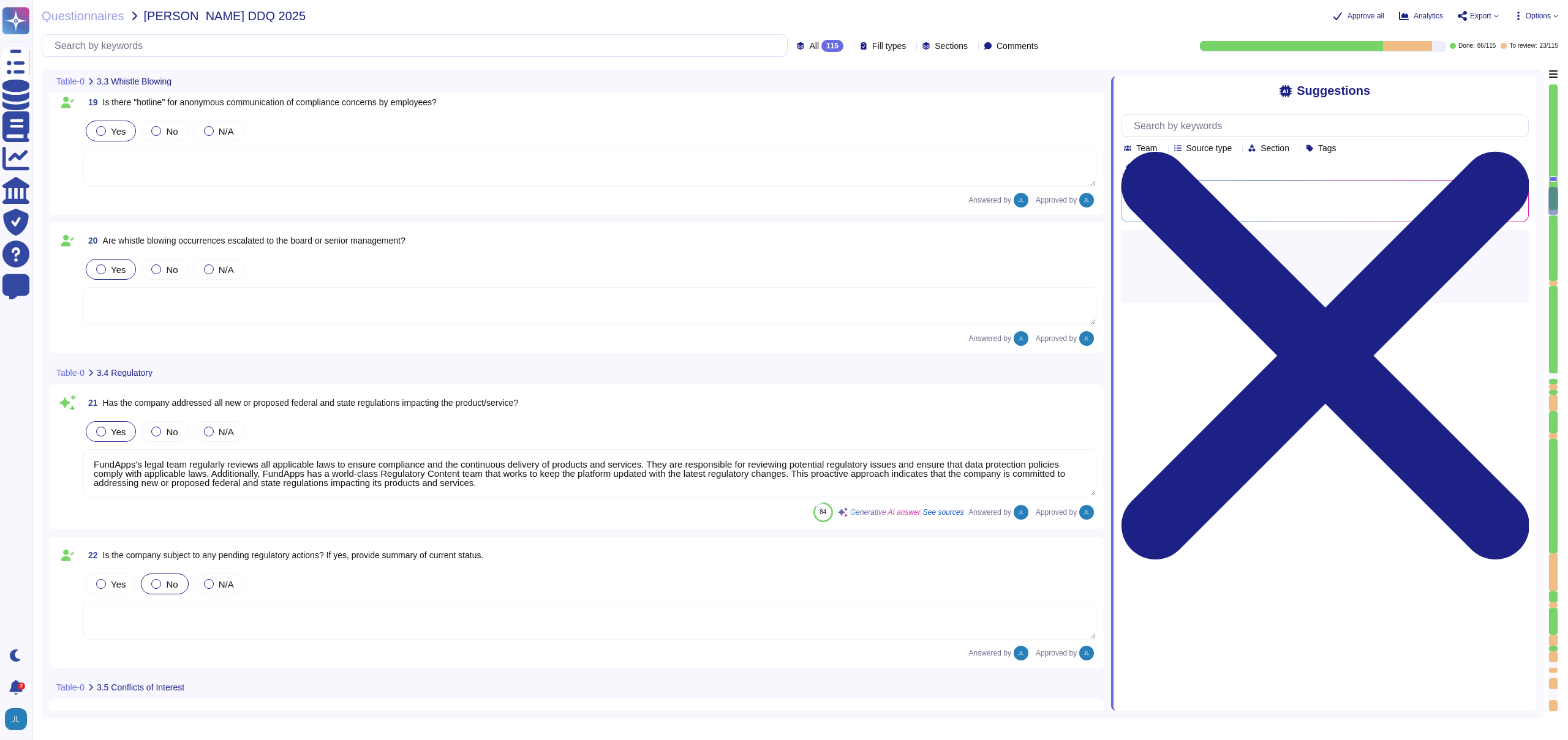
type textarea "FundApps has a defined Code of Conduct, which is signed off by the CEO. This Co…"
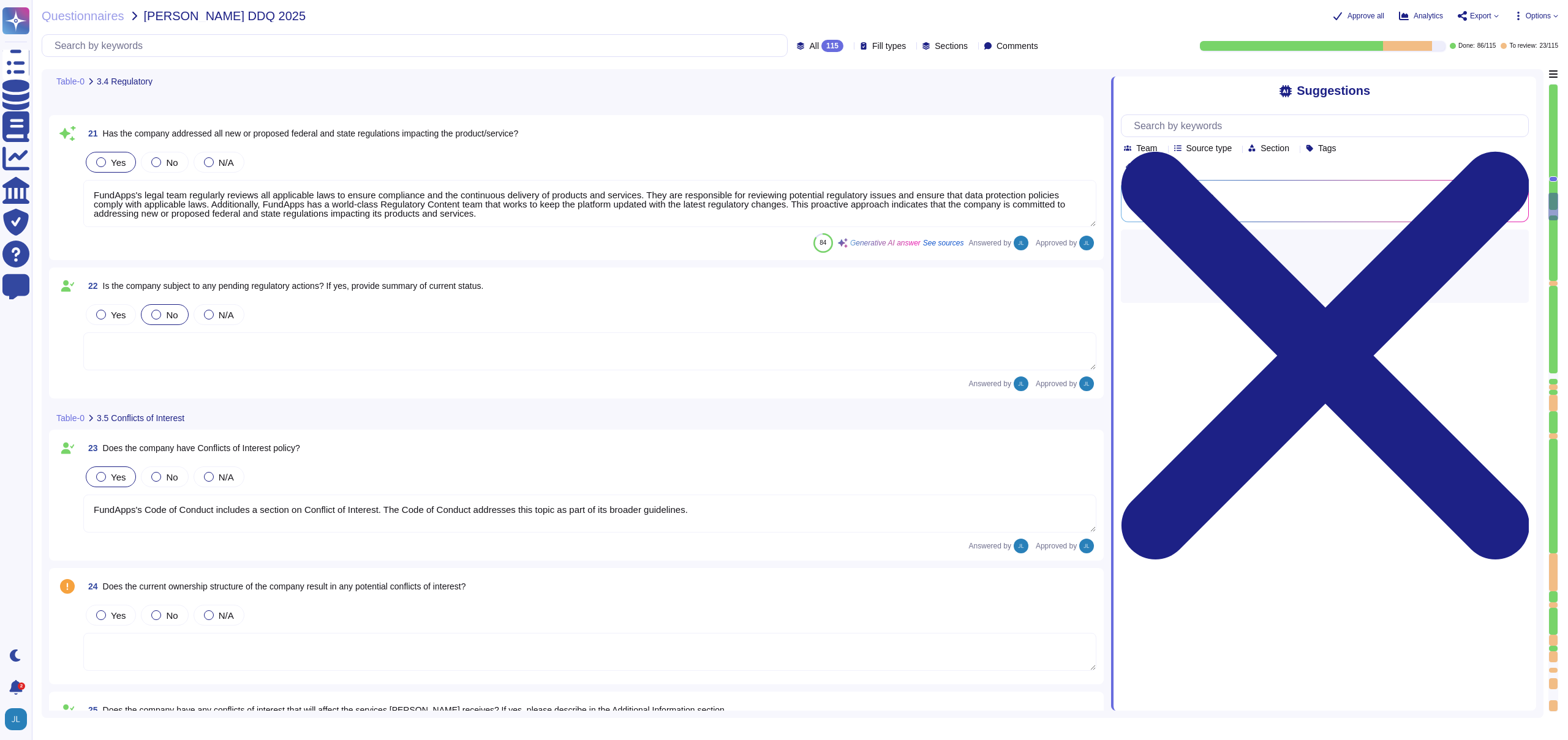
scroll to position [3021, 0]
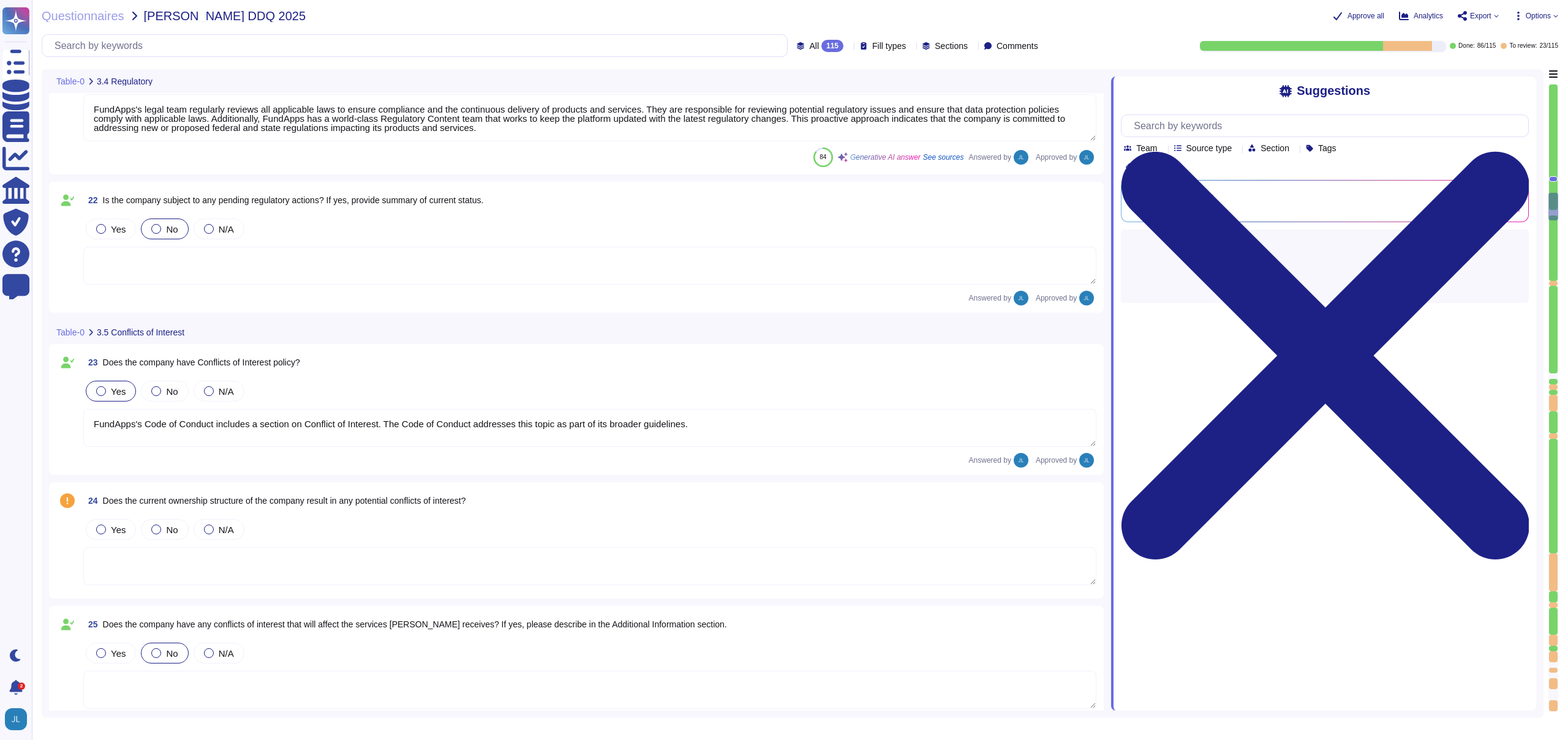
type textarea "Yes, the company has procedures in place to allow reporting of any misconduct, …"
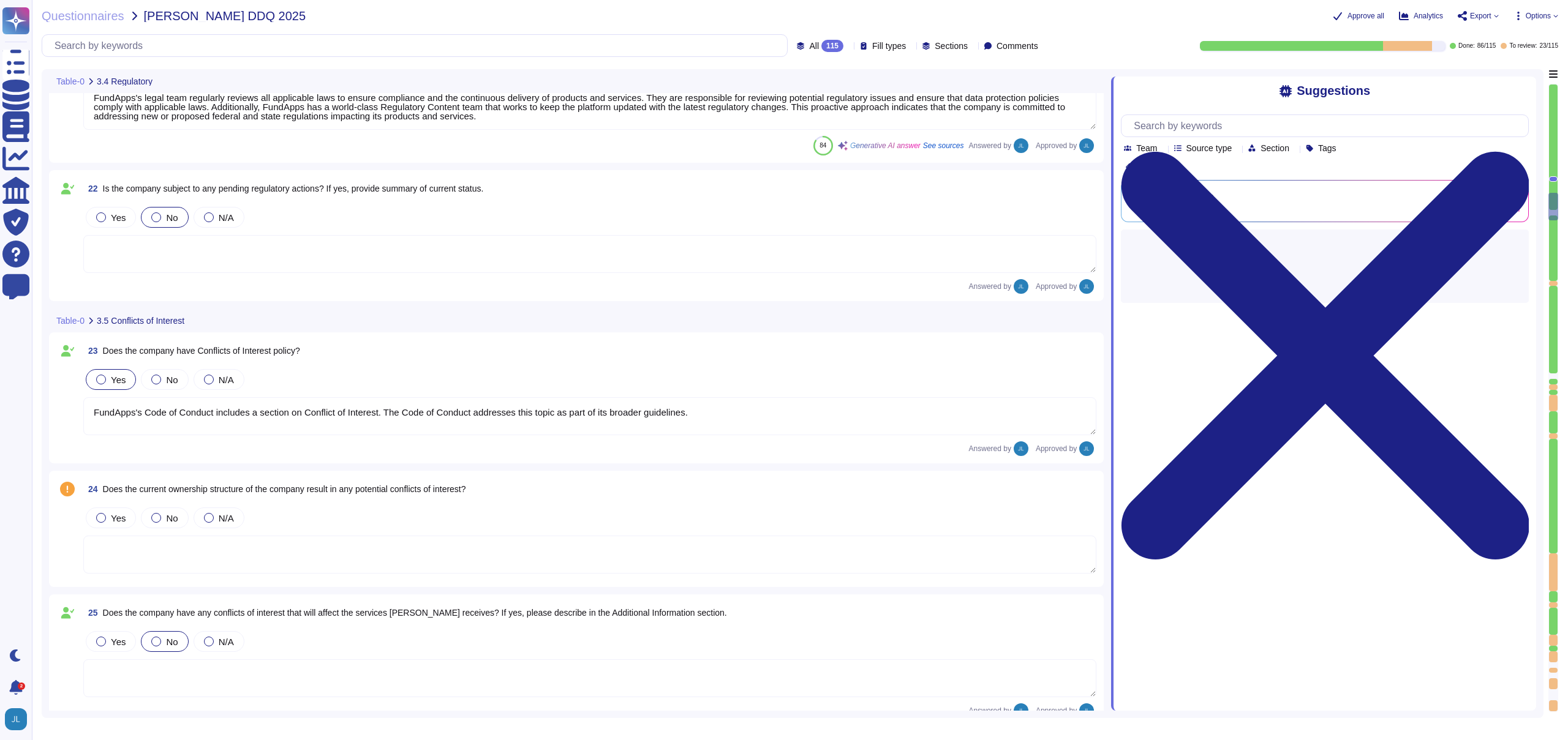
scroll to position [3043, 0]
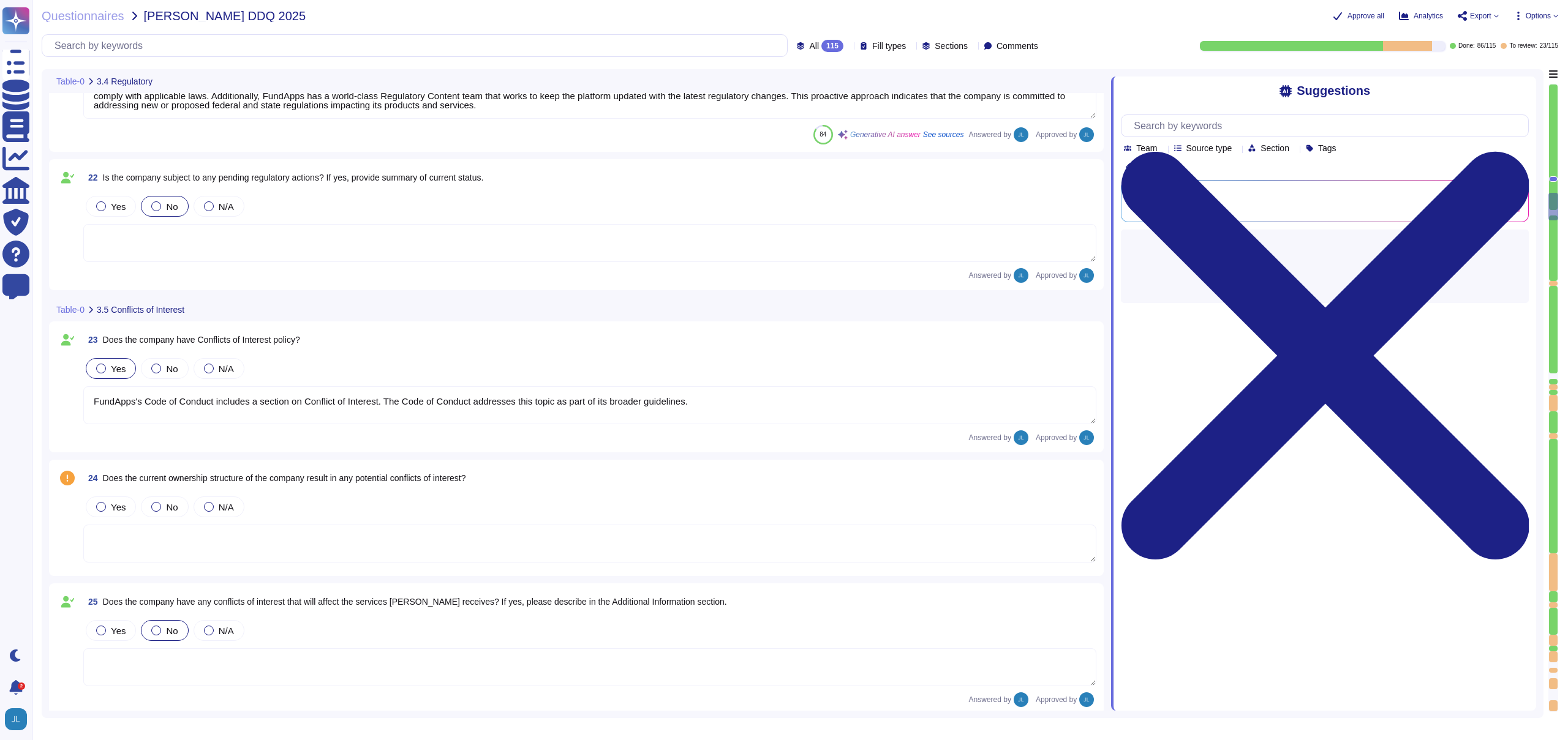
click at [348, 481] on span "Does the current ownership structure of the company result in any potential con…" at bounding box center [284, 477] width 363 height 10
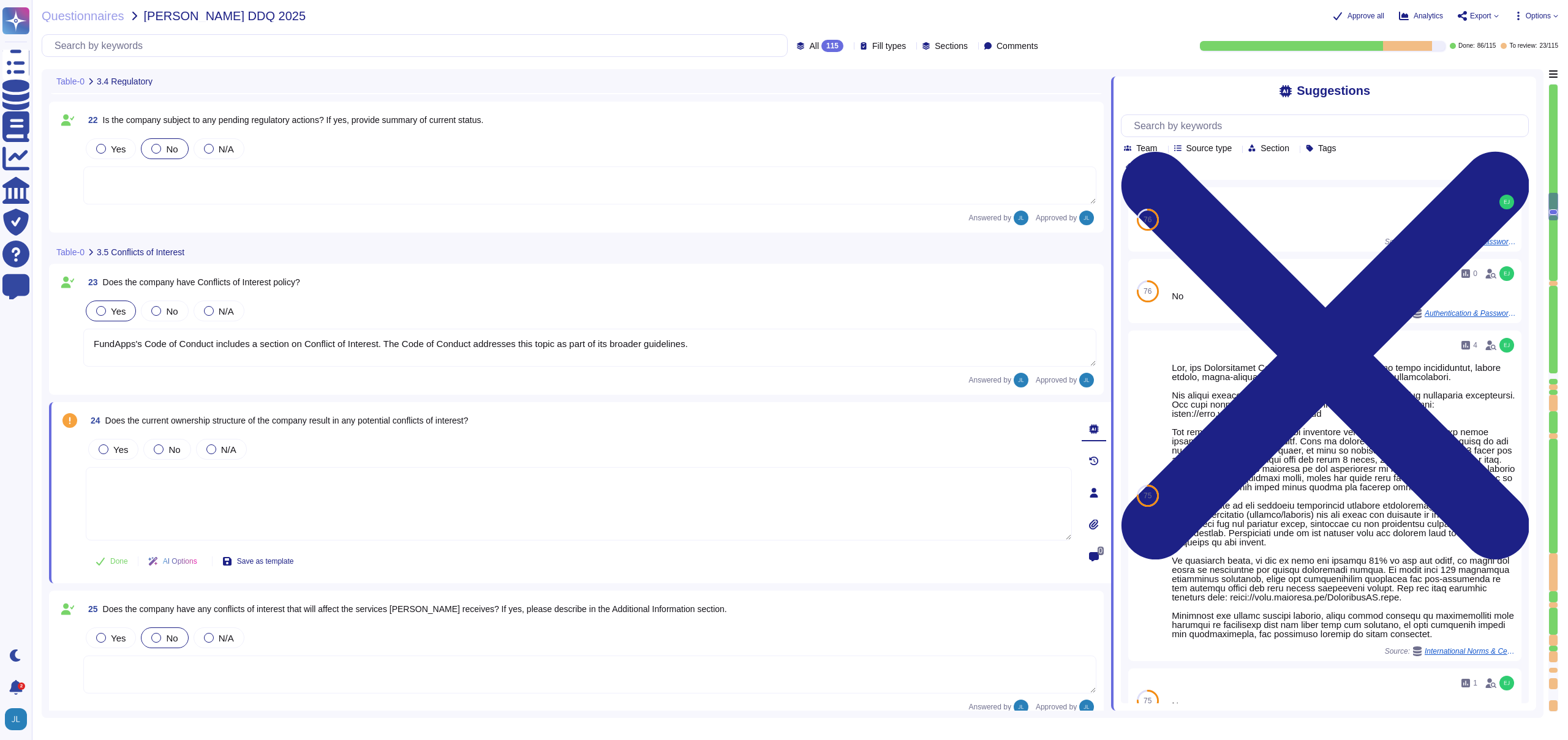
type textarea "Yes, the company has procedures in place to allow reporting of any misconduct, …"
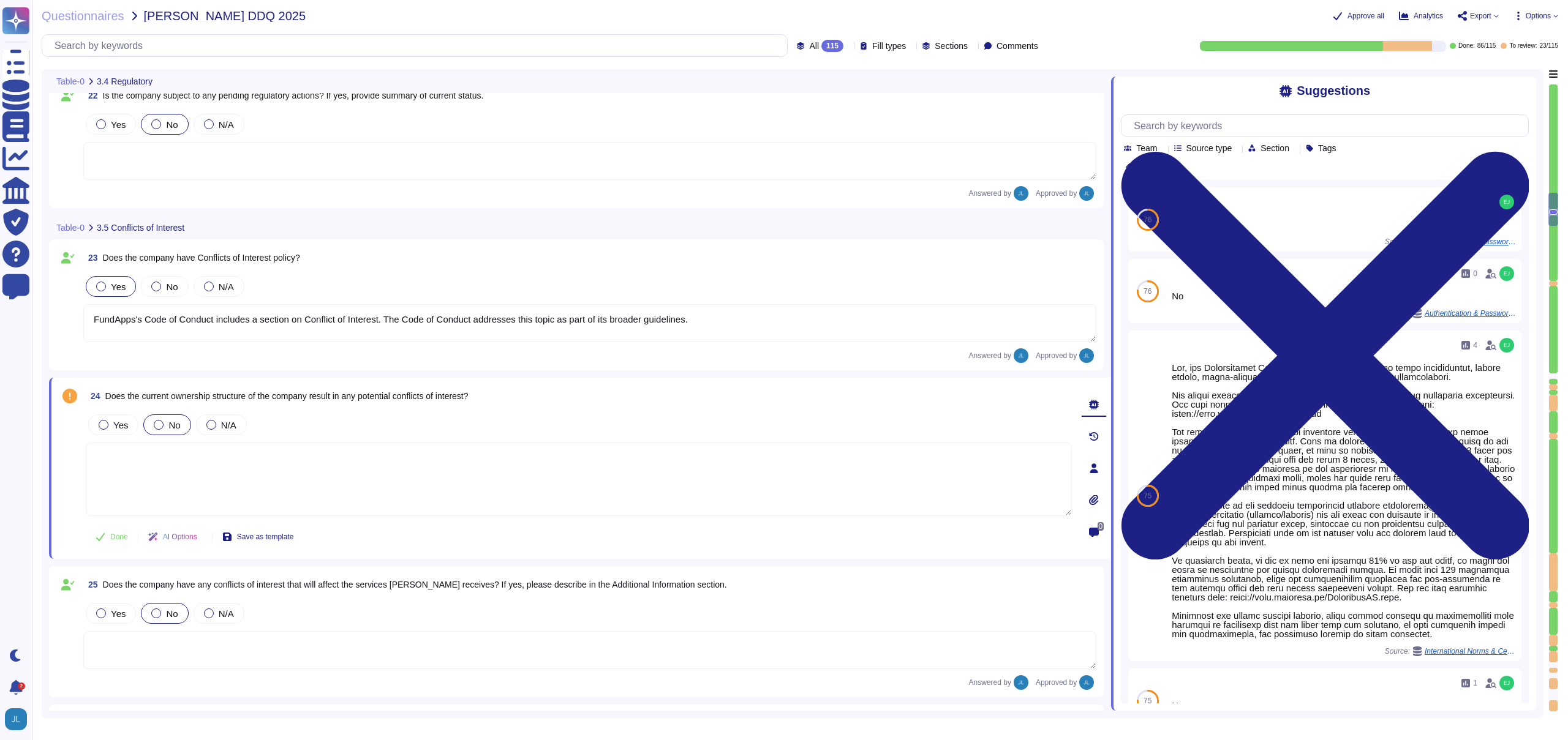
click at [181, 430] on div "No" at bounding box center [167, 425] width 48 height 21
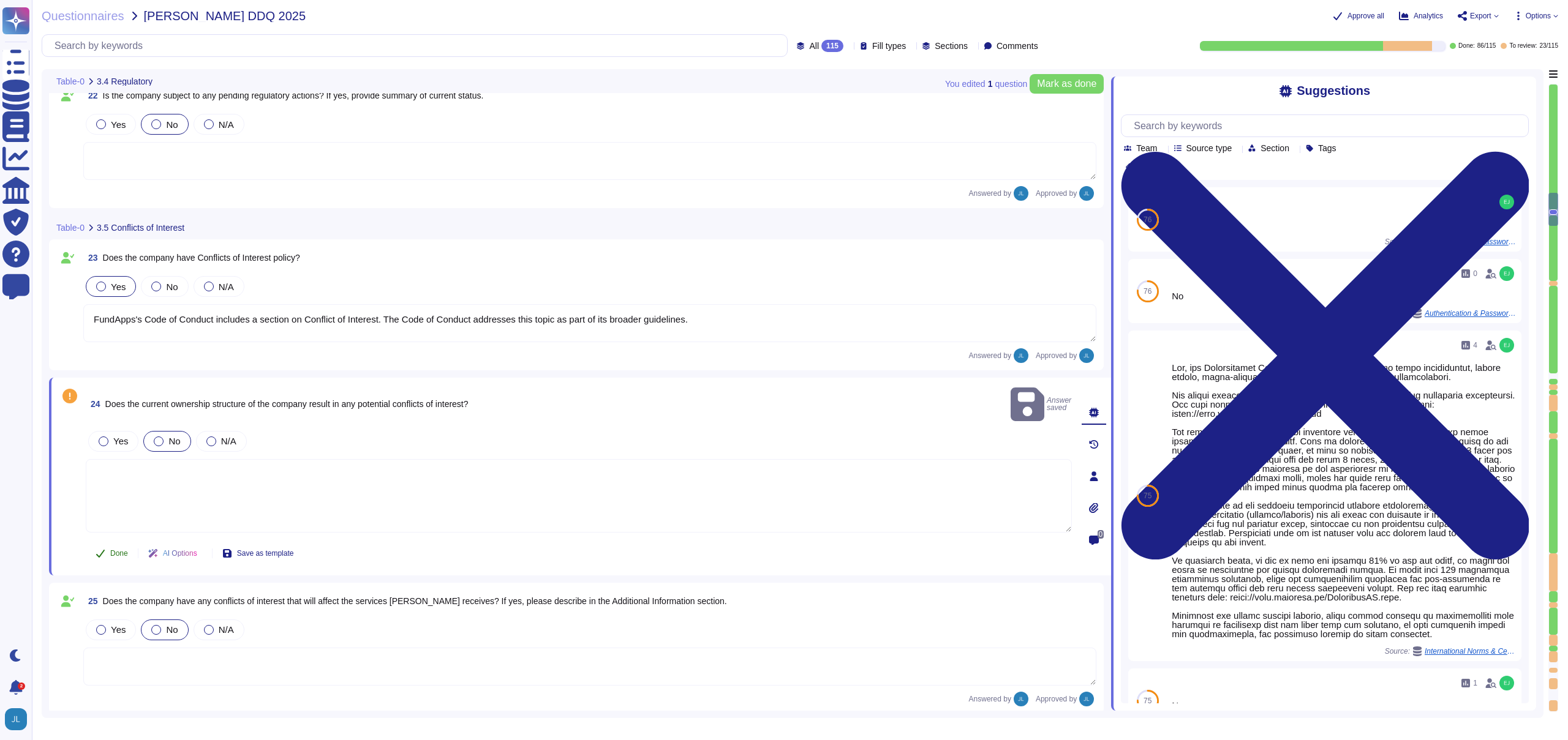
click at [122, 550] on span "Done" at bounding box center [118, 553] width 18 height 7
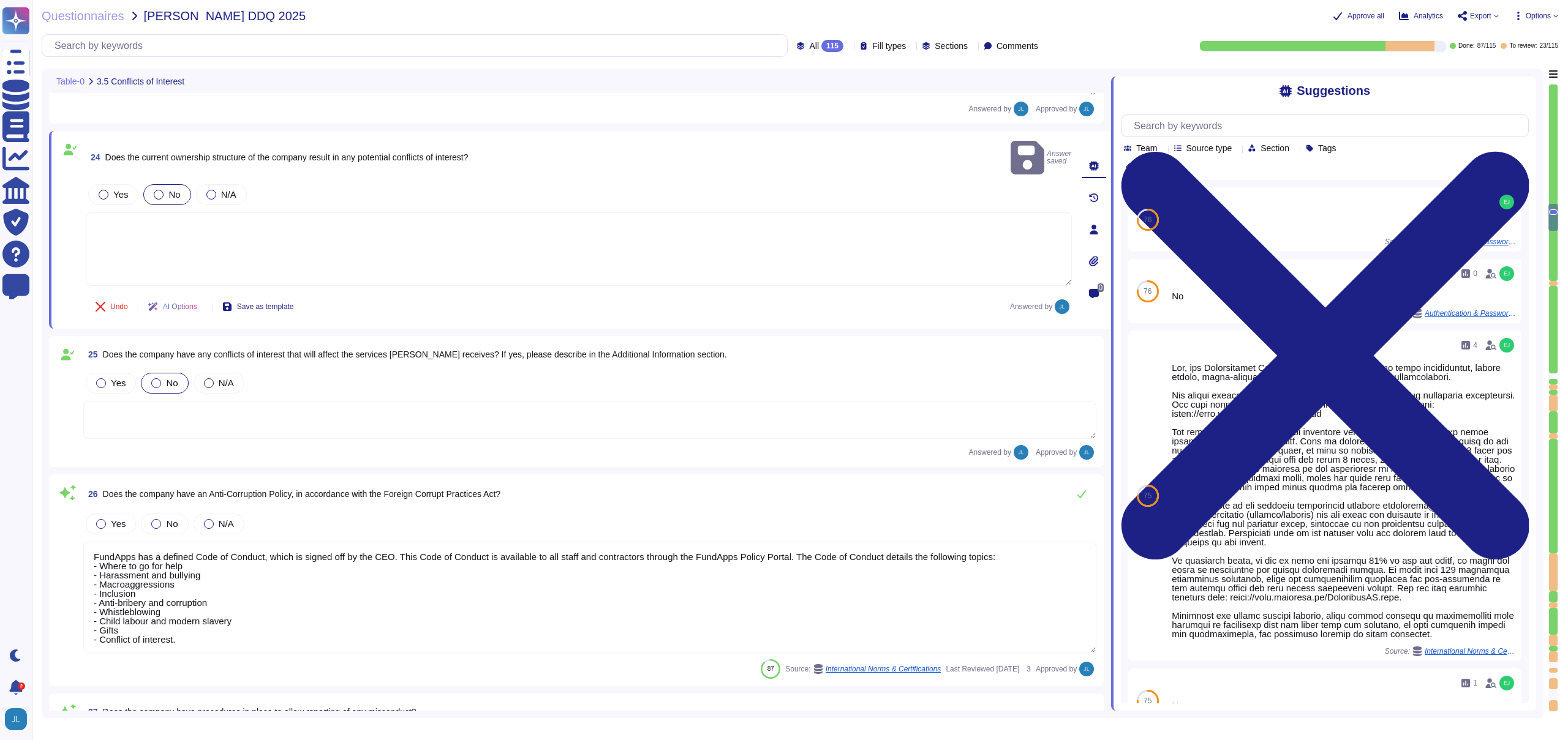
type textarea "Yes, there is a Risk Management function within the organisation. FundApps has …"
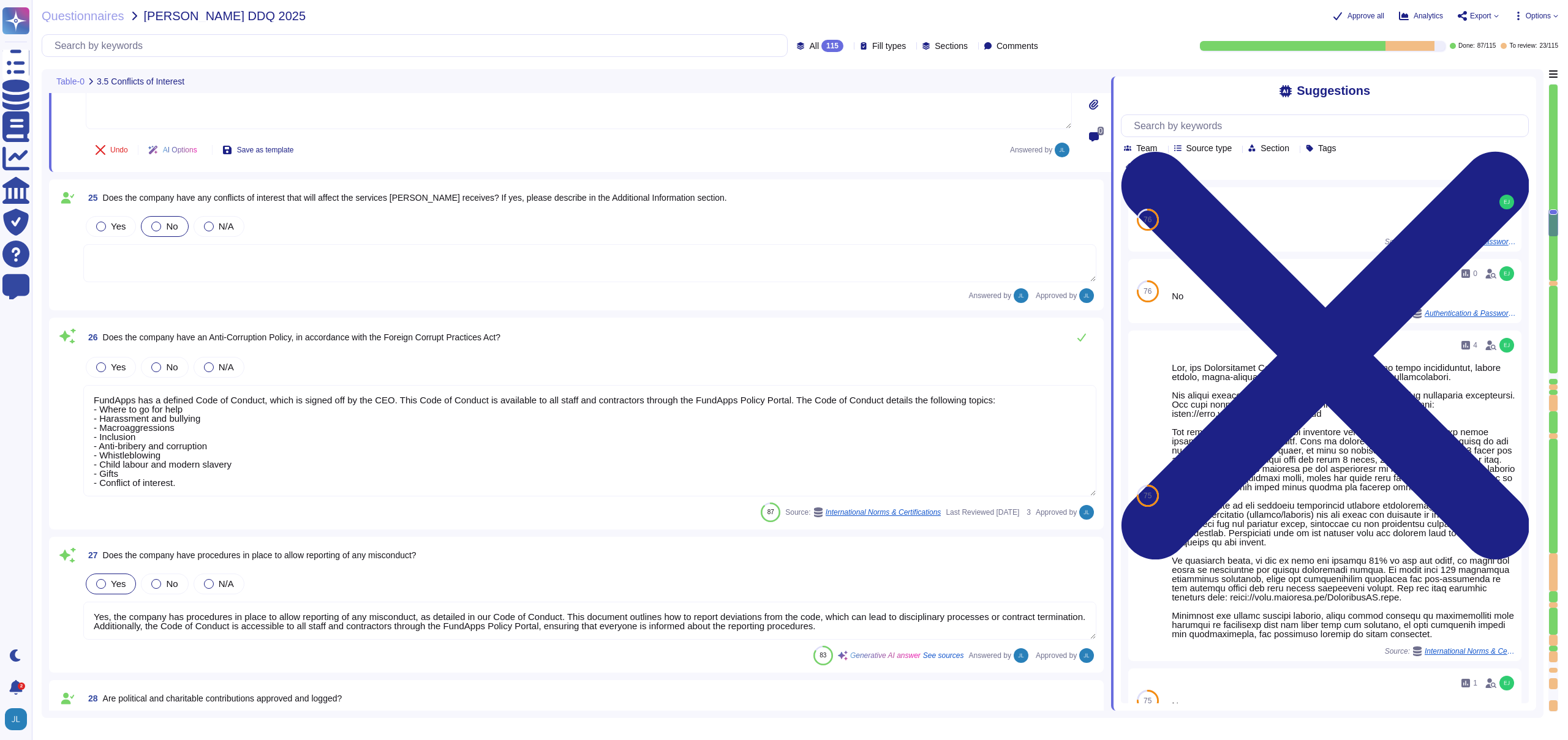
type textarea "FundApps conducts risk assessments periodically as required by company policy a…"
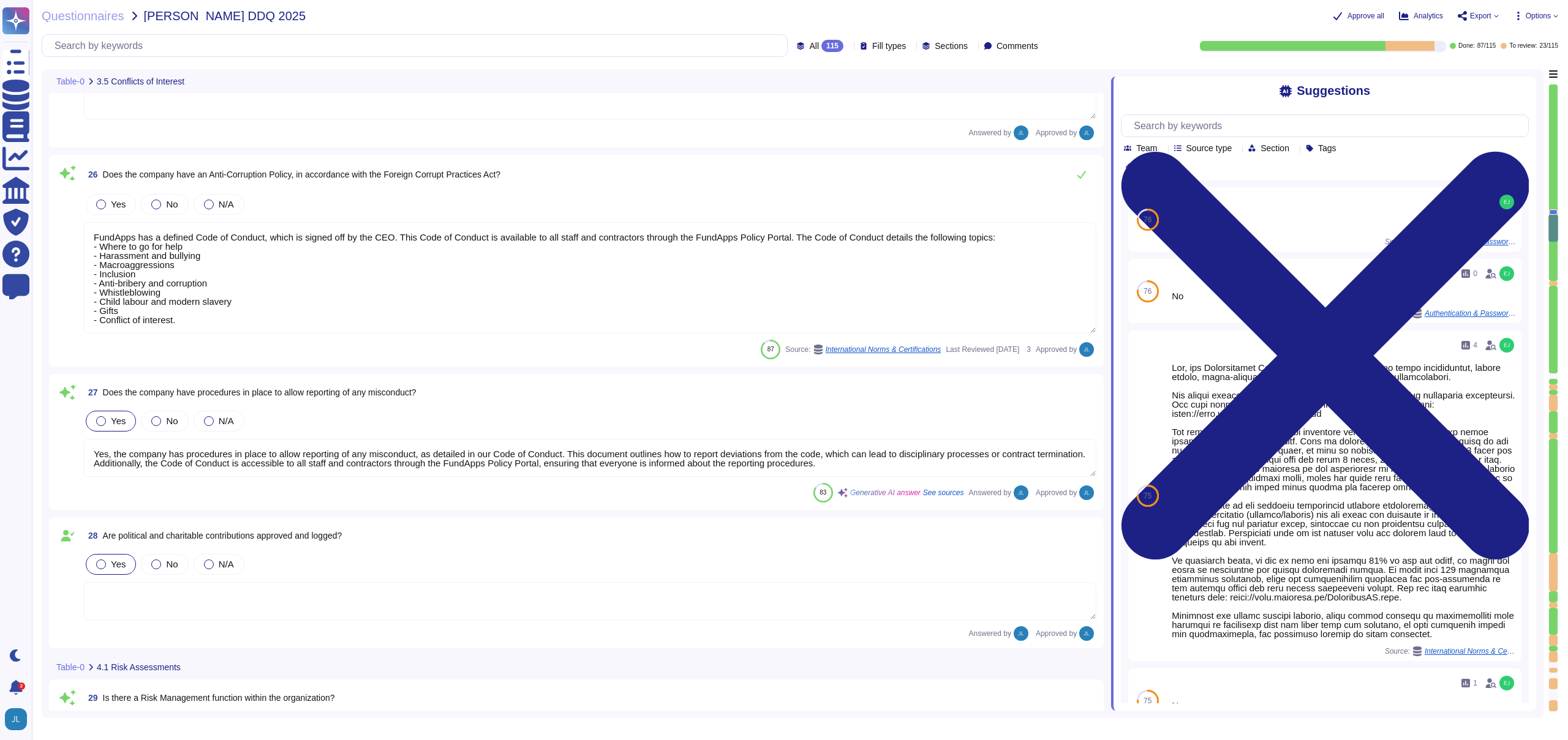
type textarea "FundApps is audited annually by independent third-party auditors who provide a …"
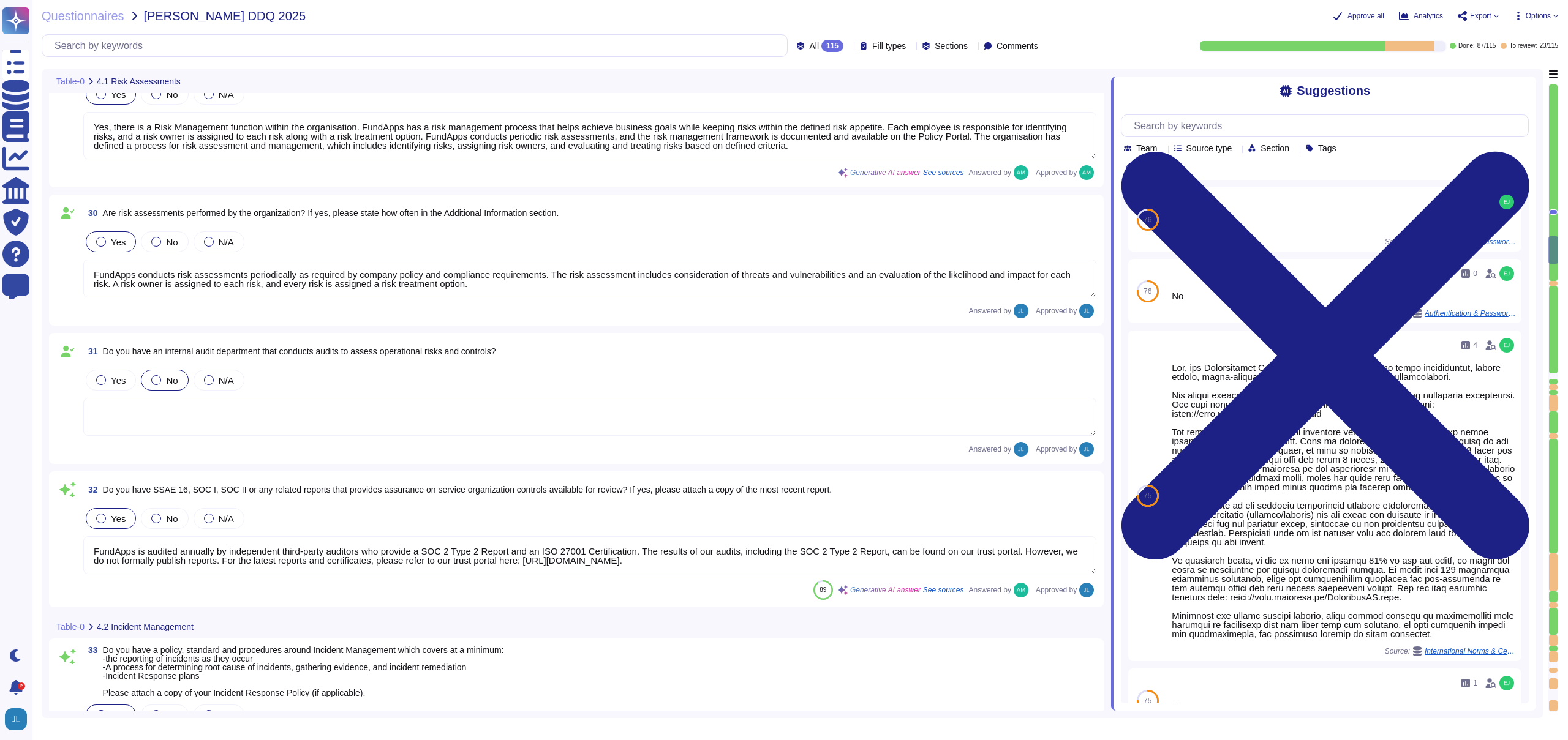
type textarea "Yes, we have a formal Incident Response Policy that includes comprehensive proc…"
type textarea "FundApps will endeavour to notify clients of any potential incidents impacting …"
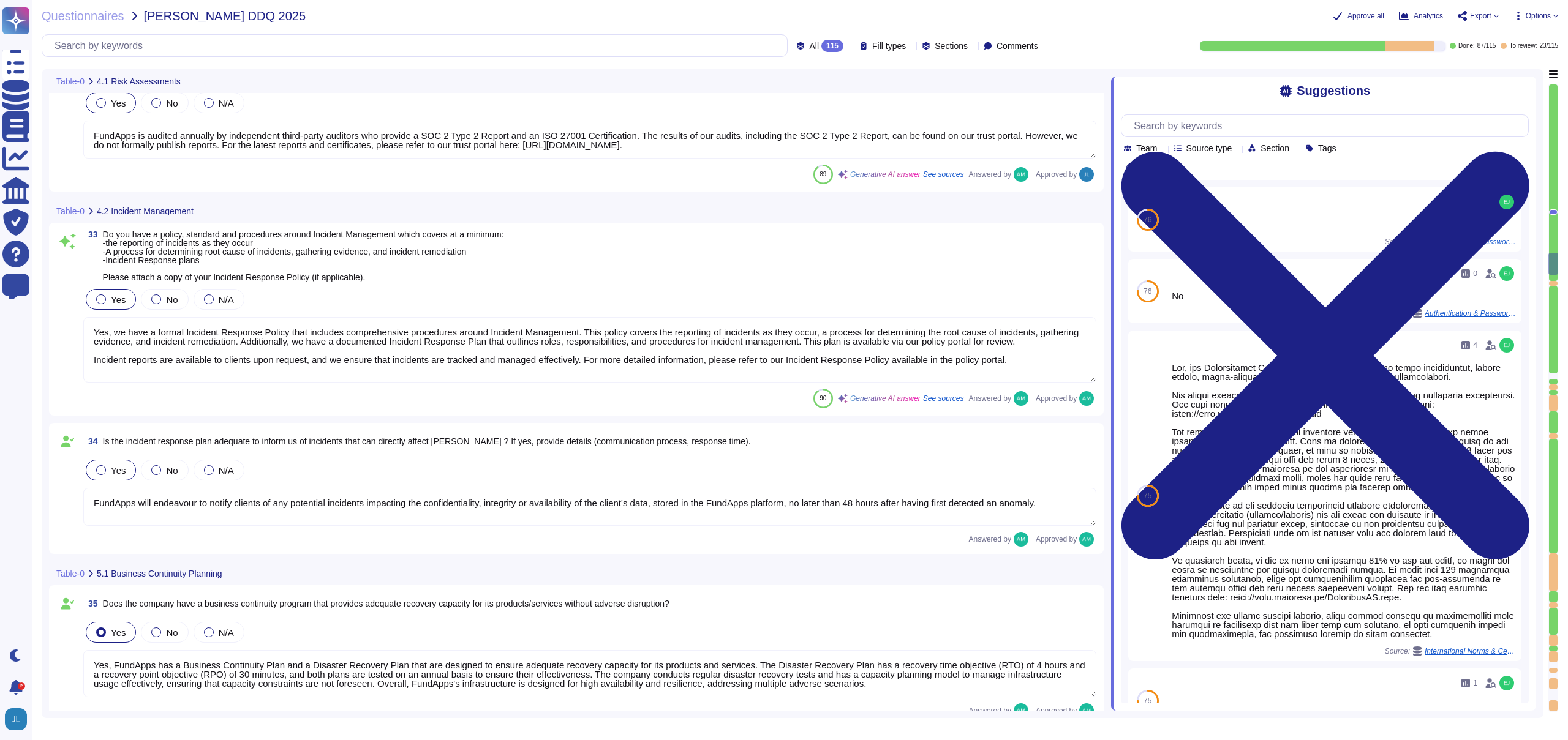
type textarea "Yes, FundApps has a Business Continuity Plan and a Disaster Recovery Plan that …"
type textarea "Yes, the plan is documented. Additional Information: - FundApps's Business Cont…"
type textarea "The business continuity and disaster recovery plans at FundApps include conside…"
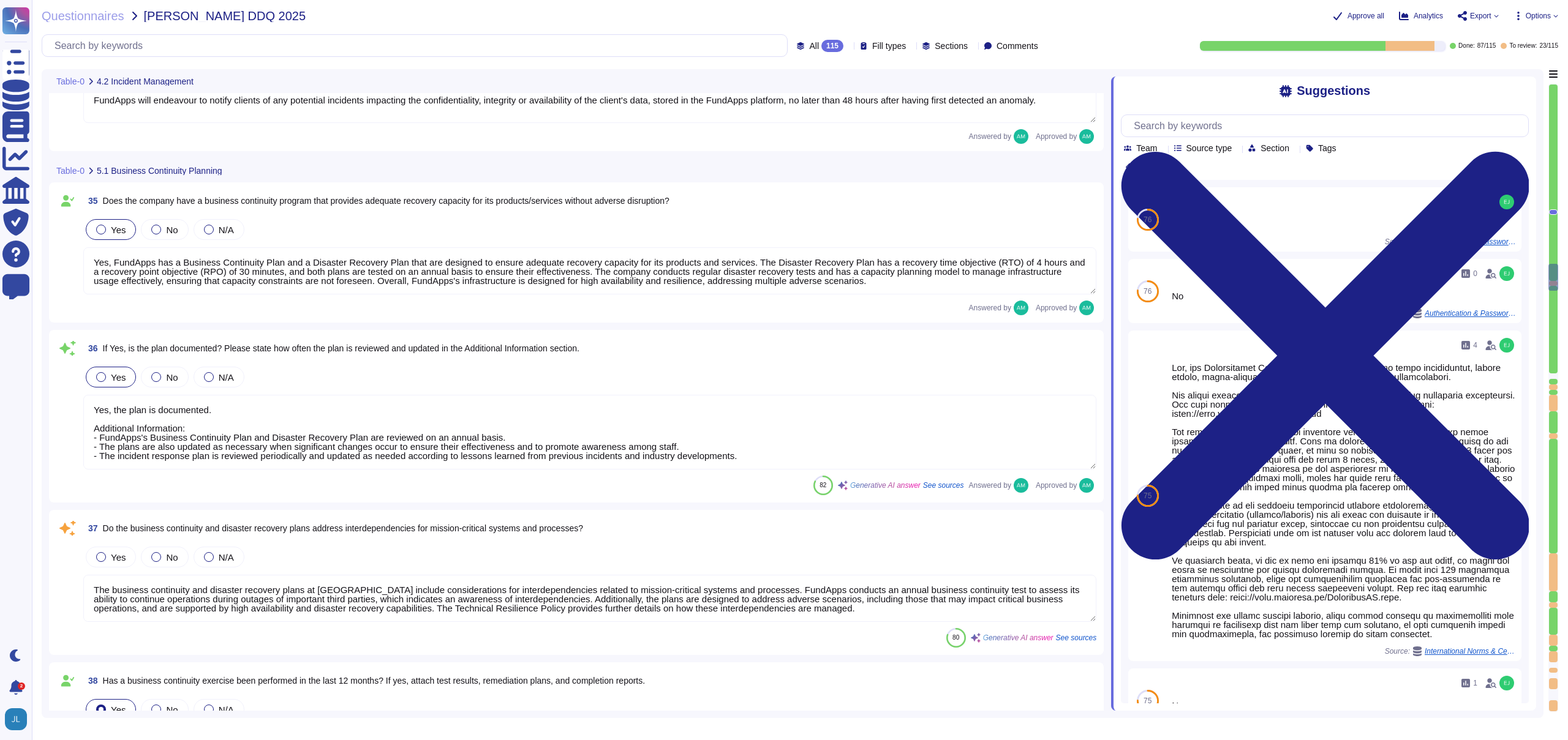
type textarea "Yes, a business continuity exercise has been performed in the last 12 months. T…"
type textarea "Yes, as described in the Business Continuity Policy (https://policies.fundapps.…"
type textarea "Yes, RTO (Recovery Time Objective) and RPO (Recovery Point Objective) metrics a…"
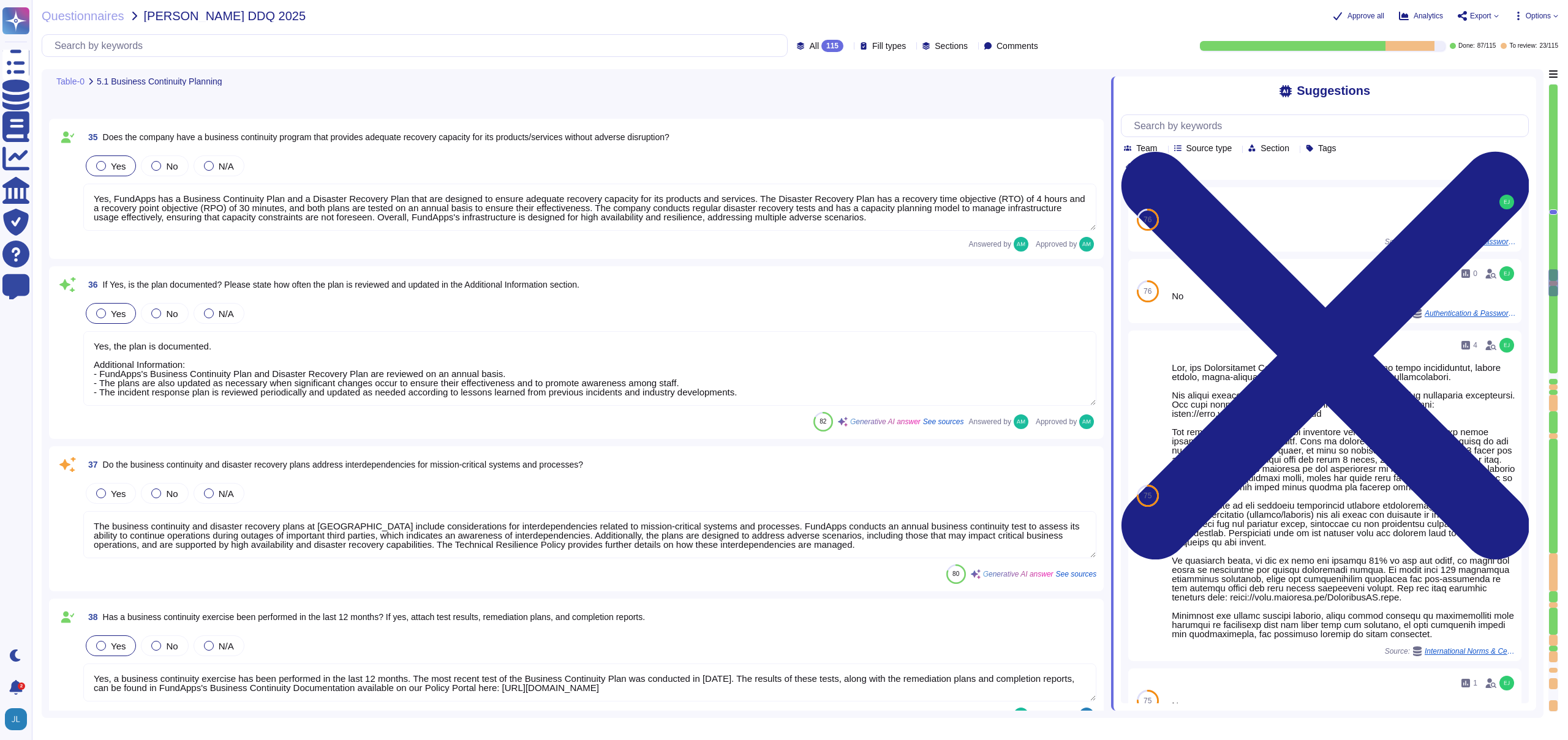
type textarea "FundApps backups production data to local storage at the following frequency: F…"
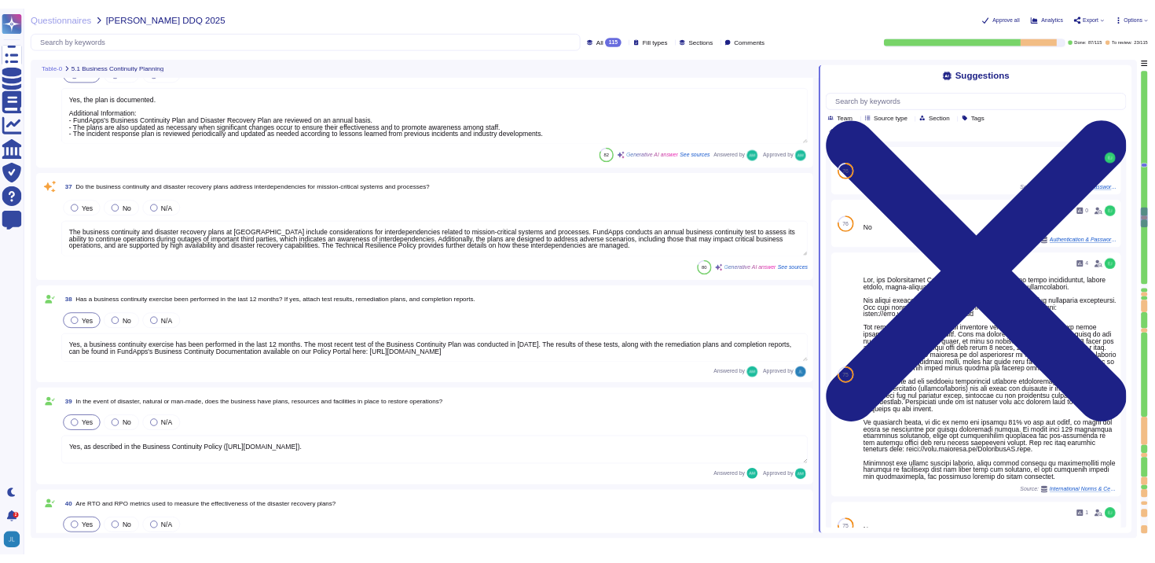
scroll to position [6867, 0]
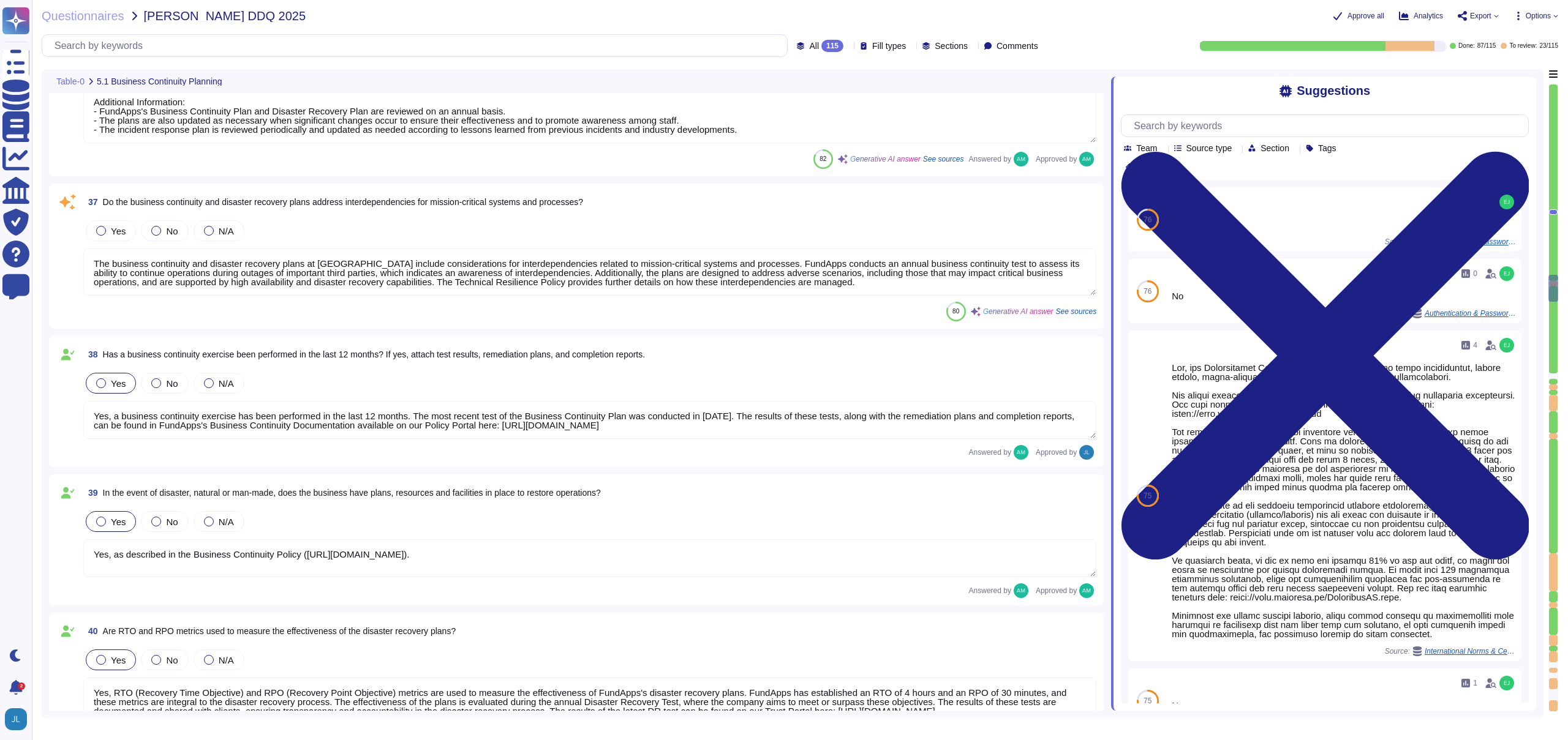
type textarea "- Continuous backups of production data to a hot standby instance in the same r…"
